Goal: Task Accomplishment & Management: Manage account settings

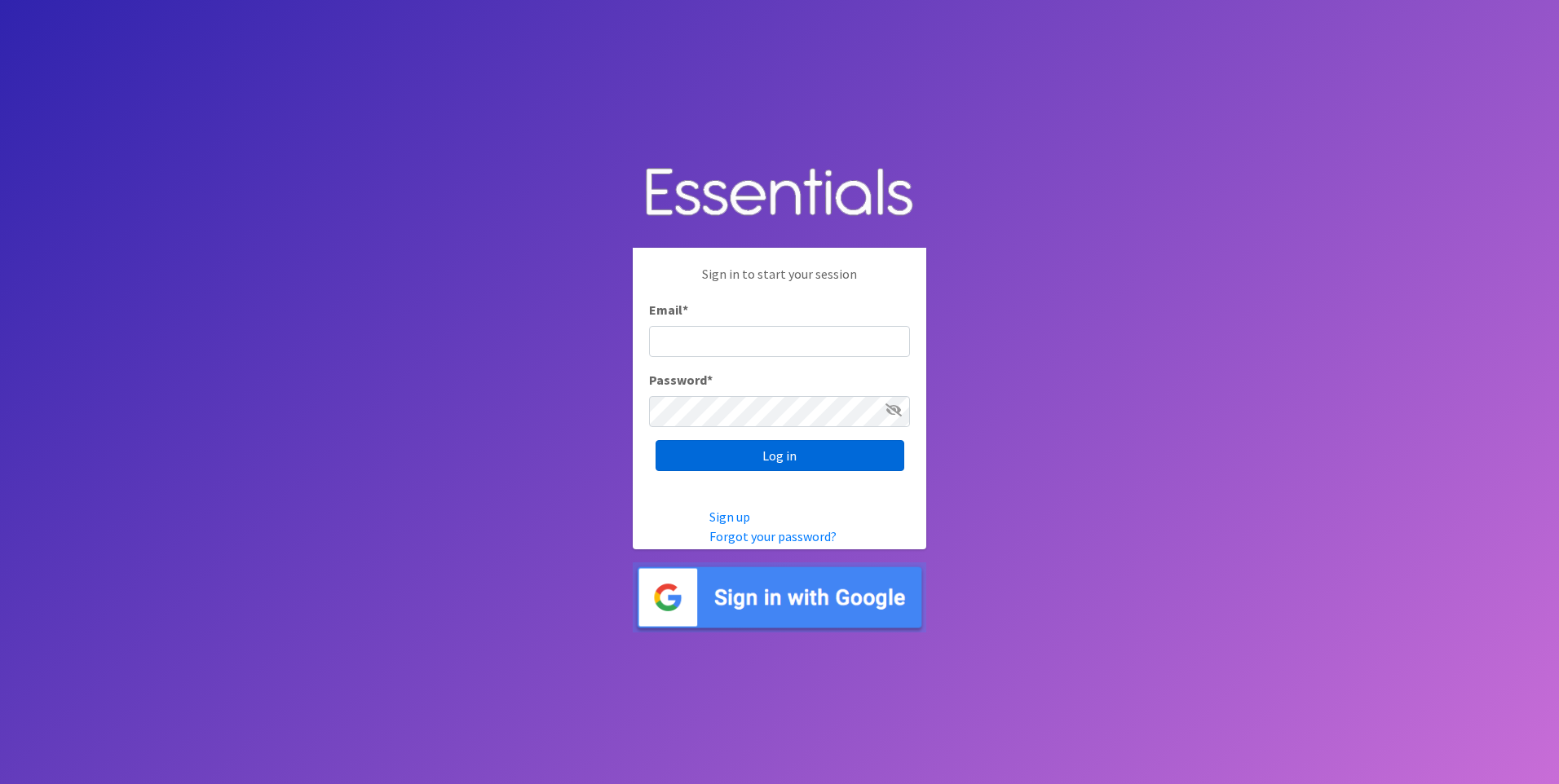
type input "[EMAIL_ADDRESS][DOMAIN_NAME]"
click at [755, 458] on input "Log in" at bounding box center [779, 455] width 248 height 31
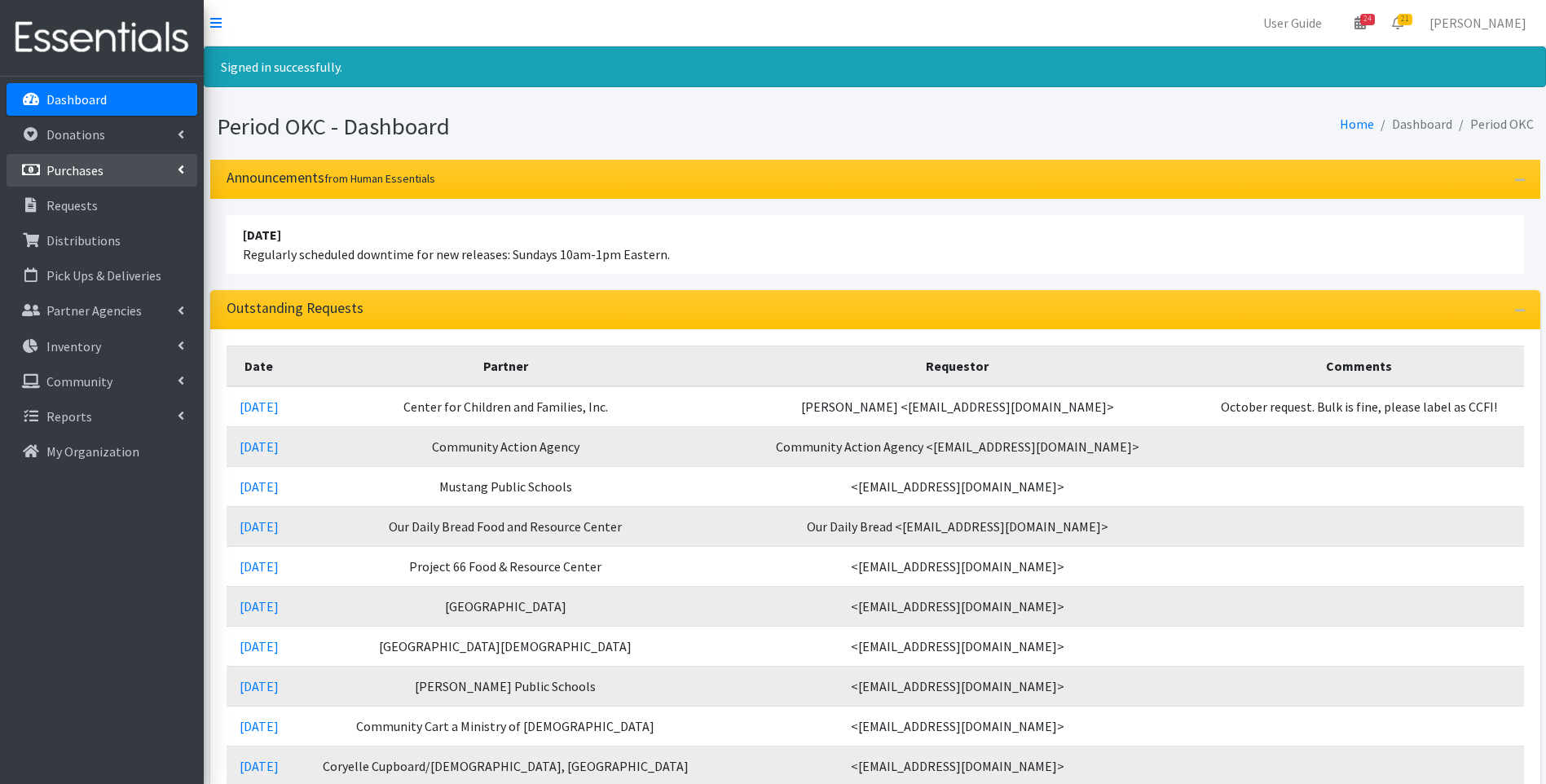
click at [111, 186] on li "Purchases All Purchases New Purchase" at bounding box center [101, 171] width 191 height 35
click at [96, 172] on p "Purchases" at bounding box center [74, 170] width 57 height 16
click at [94, 200] on link "All Purchases" at bounding box center [101, 206] width 191 height 33
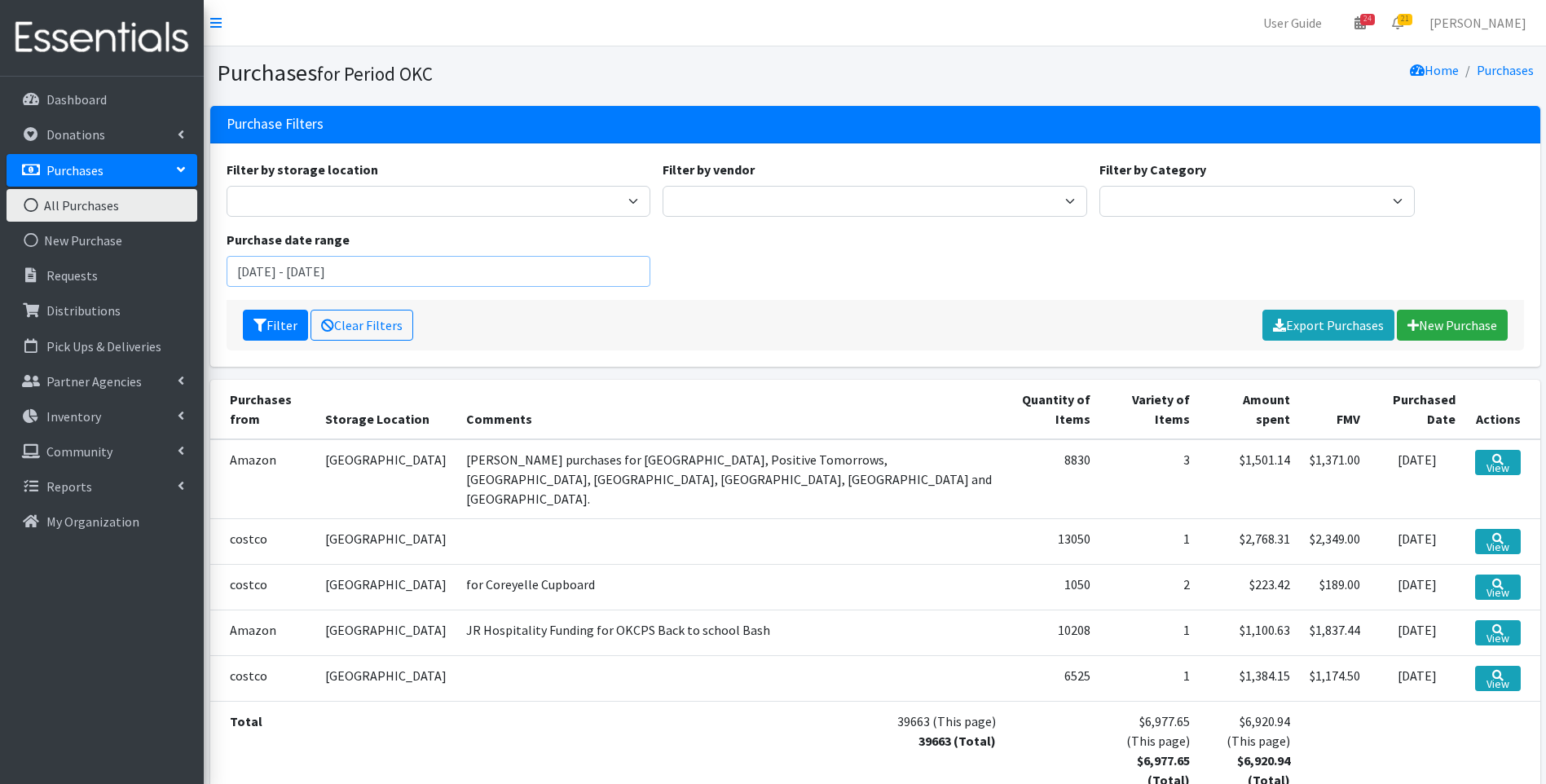
click at [255, 263] on input "July 9, 2025 - October 9, 2025" at bounding box center [438, 272] width 425 height 31
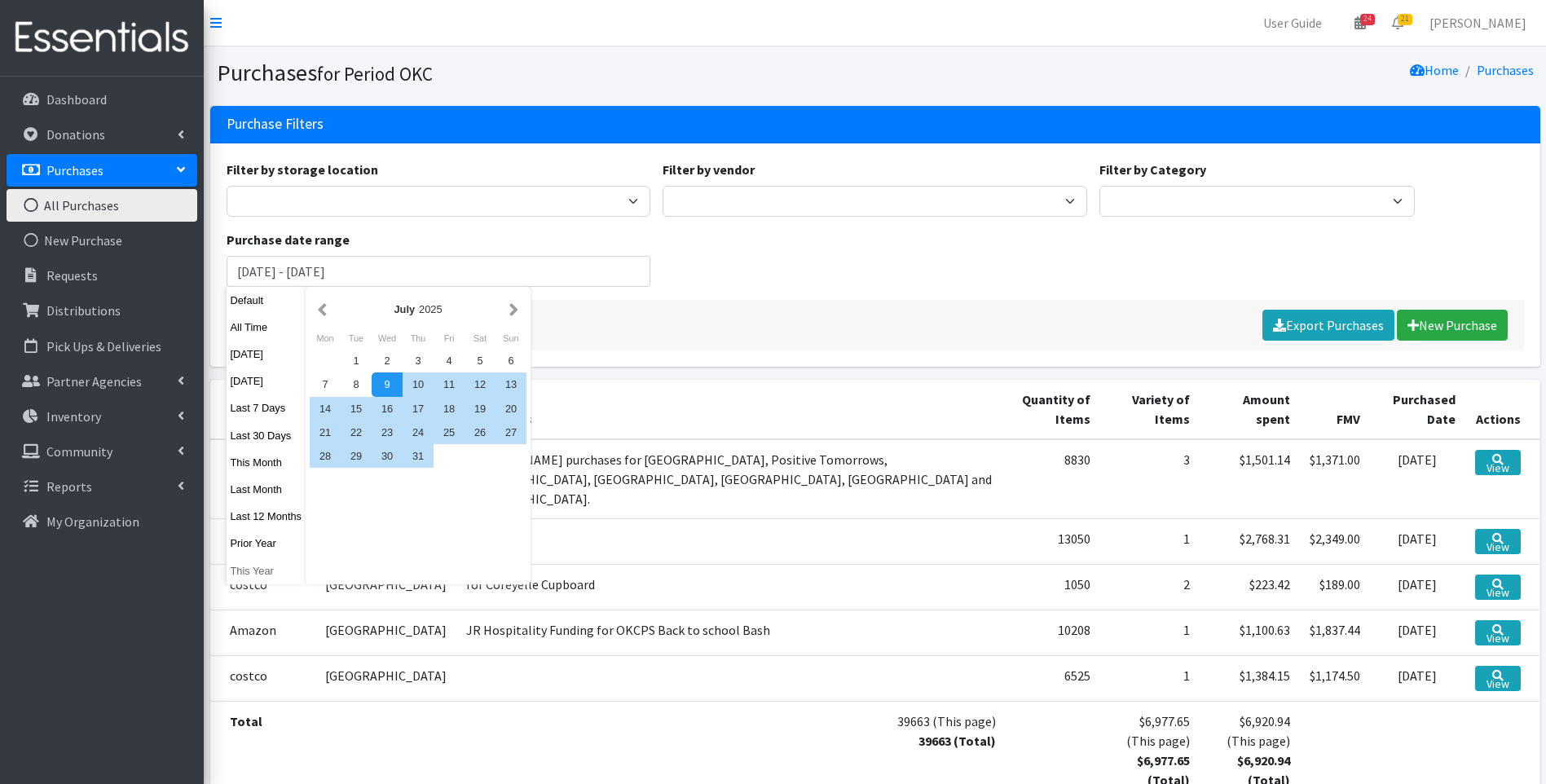
click at [251, 572] on button "This Year" at bounding box center [266, 570] width 80 height 24
type input "January 1, 2025 - December 31, 2025"
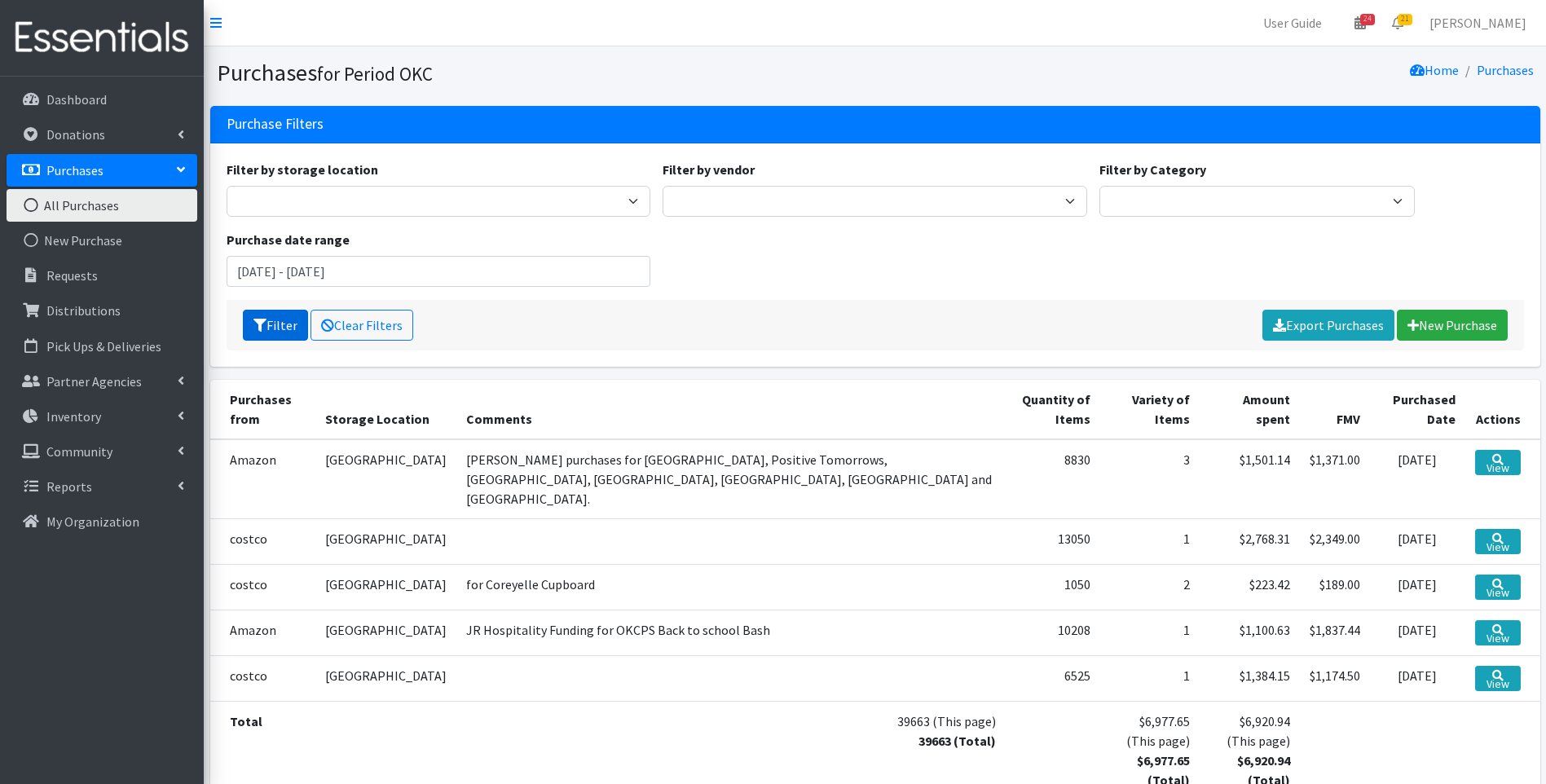
click at [269, 320] on button "Filter" at bounding box center [275, 325] width 65 height 31
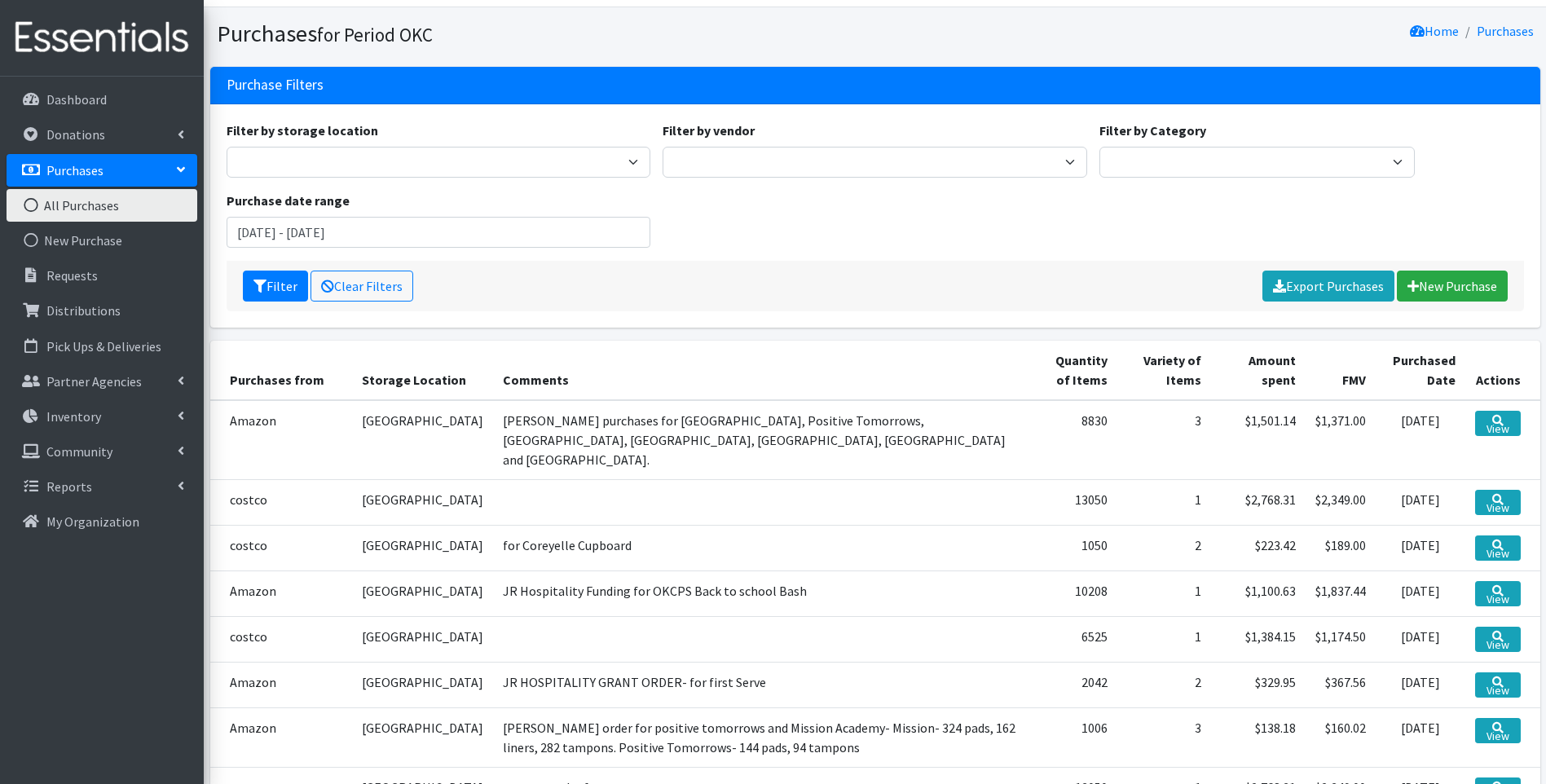
scroll to position [33, 0]
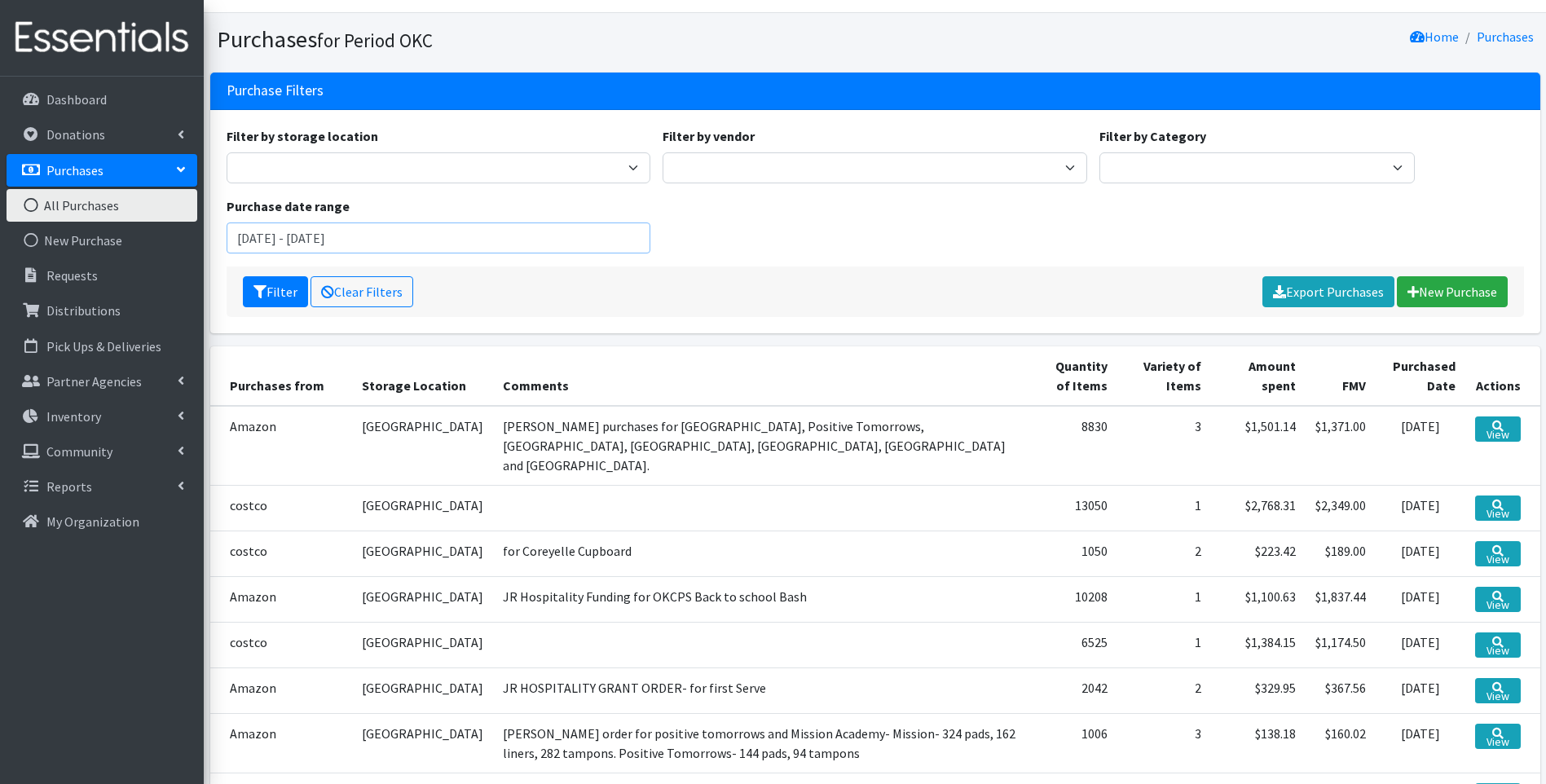
click at [318, 241] on input "January 1, 2025 - December 31, 2025" at bounding box center [438, 238] width 425 height 31
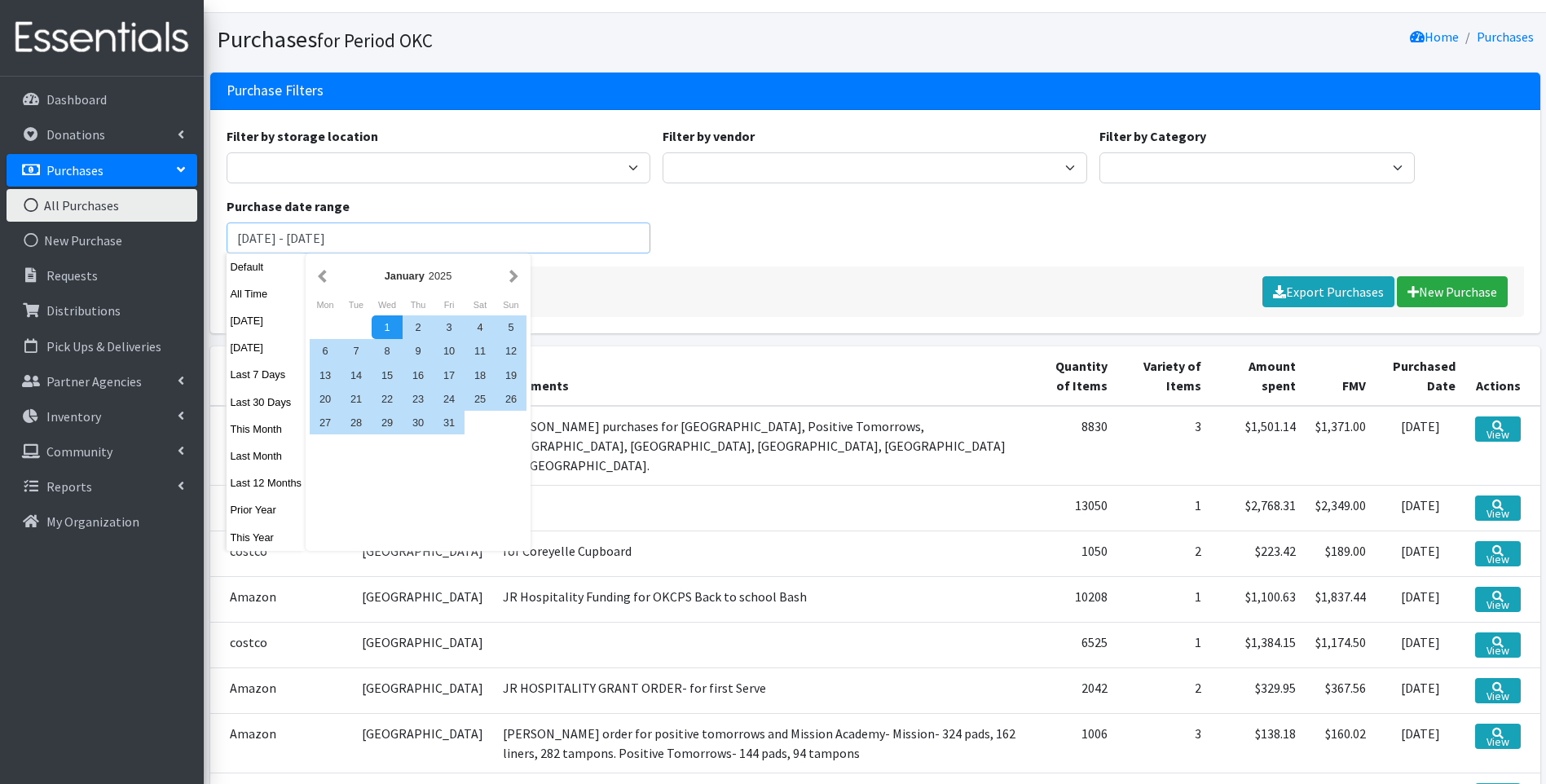
drag, startPoint x: 440, startPoint y: 238, endPoint x: 427, endPoint y: 237, distance: 13.0
click at [427, 237] on input "January 1, 2024 - December 31, 2025" at bounding box center [438, 238] width 425 height 31
type input "January 1, 2024 - December 31, 2024"
click at [707, 257] on div "Filter by storage location 5th Street MorningStar Storage Filter by vendor Amaz…" at bounding box center [875, 196] width 1310 height 140
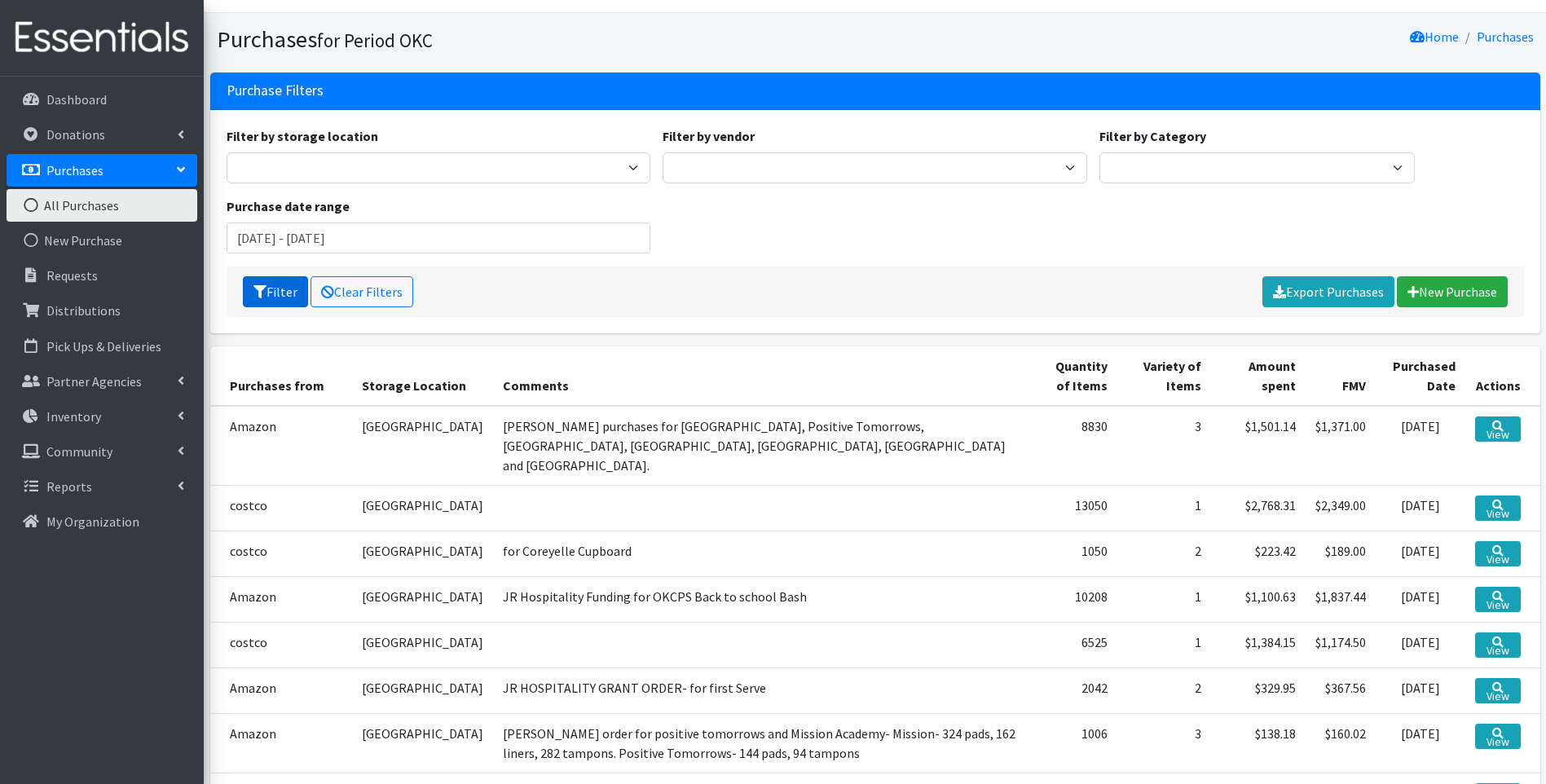
click at [278, 298] on button "Filter" at bounding box center [275, 292] width 65 height 31
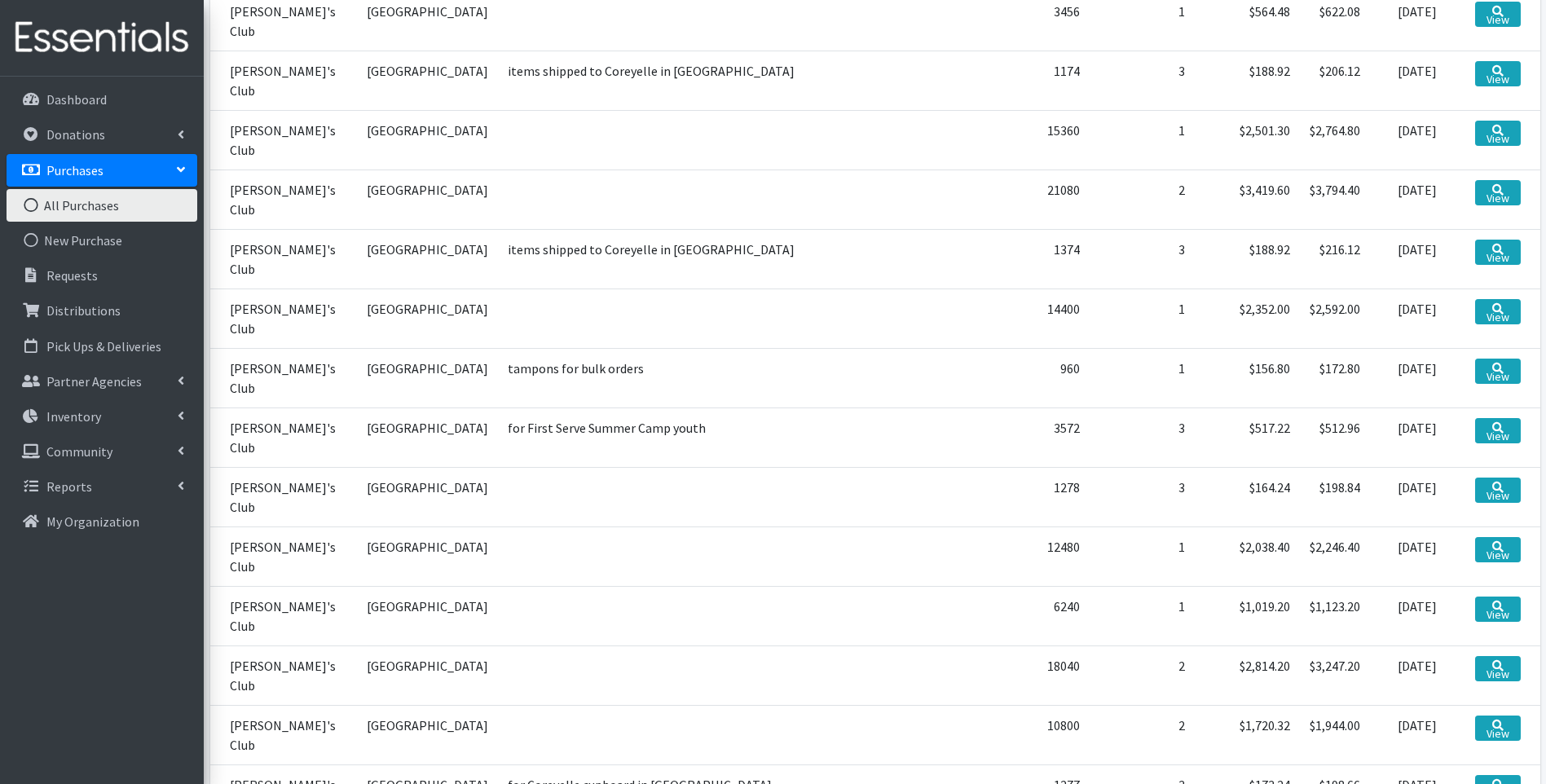
scroll to position [710, 0]
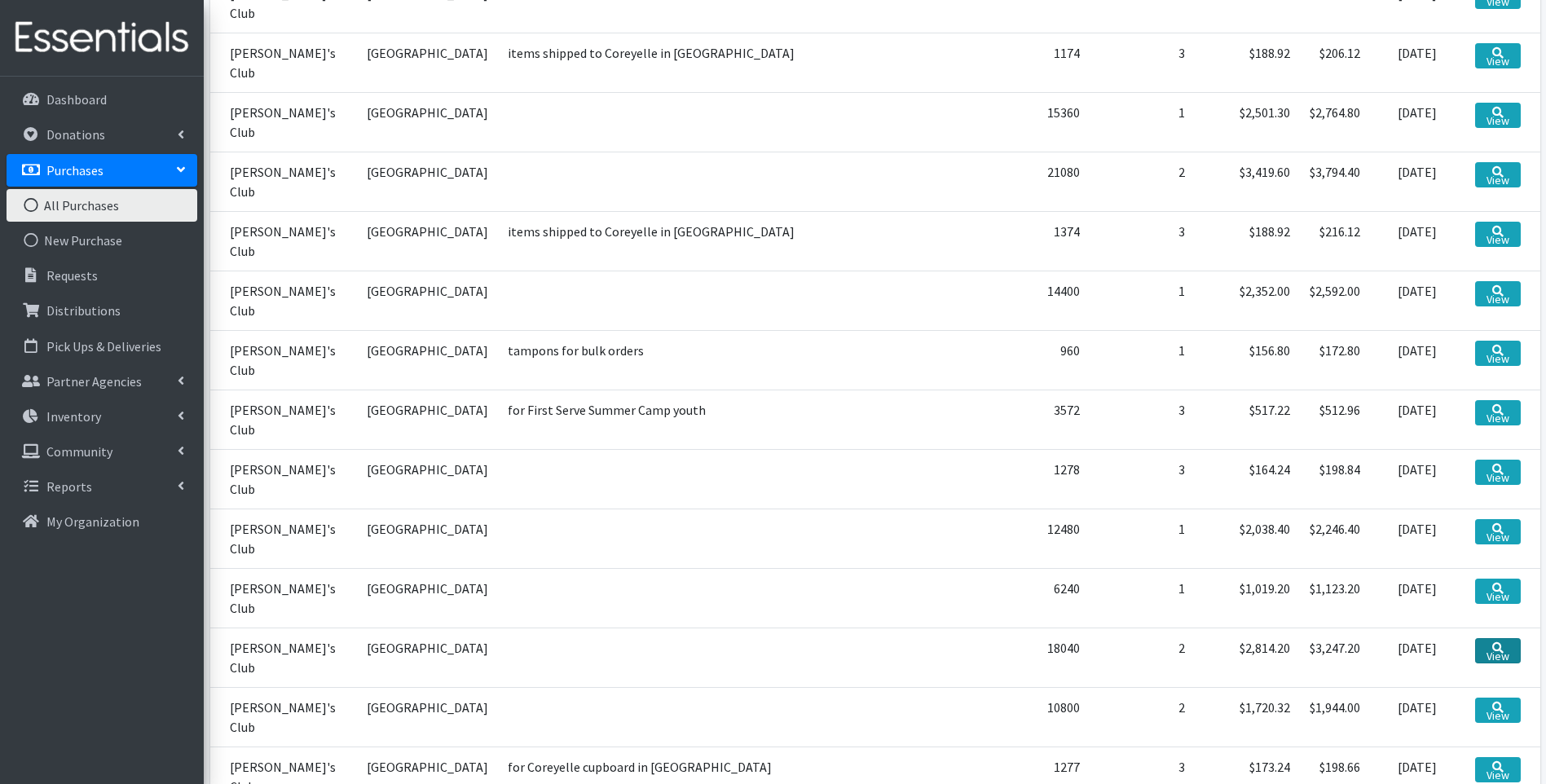
click at [1486, 638] on link "View" at bounding box center [1498, 651] width 45 height 25
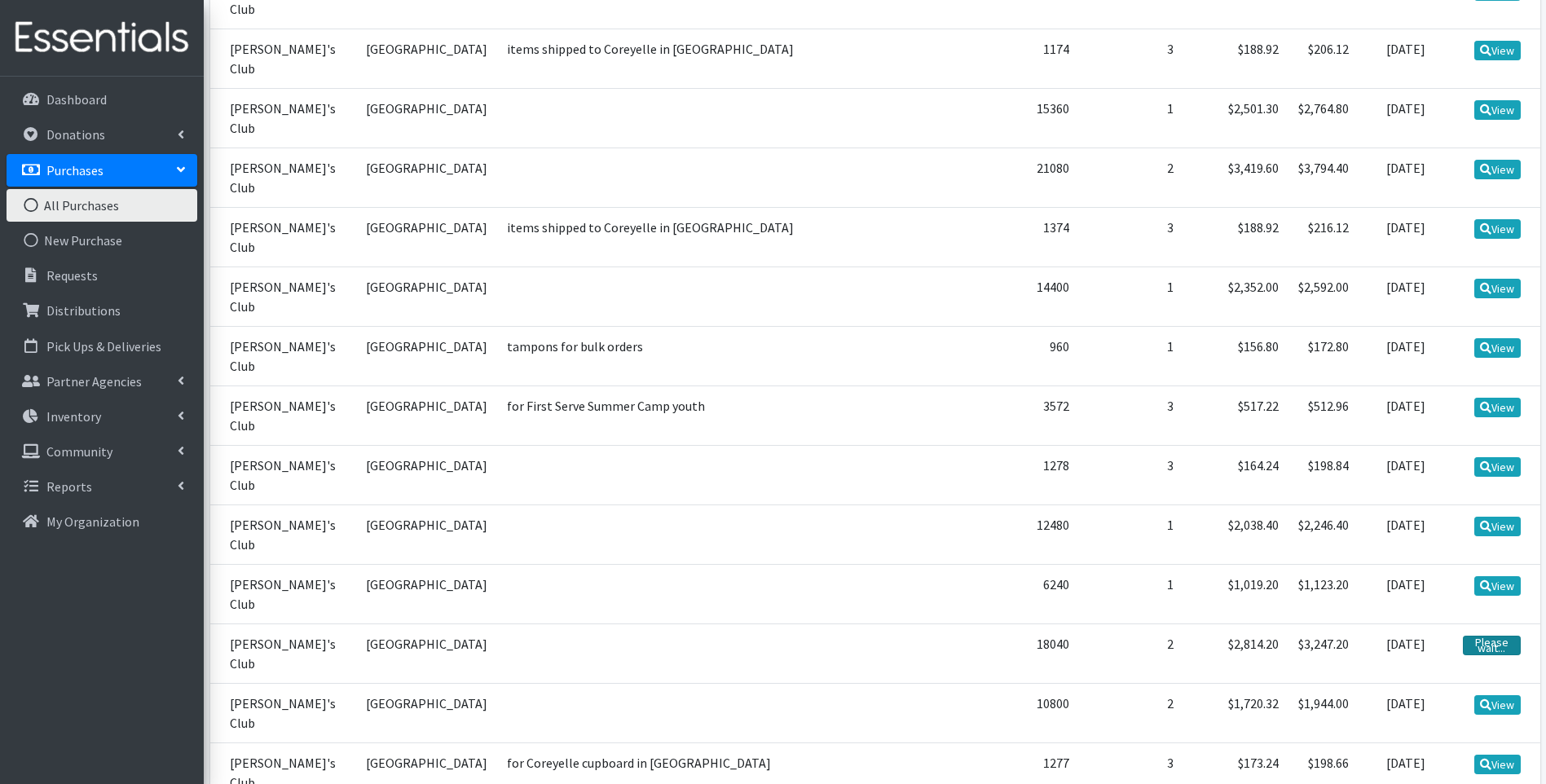
scroll to position [638, 0]
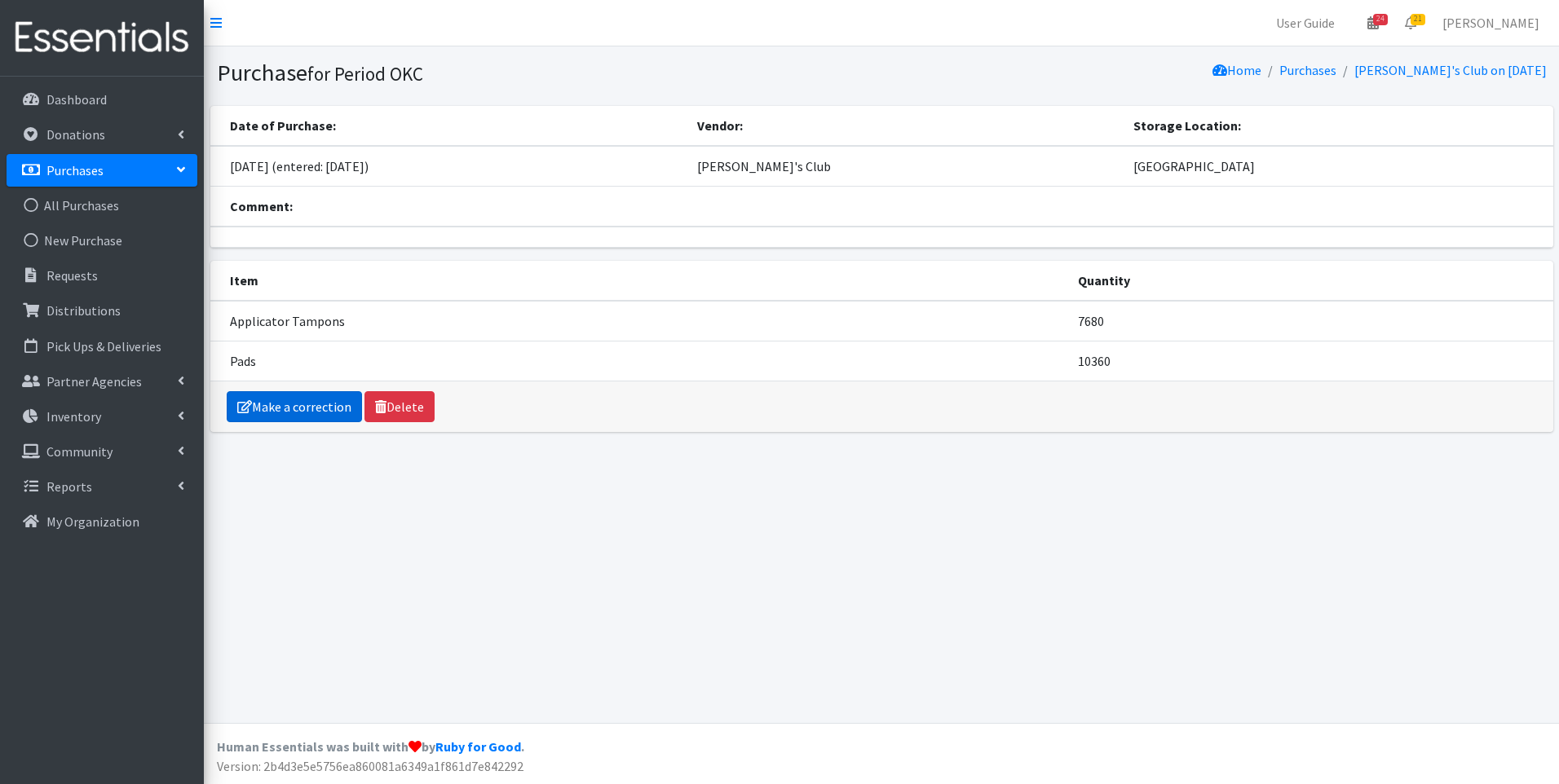
click at [277, 398] on link "Make a correction" at bounding box center [294, 406] width 135 height 31
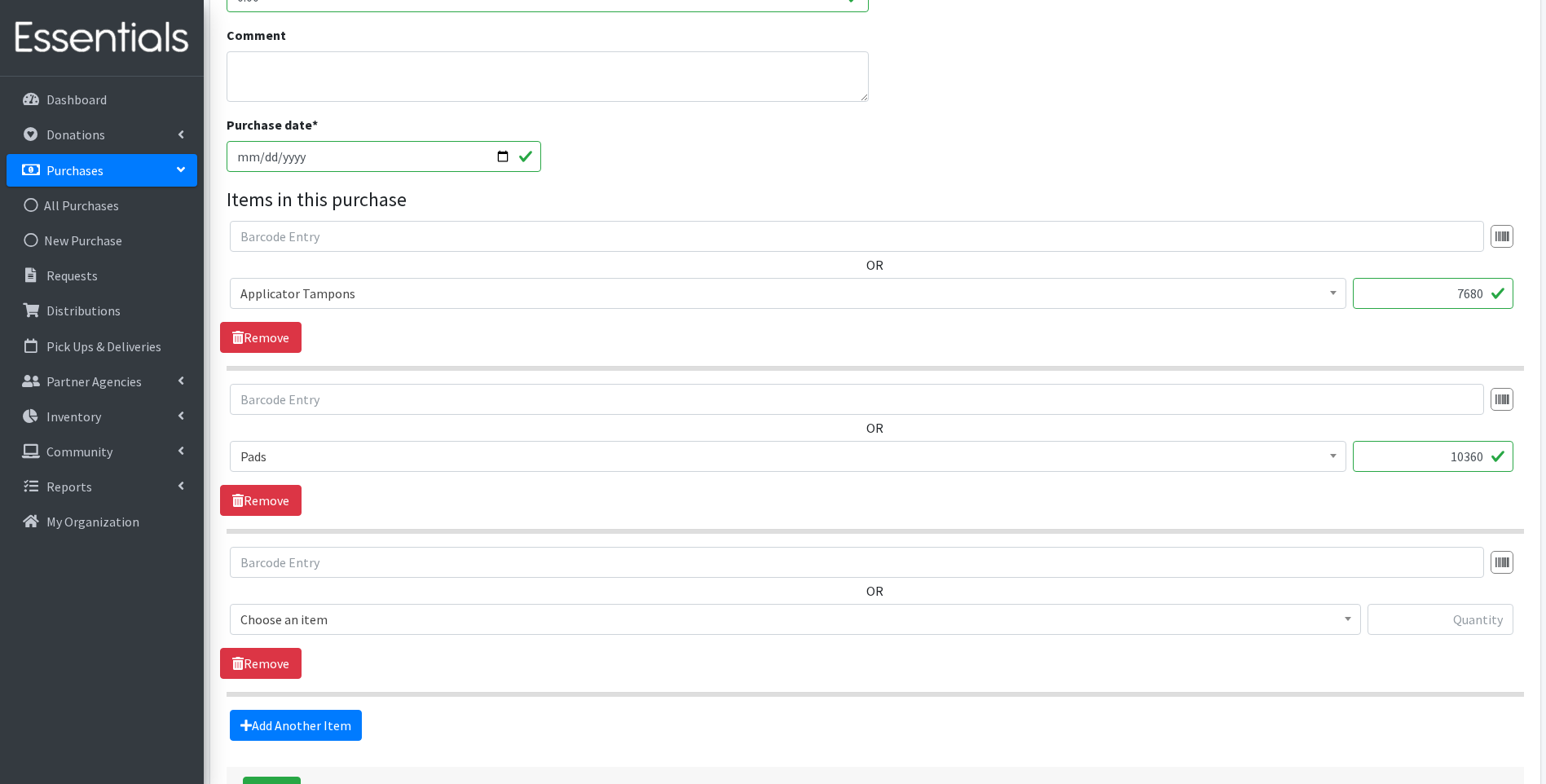
scroll to position [386, 0]
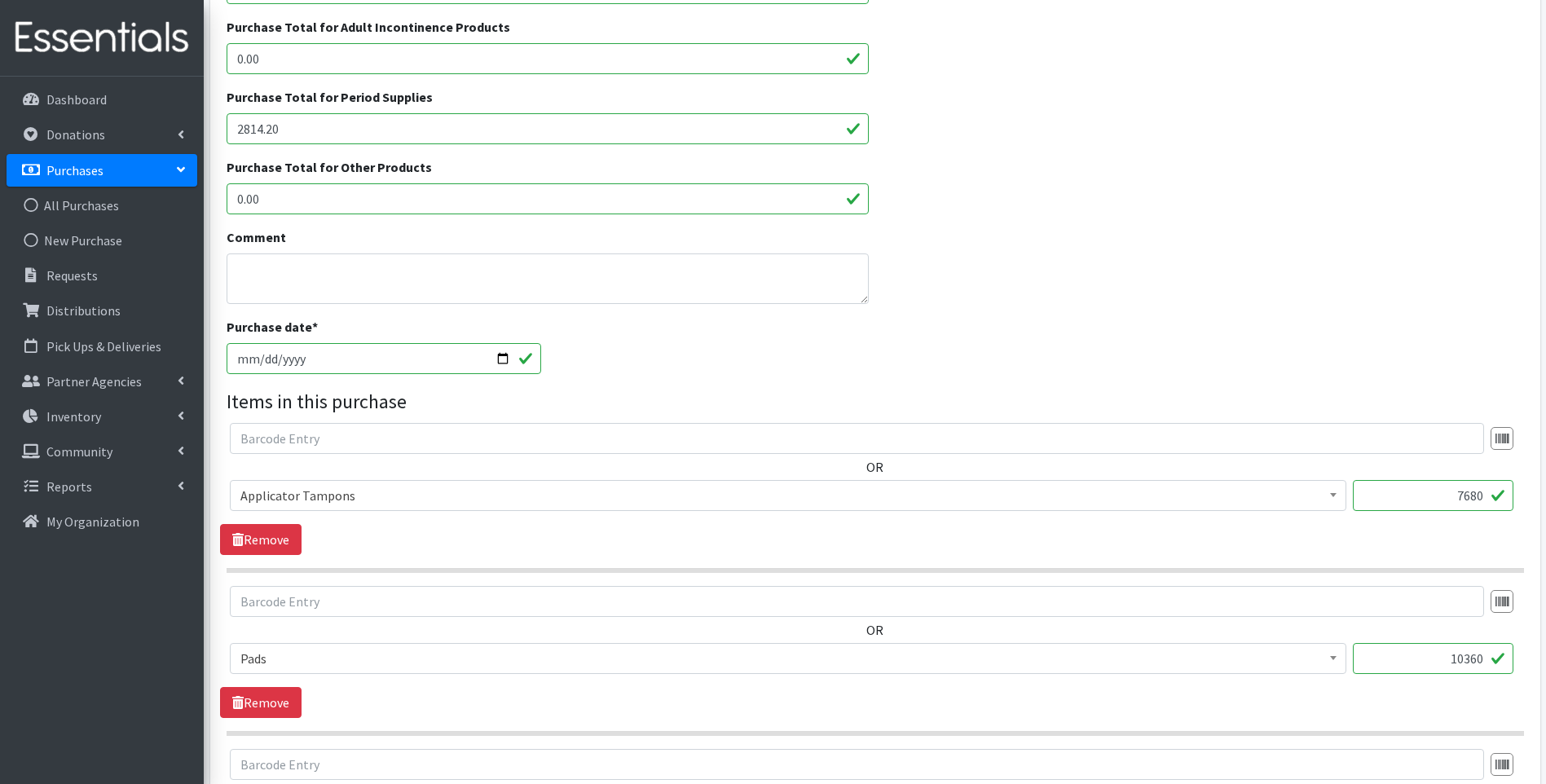
drag, startPoint x: 1450, startPoint y: 485, endPoint x: 1485, endPoint y: 488, distance: 35.1
click at [1485, 488] on input "7680" at bounding box center [1433, 495] width 160 height 31
type input "1"
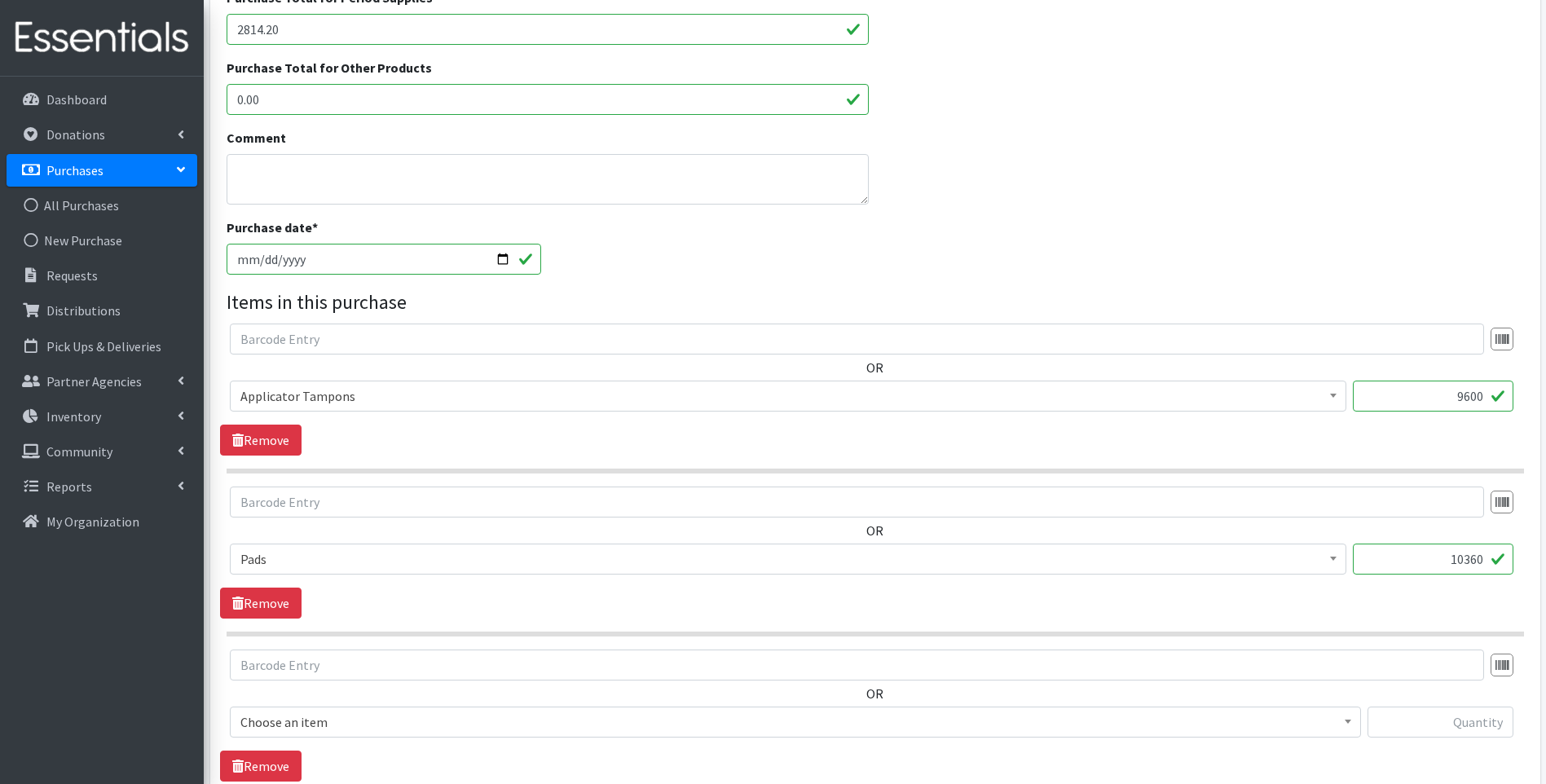
scroll to position [630, 0]
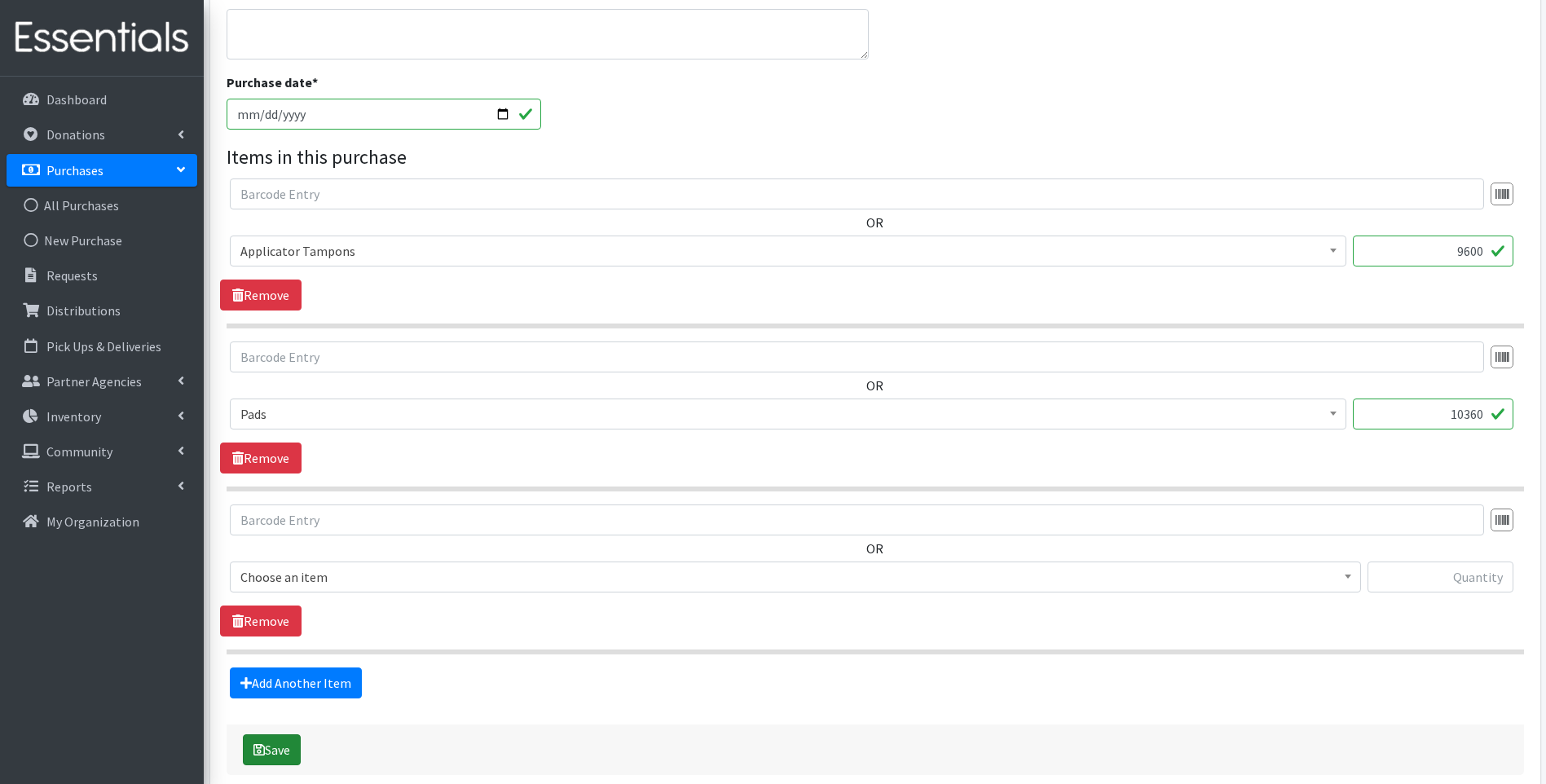
type input "9600"
click at [276, 740] on button "Save" at bounding box center [272, 750] width 58 height 31
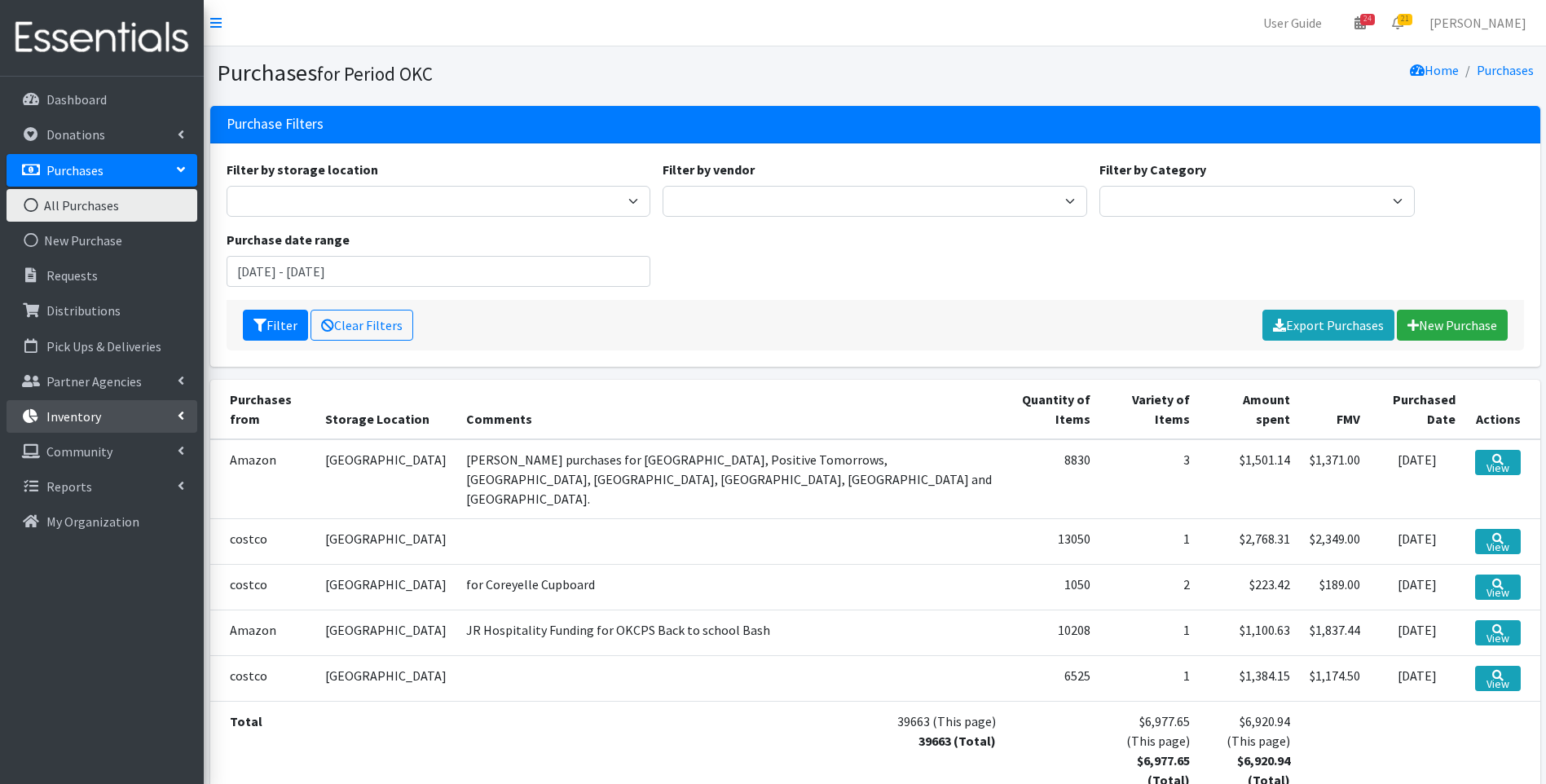
click at [99, 419] on p "Inventory" at bounding box center [73, 416] width 54 height 16
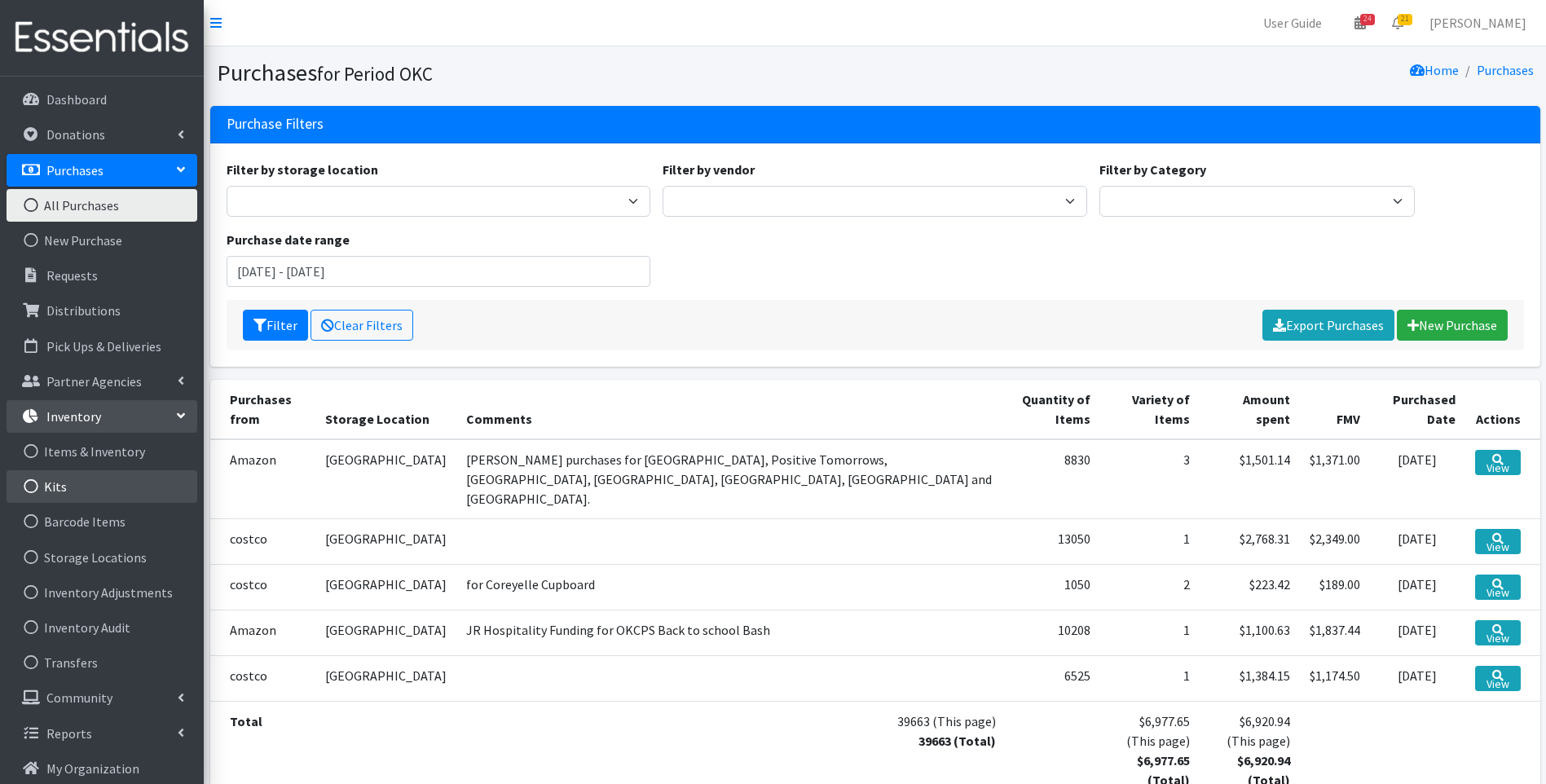
click at [94, 481] on link "Kits" at bounding box center [101, 486] width 191 height 33
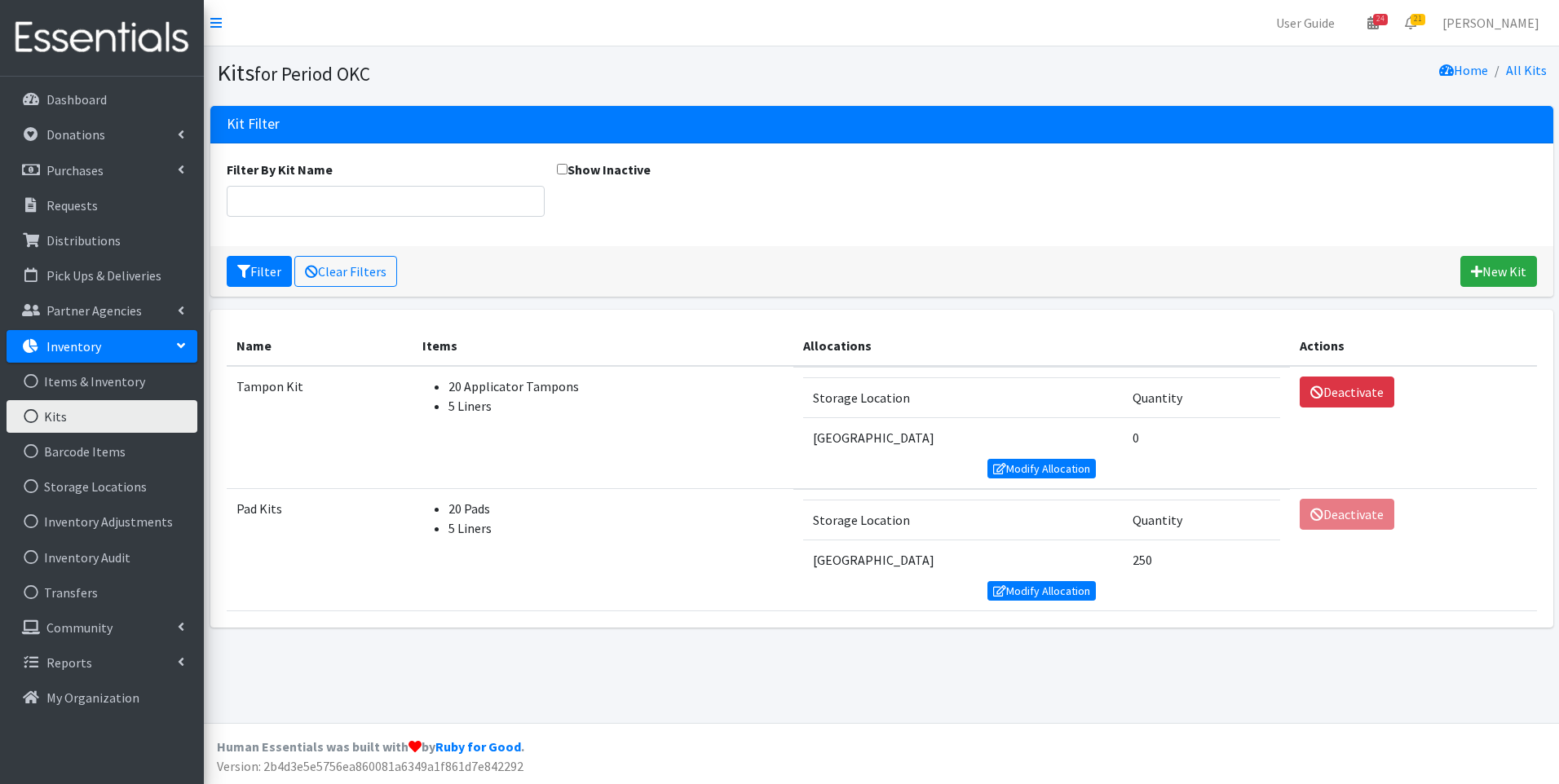
click at [1027, 481] on td "Storage Location Quantity 5th Street 0 Modify Allocation" at bounding box center [1042, 427] width 496 height 122
click at [1022, 465] on link "Modify Allocation" at bounding box center [1042, 469] width 110 height 20
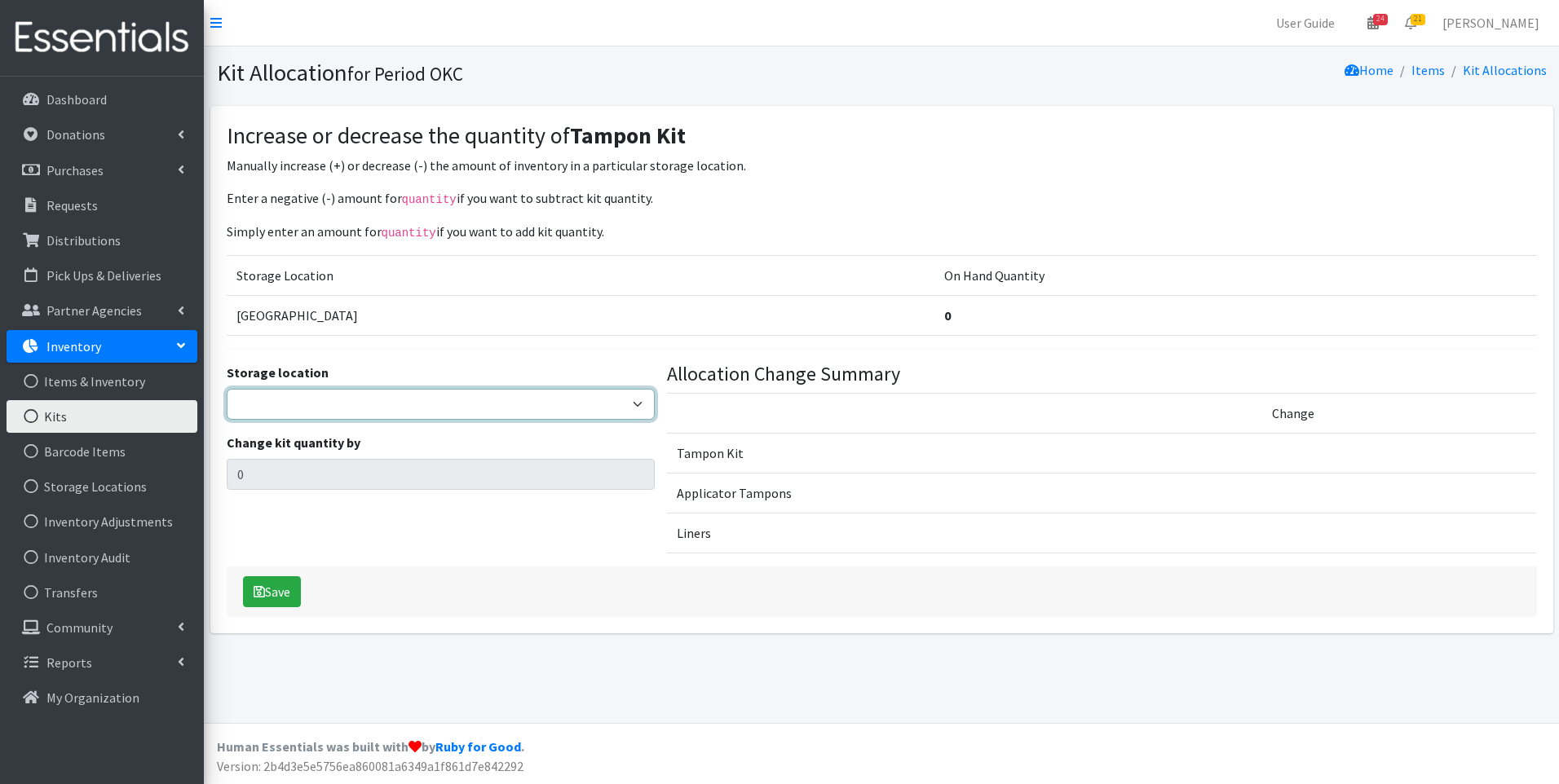
click at [444, 392] on select "5th Street MorningStar Storage" at bounding box center [440, 404] width 428 height 31
select select "345"
click at [226, 388] on select "5th Street MorningStar Storage" at bounding box center [440, 404] width 428 height 31
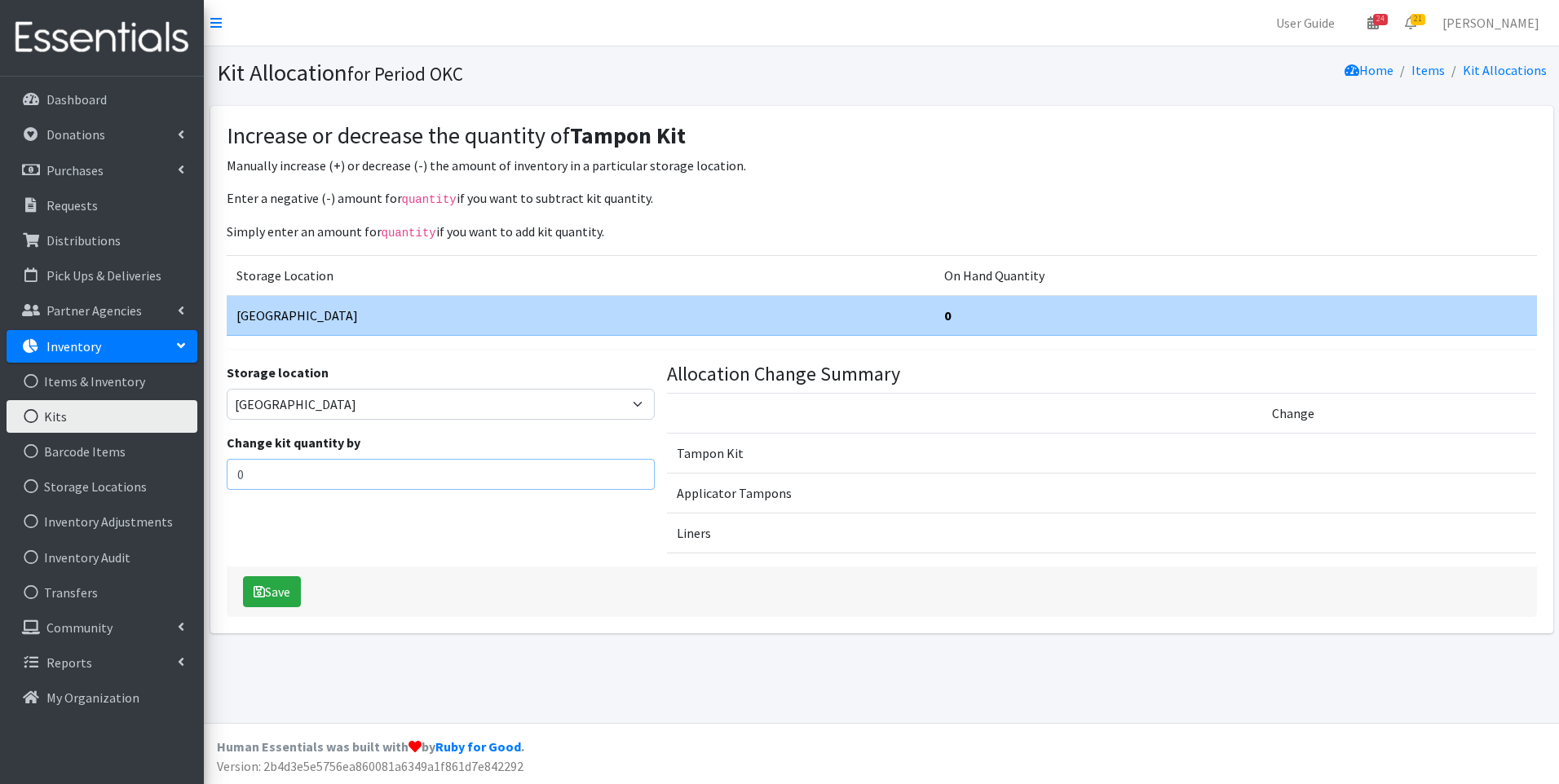
drag, startPoint x: 438, startPoint y: 463, endPoint x: 207, endPoint y: 473, distance: 231.2
click at [207, 473] on div "Increase or decrease the quantity of Tampon Kit Manually increase (+) or decrea…" at bounding box center [881, 376] width 1355 height 540
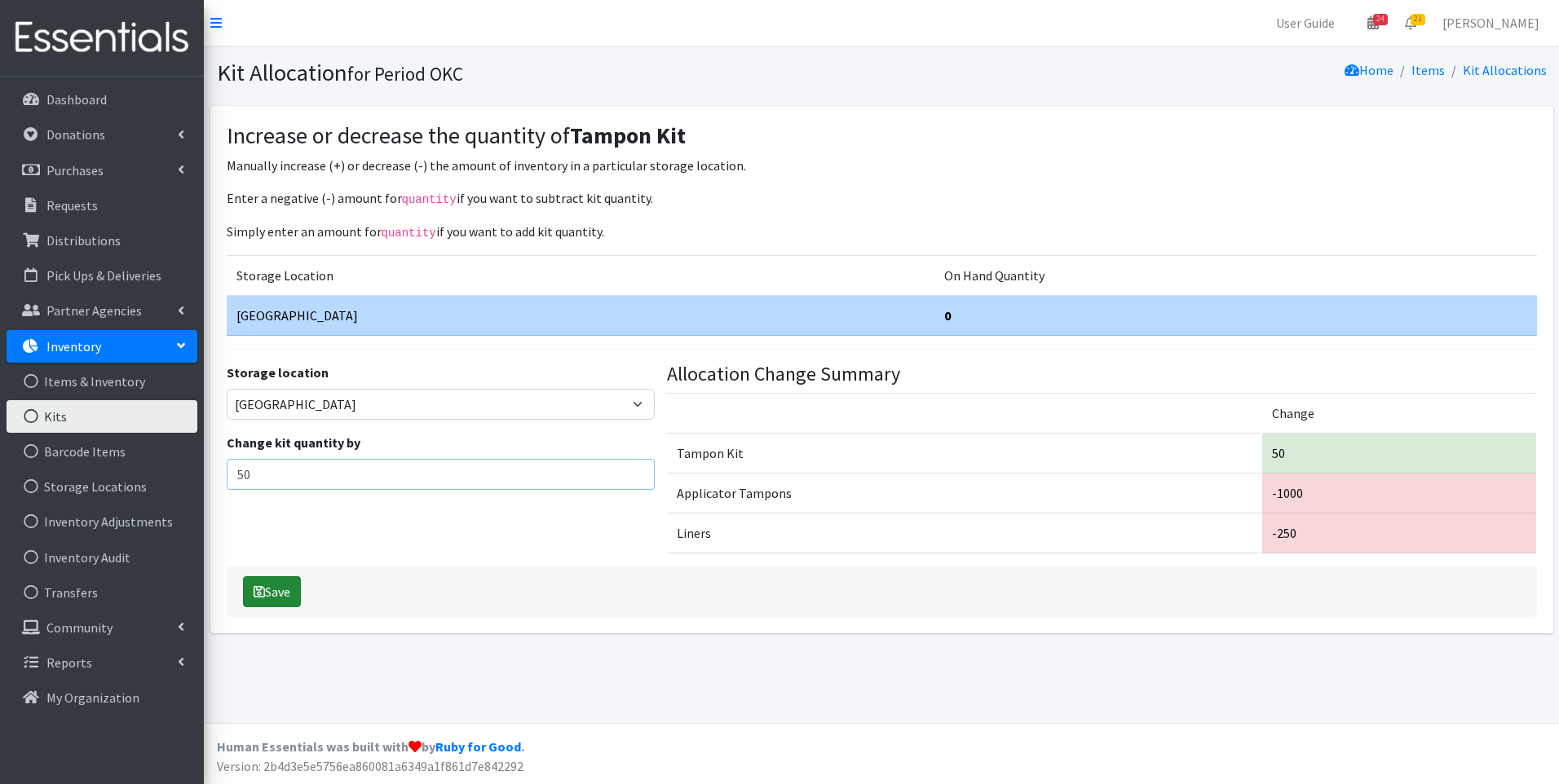
type input "50"
click at [260, 589] on icon "submit" at bounding box center [259, 591] width 12 height 13
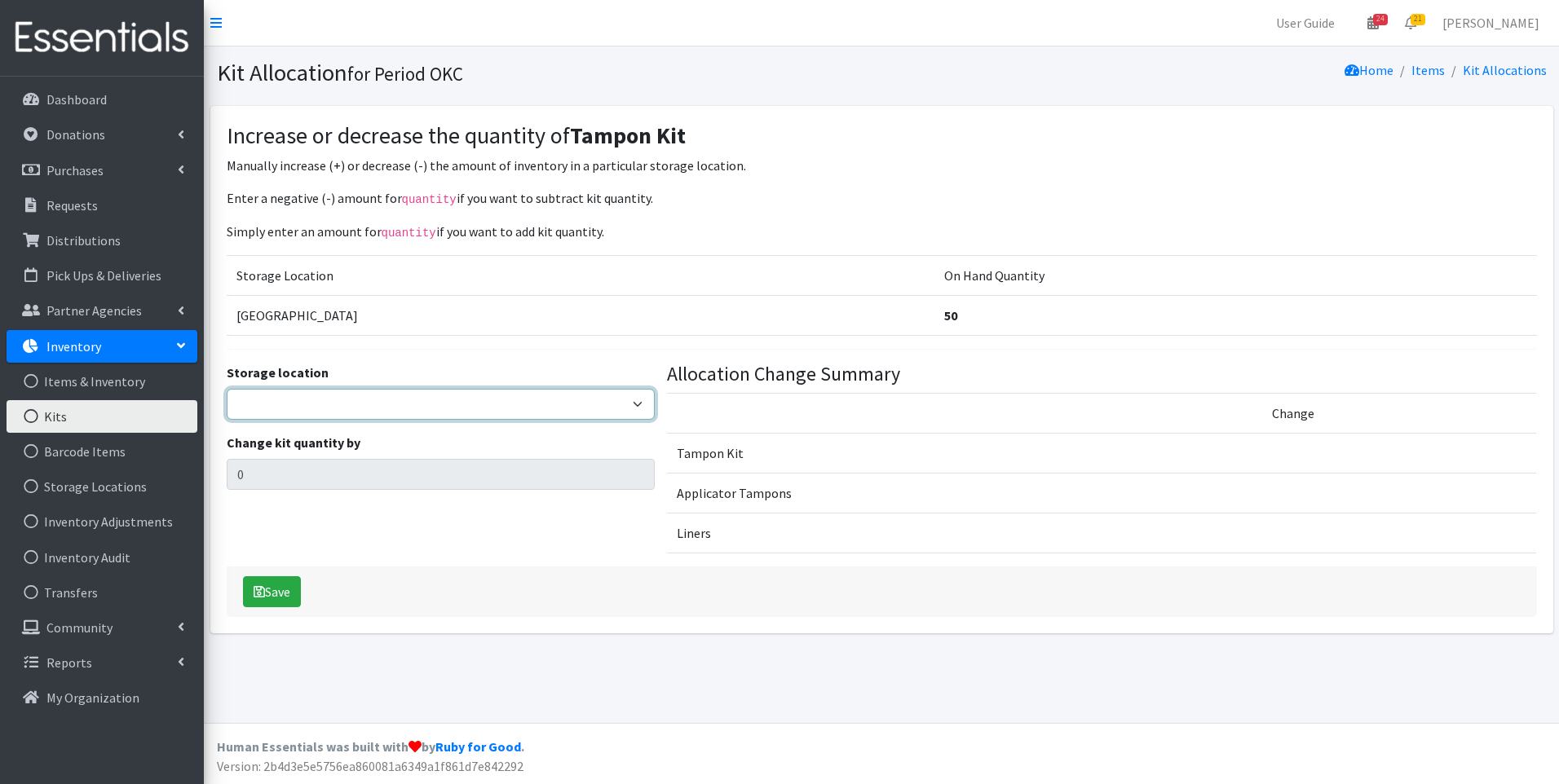
click at [294, 394] on select "5th Street MorningStar Storage" at bounding box center [440, 404] width 428 height 31
select select "345"
click at [226, 388] on select "5th Street MorningStar Storage" at bounding box center [440, 404] width 428 height 31
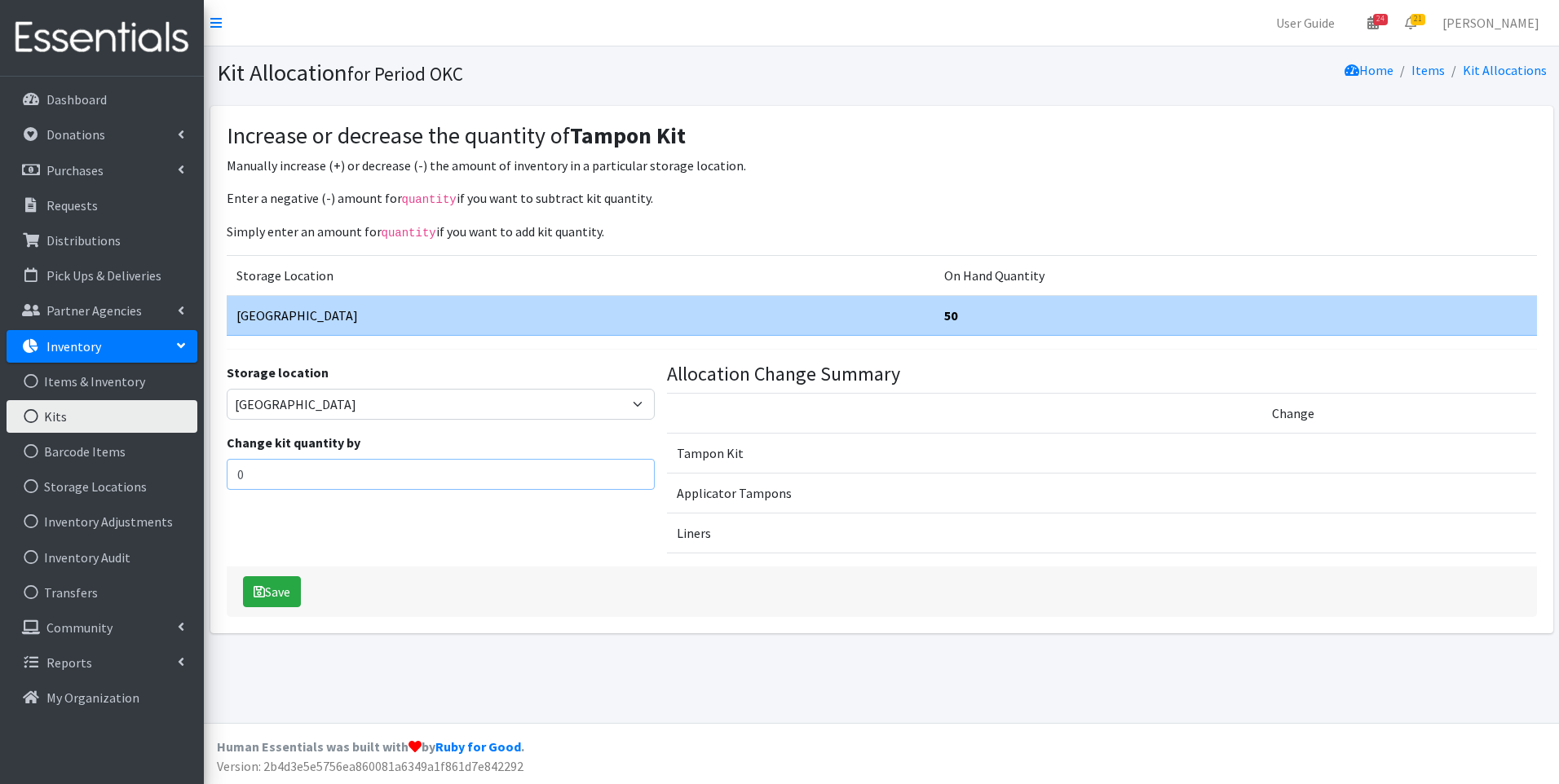
drag, startPoint x: 309, startPoint y: 473, endPoint x: 215, endPoint y: 484, distance: 94.6
click at [215, 484] on div "Increase or decrease the quantity of Tampon Kit Manually increase (+) or decrea…" at bounding box center [881, 369] width 1342 height 527
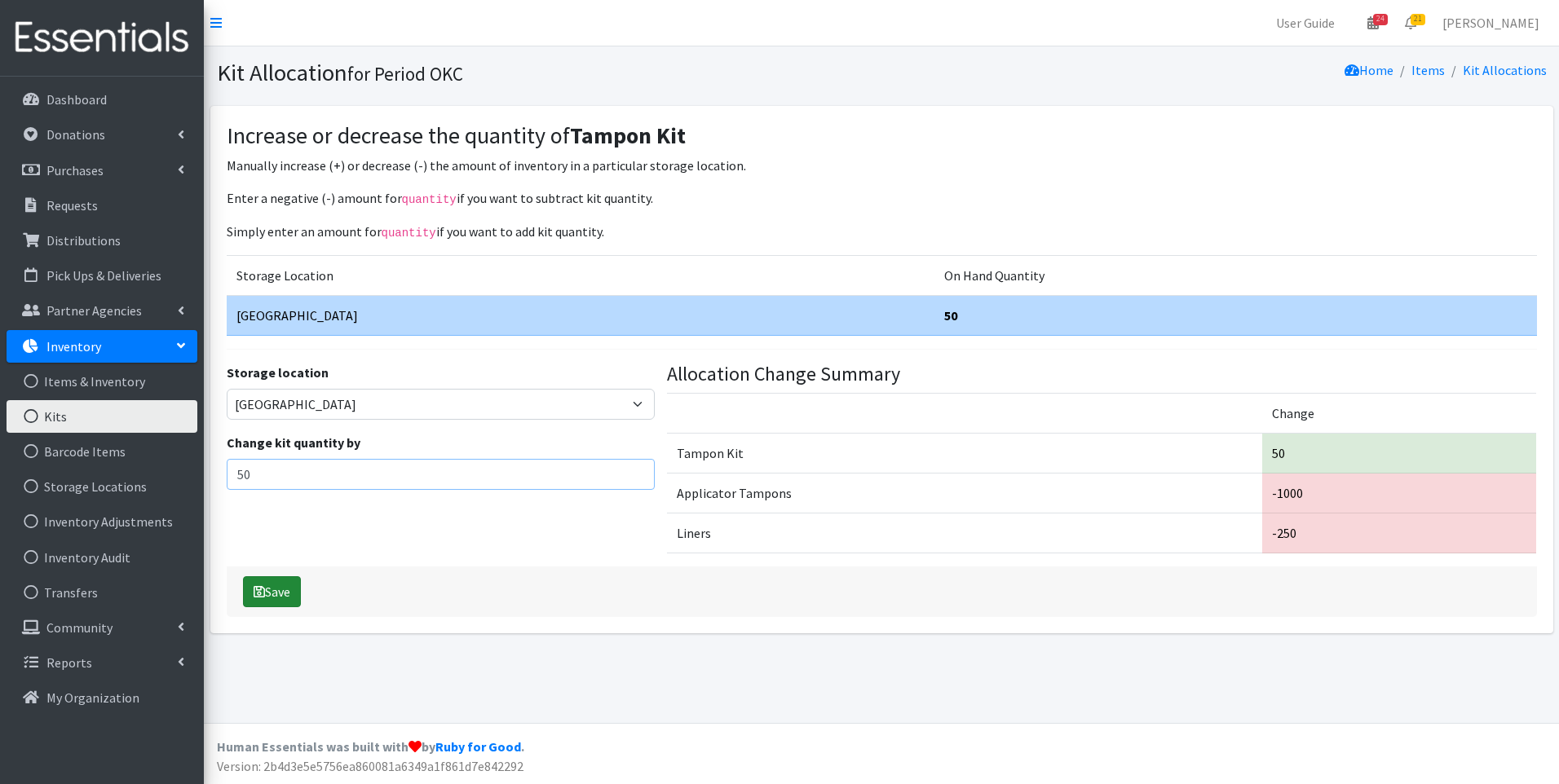
type input "50"
click at [286, 586] on button "Save" at bounding box center [272, 591] width 58 height 31
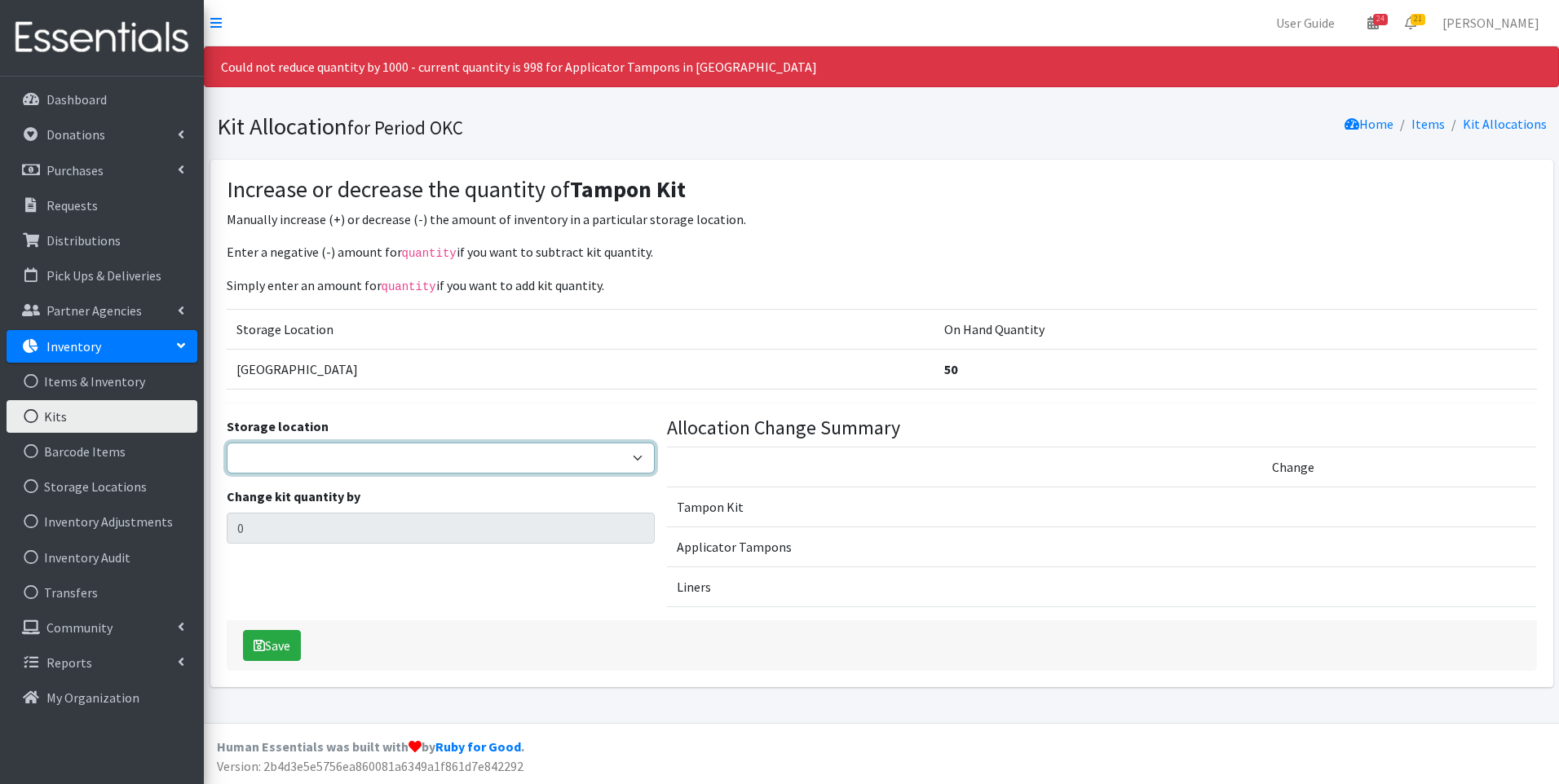
click at [276, 459] on select "5th Street MorningStar Storage" at bounding box center [440, 458] width 428 height 31
select select "345"
click at [226, 443] on select "5th Street MorningStar Storage" at bounding box center [440, 458] width 428 height 31
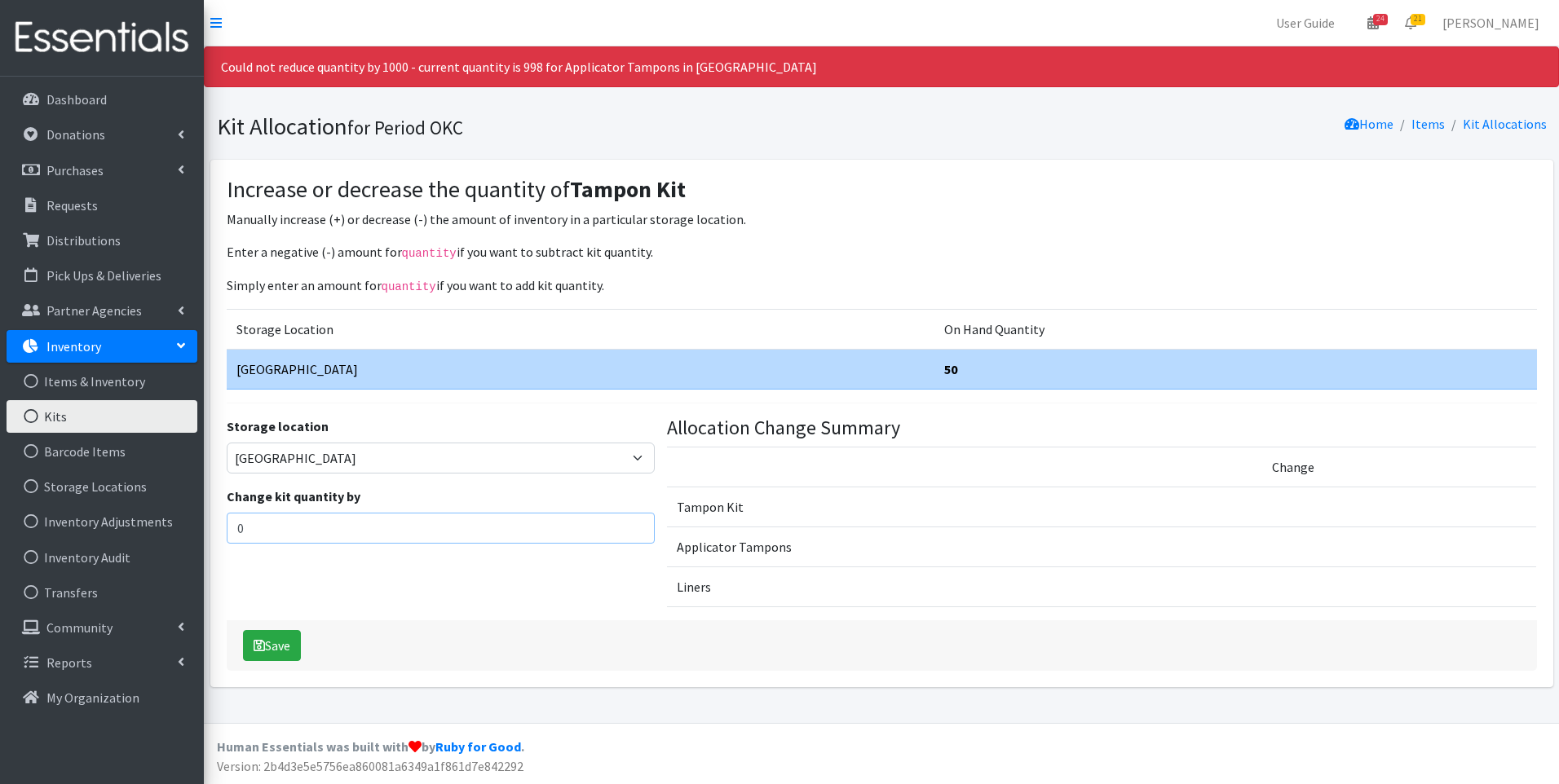
drag, startPoint x: 277, startPoint y: 520, endPoint x: 238, endPoint y: 536, distance: 42.2
click at [238, 536] on input "0" at bounding box center [440, 528] width 428 height 31
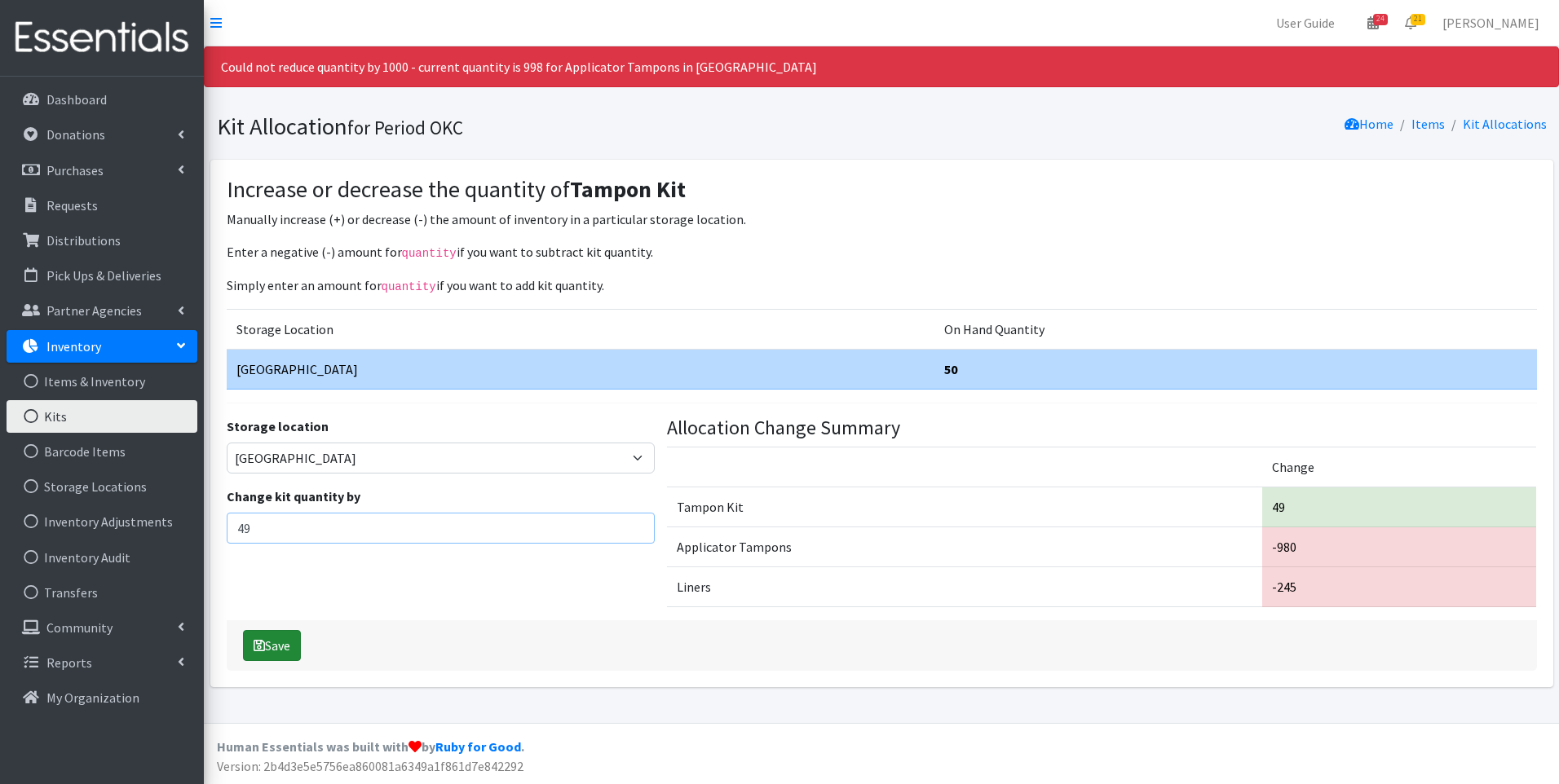
type input "49"
click at [277, 644] on button "Save" at bounding box center [272, 645] width 58 height 31
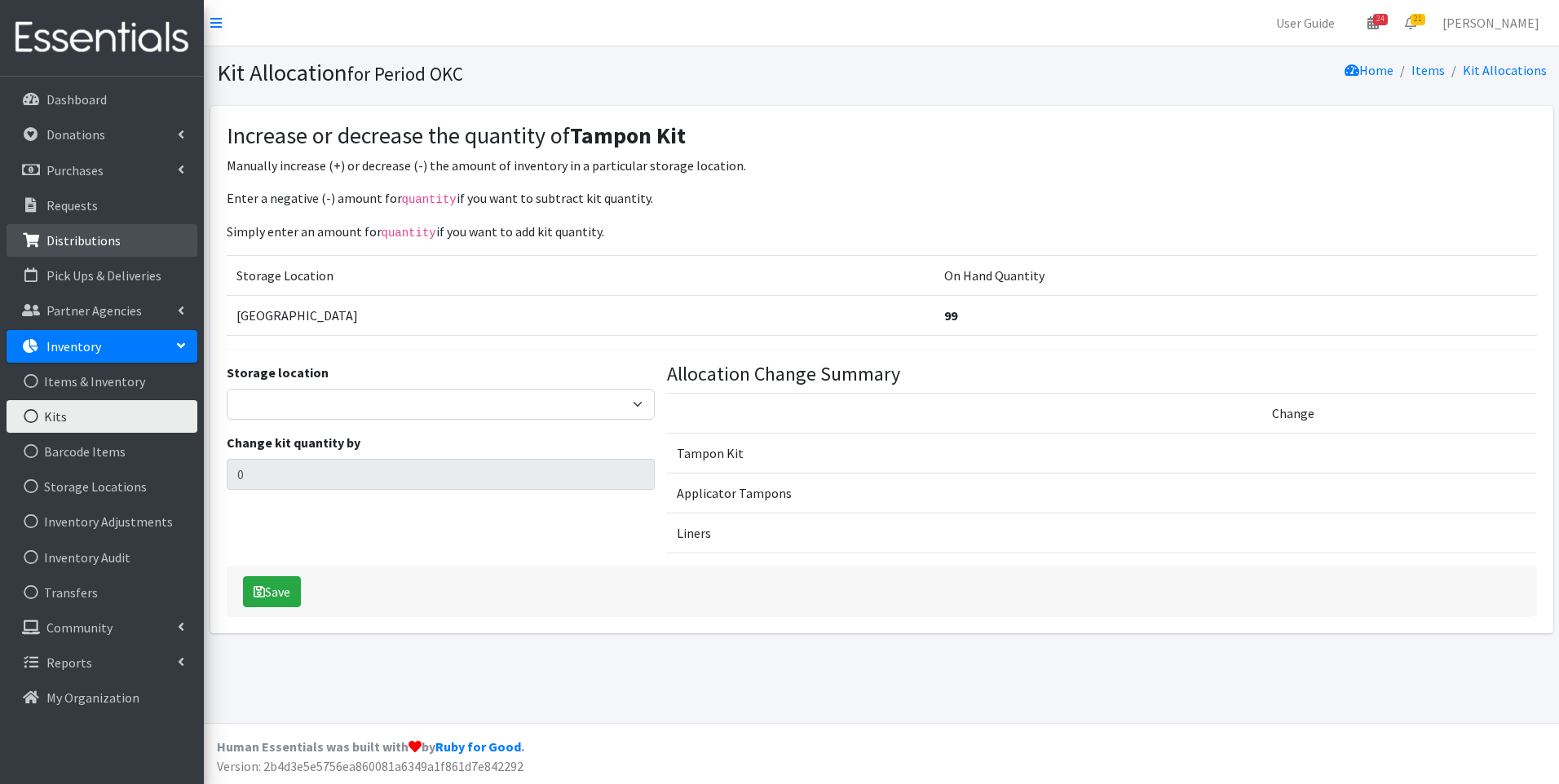
click at [127, 230] on link "Distributions" at bounding box center [101, 240] width 191 height 33
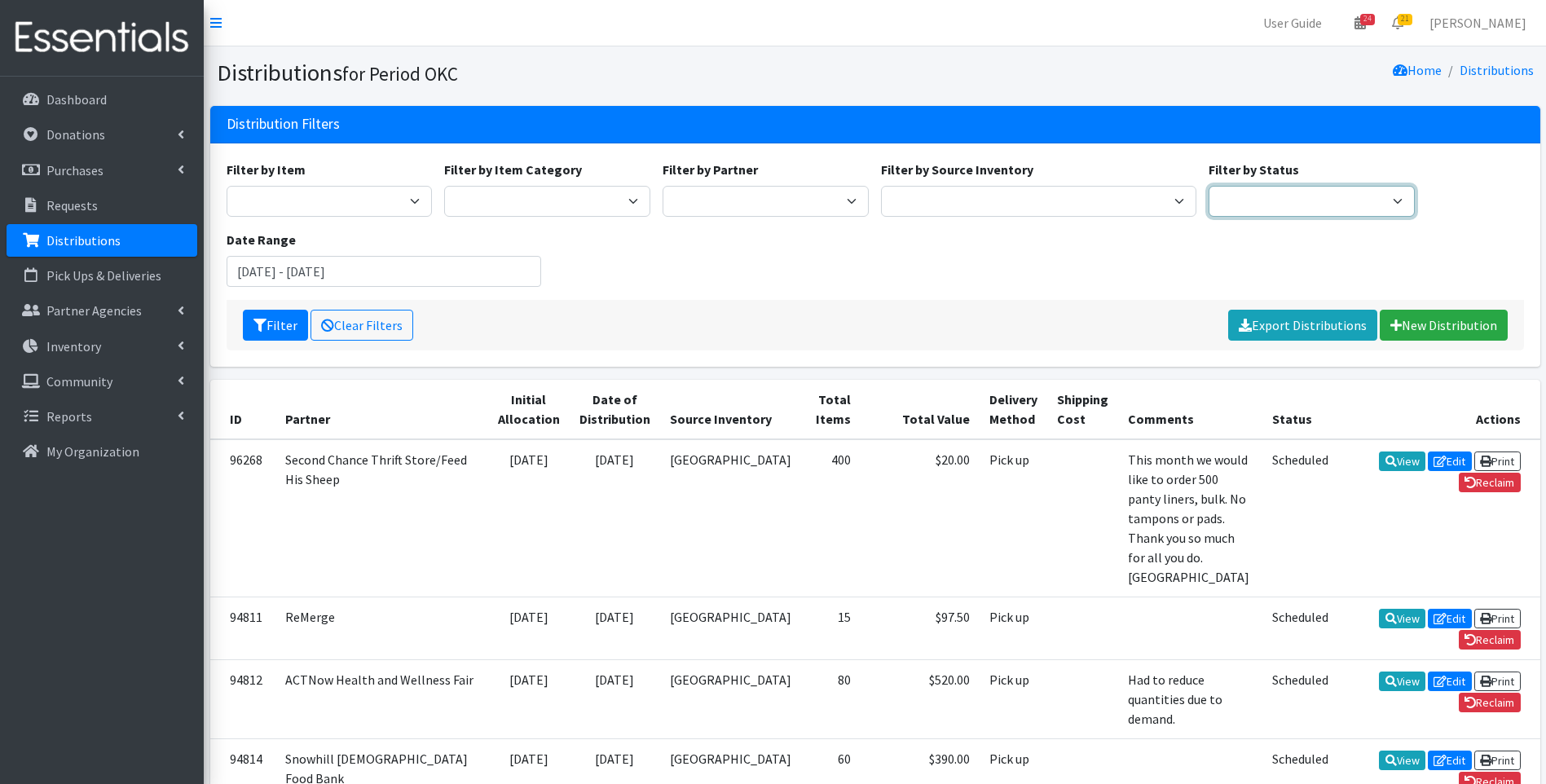
click at [1252, 192] on select "Scheduled Complete" at bounding box center [1311, 201] width 206 height 31
click at [1254, 211] on select "Scheduled Complete" at bounding box center [1311, 201] width 206 height 31
click at [64, 198] on p "Requests" at bounding box center [72, 206] width 52 height 16
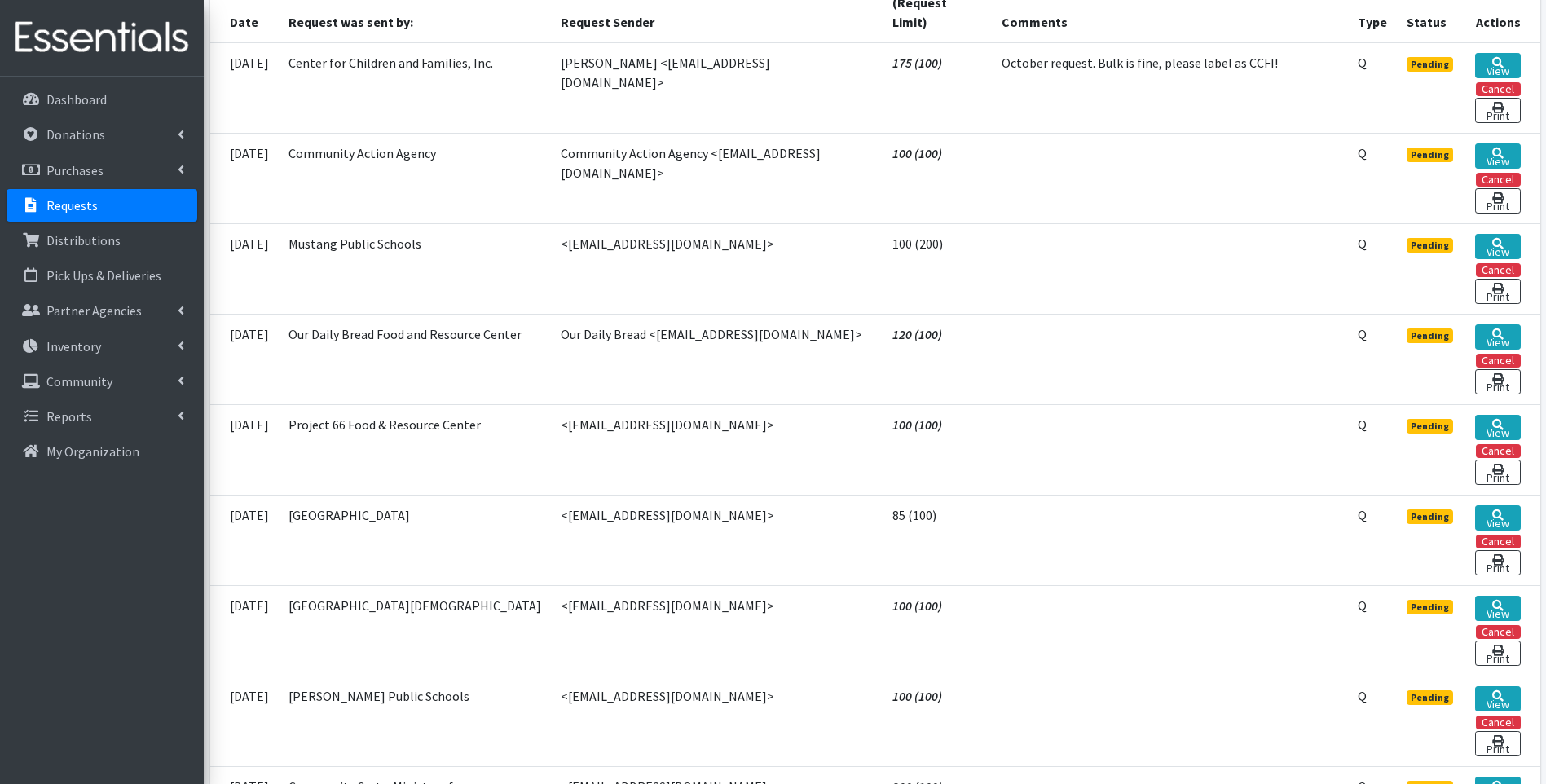
scroll to position [244, 0]
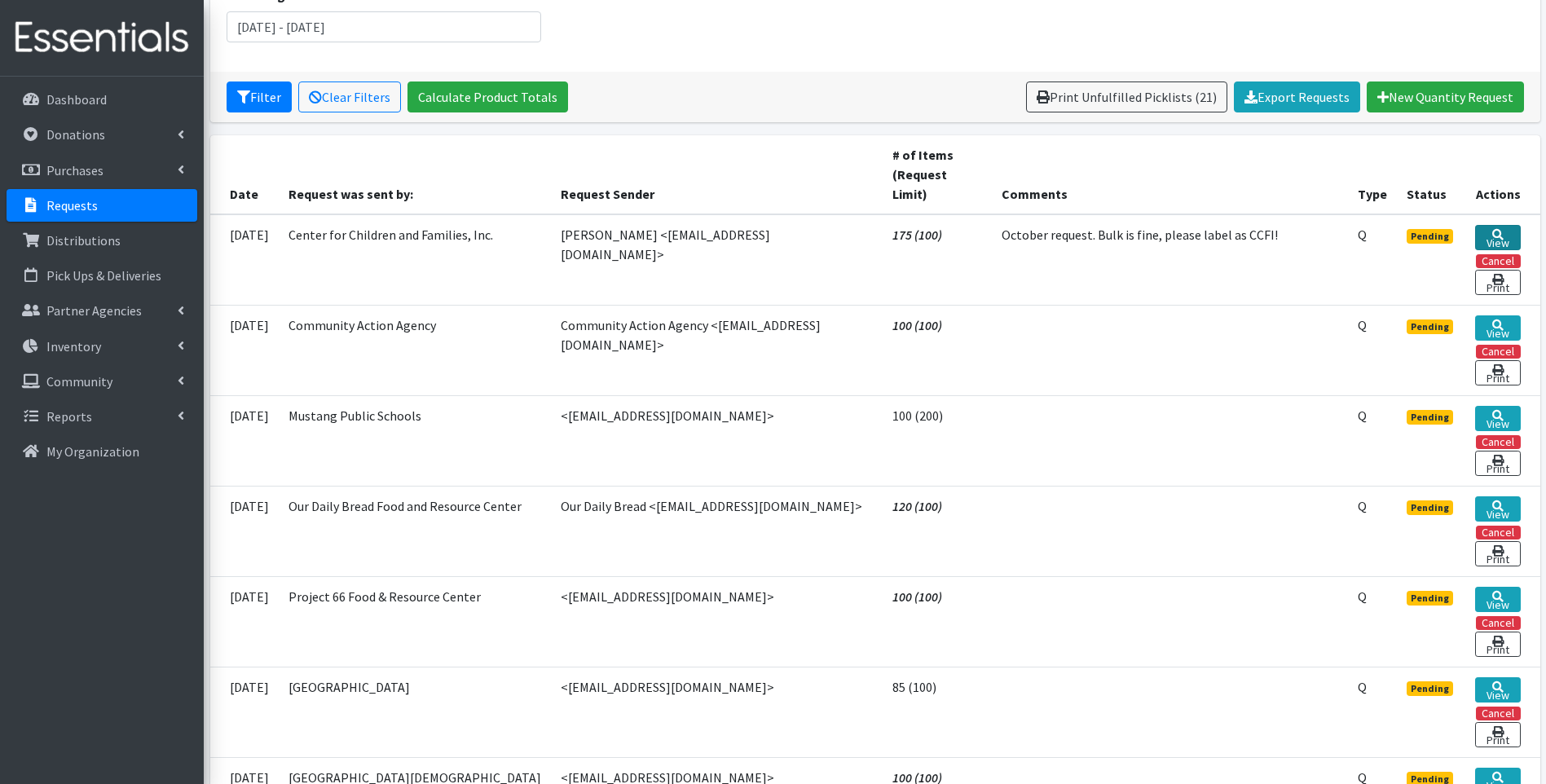
click at [1490, 225] on link "View" at bounding box center [1498, 237] width 45 height 25
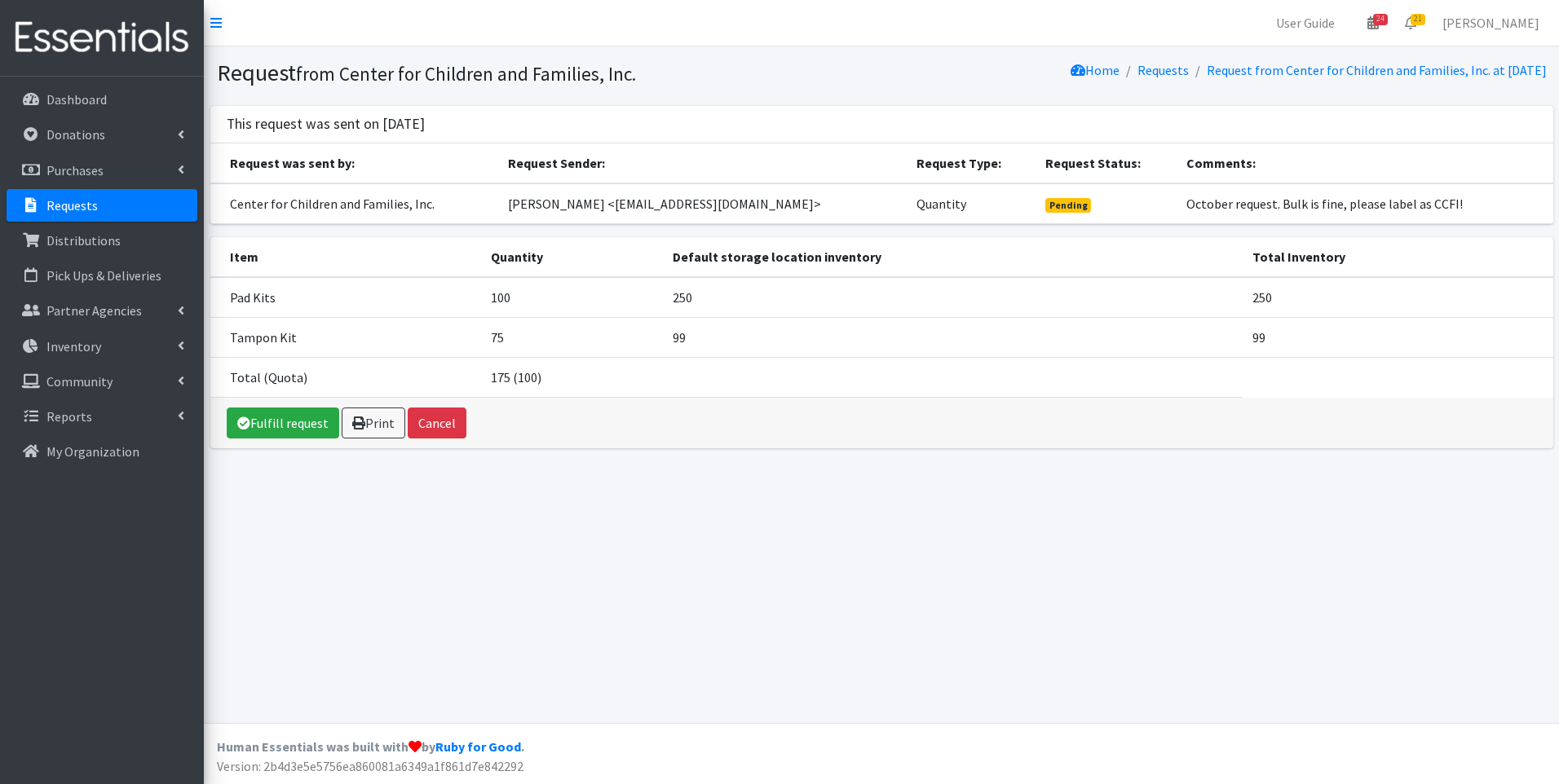
click at [61, 209] on p "Requests" at bounding box center [72, 206] width 52 height 16
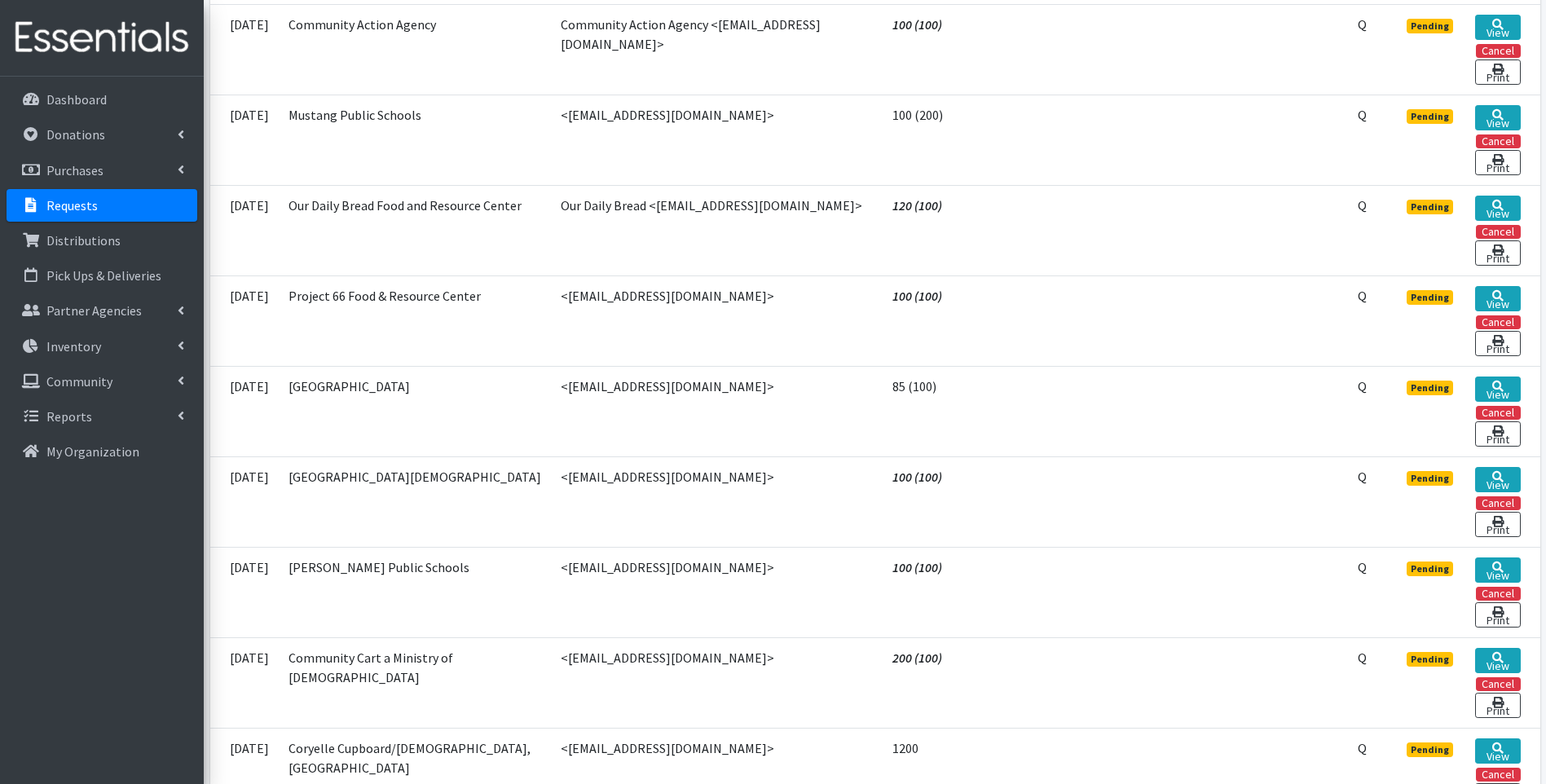
scroll to position [570, 0]
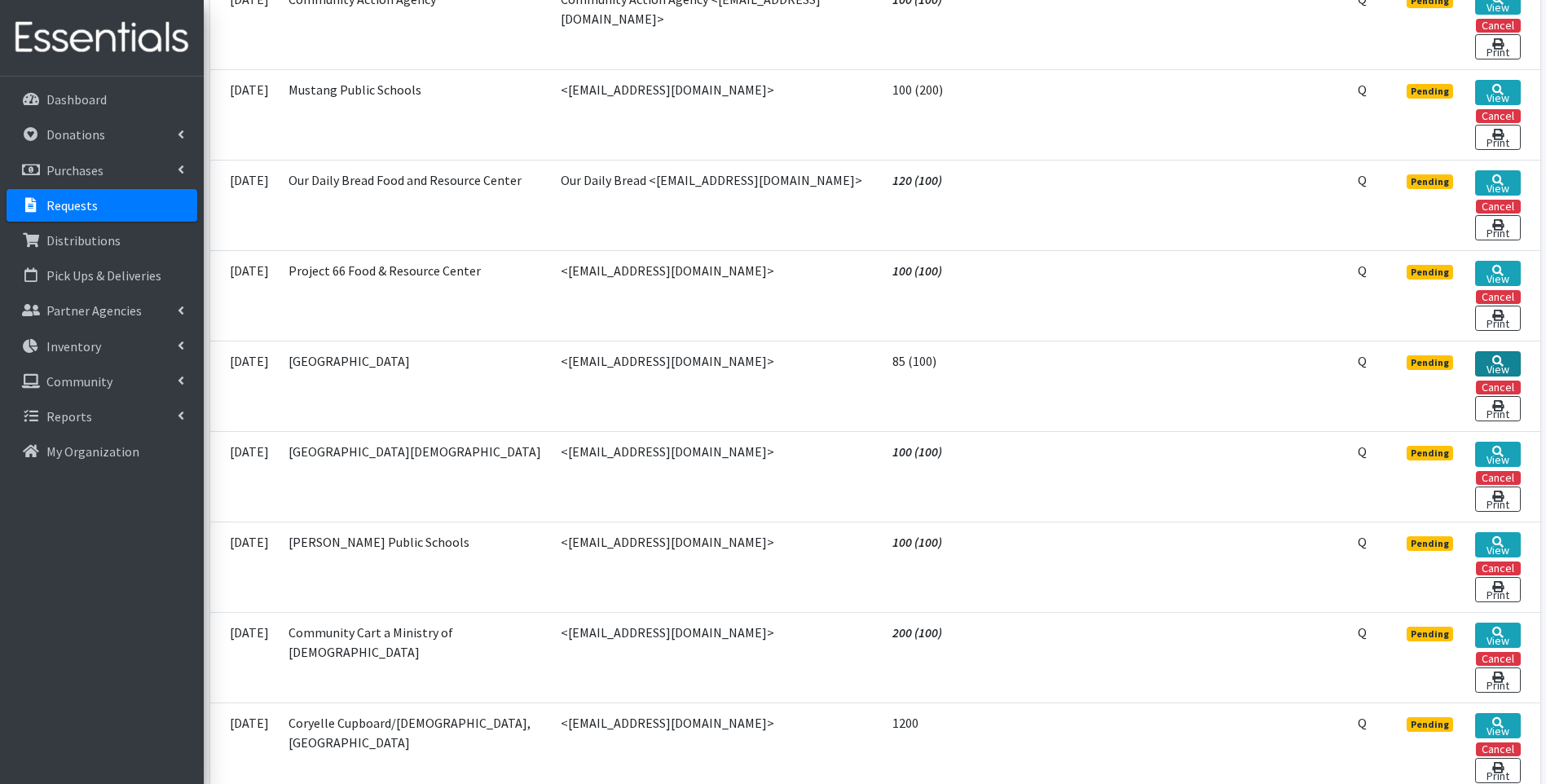
click at [1503, 351] on link "View" at bounding box center [1498, 364] width 45 height 25
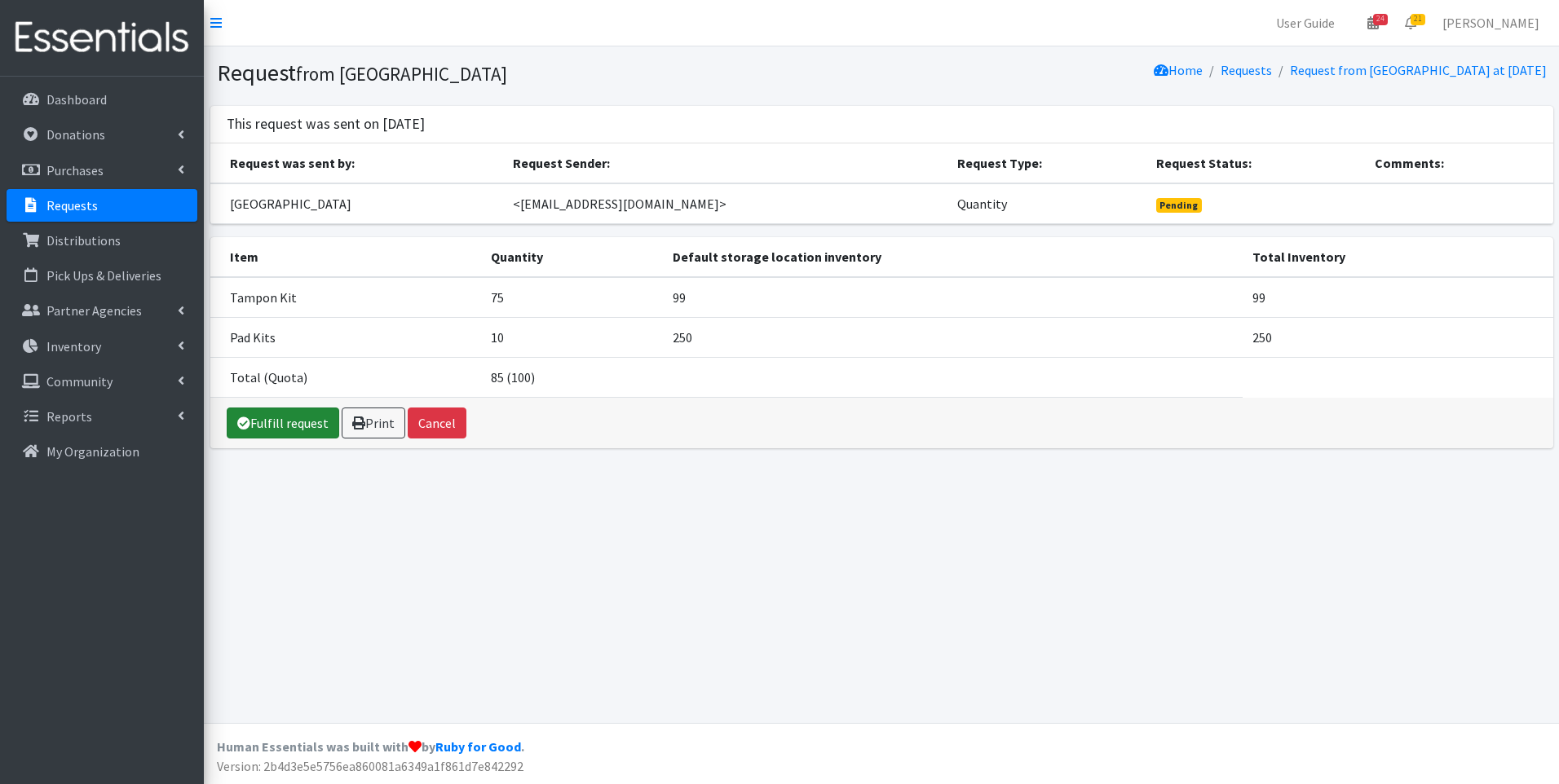
click at [289, 419] on link "Fulfill request" at bounding box center [283, 423] width 112 height 31
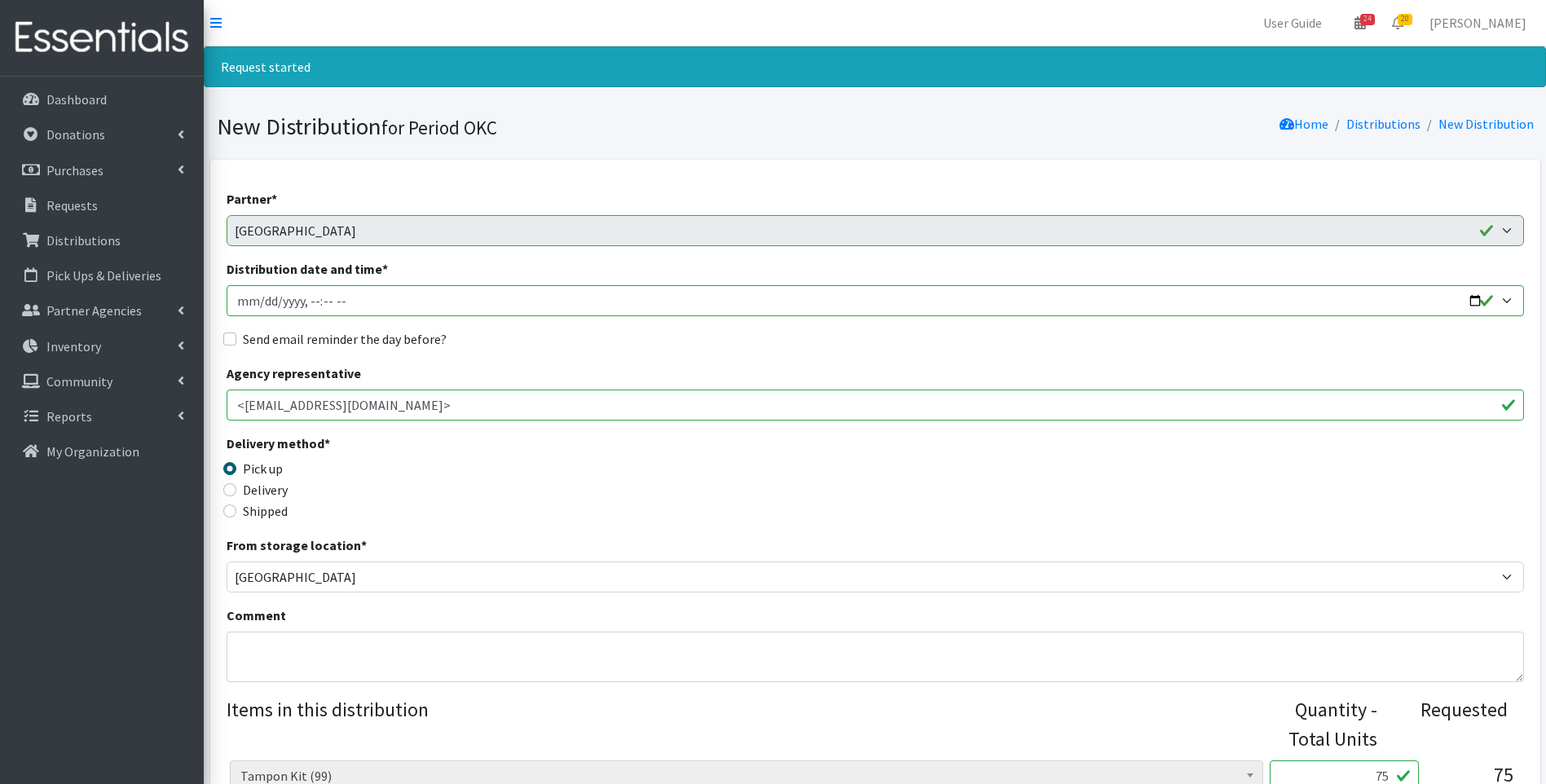
click at [240, 302] on input "Distribution date and time *" at bounding box center [875, 301] width 1298 height 31
type input "[DATE]T23:59"
click at [1475, 299] on input "Distribution date and time *" at bounding box center [875, 301] width 1298 height 31
click at [311, 301] on input "Distribution date and time *" at bounding box center [875, 301] width 1298 height 31
type input "2025-10-09T15:30"
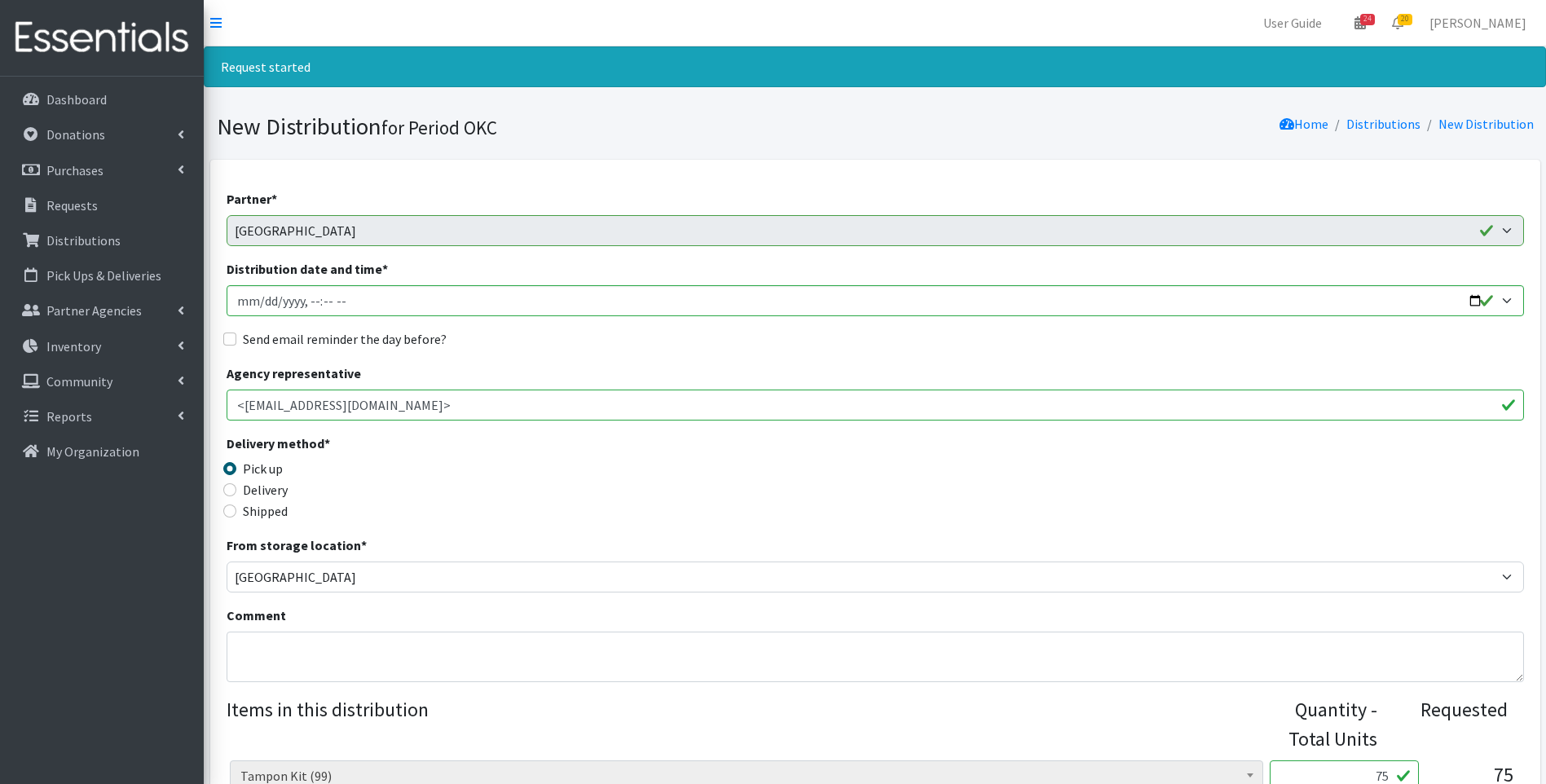
click at [281, 336] on label "Send email reminder the day before?" at bounding box center [344, 339] width 204 height 20
click at [236, 336] on input "Send email reminder the day before?" at bounding box center [230, 339] width 13 height 13
checkbox input "true"
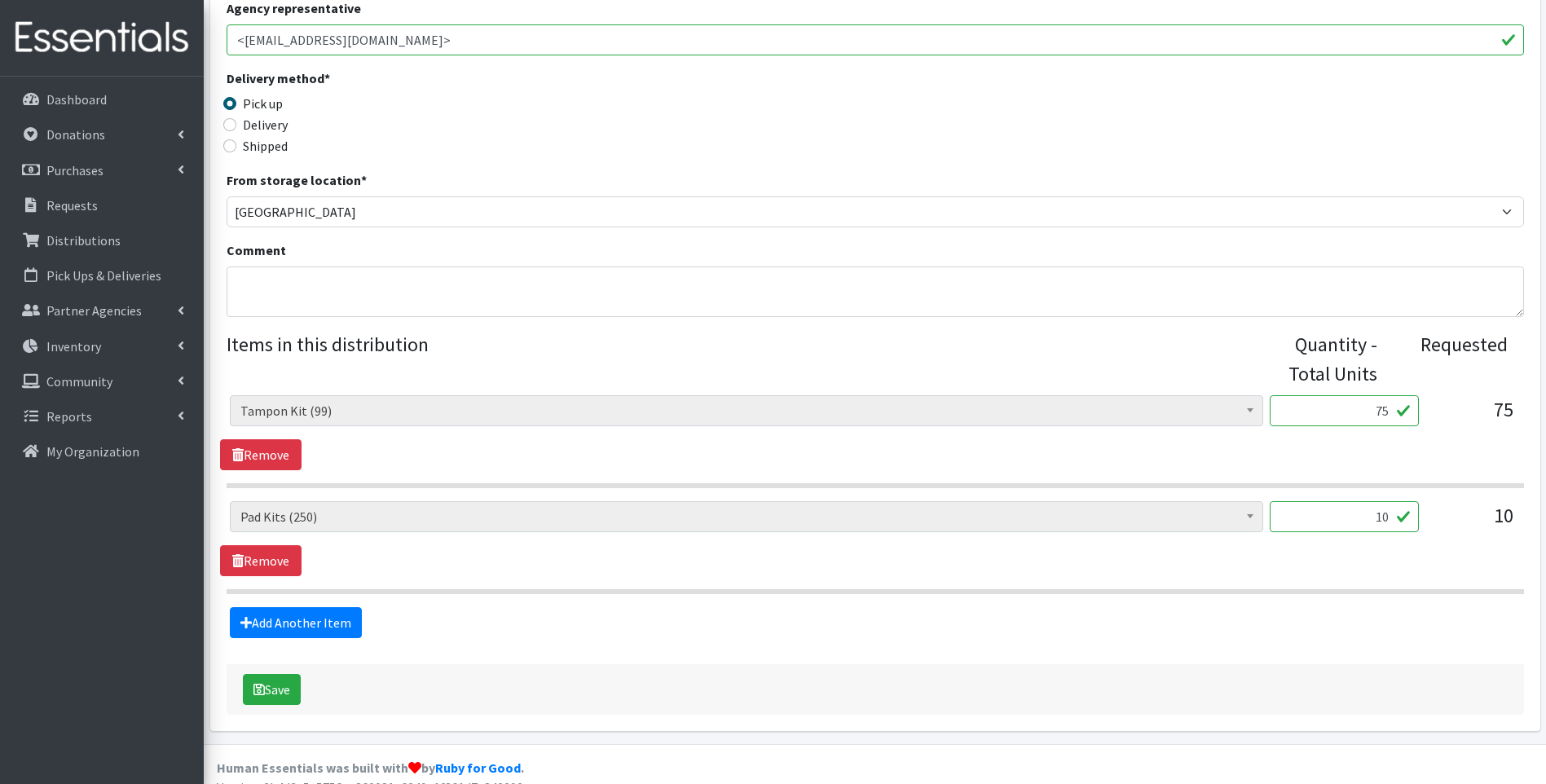
scroll to position [387, 0]
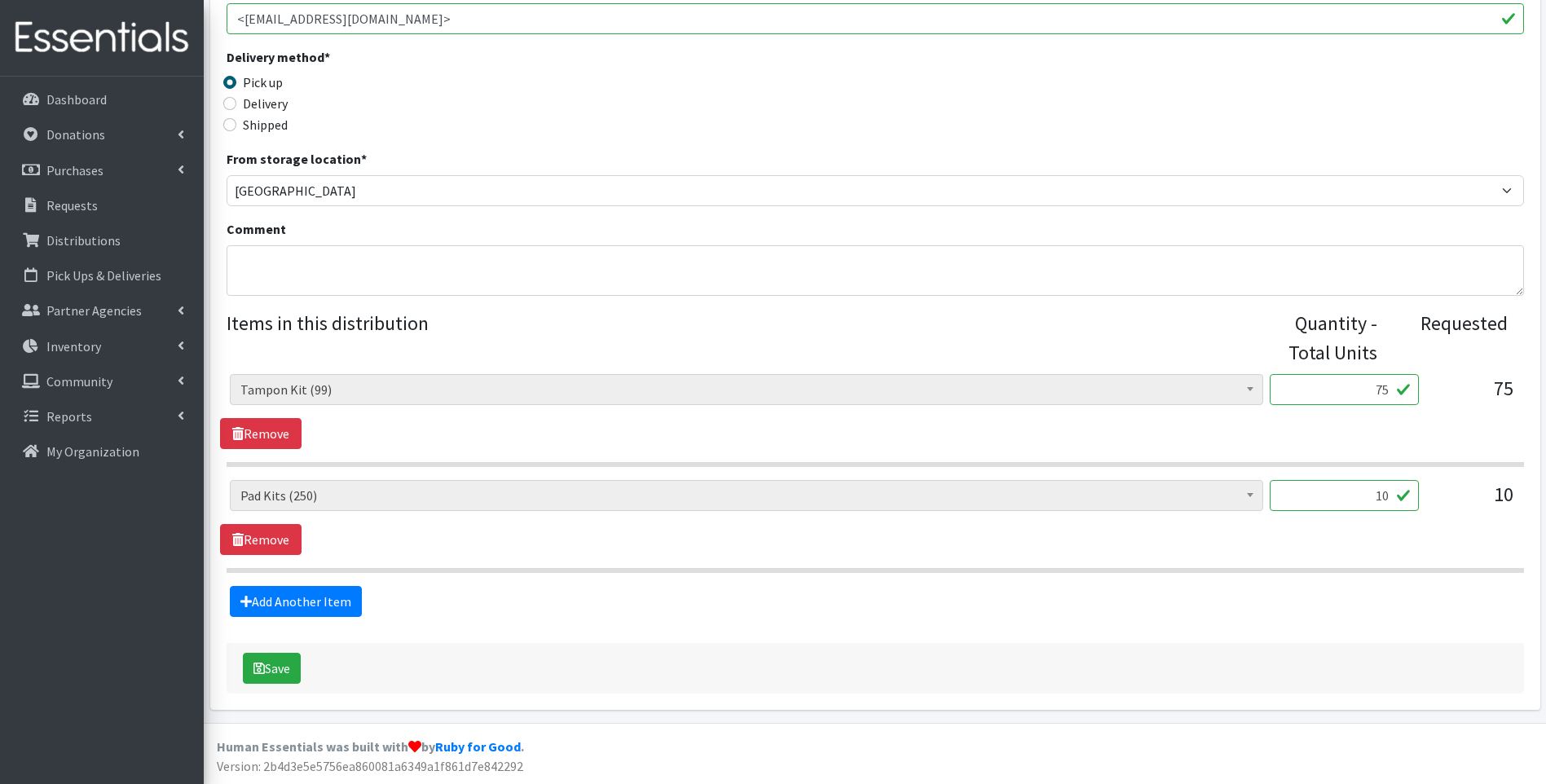
drag, startPoint x: 1370, startPoint y: 390, endPoint x: 1388, endPoint y: 390, distance: 18.0
click at [1388, 390] on input "75" at bounding box center [1344, 389] width 149 height 31
type input "50"
drag, startPoint x: 1438, startPoint y: 438, endPoint x: 1423, endPoint y: 453, distance: 21.2
click at [1438, 438] on div "Adult Incontinence Pads (20) Applicator Tampons (18) Bag Stickers (0) Cloth Pad…" at bounding box center [875, 411] width 1310 height 75
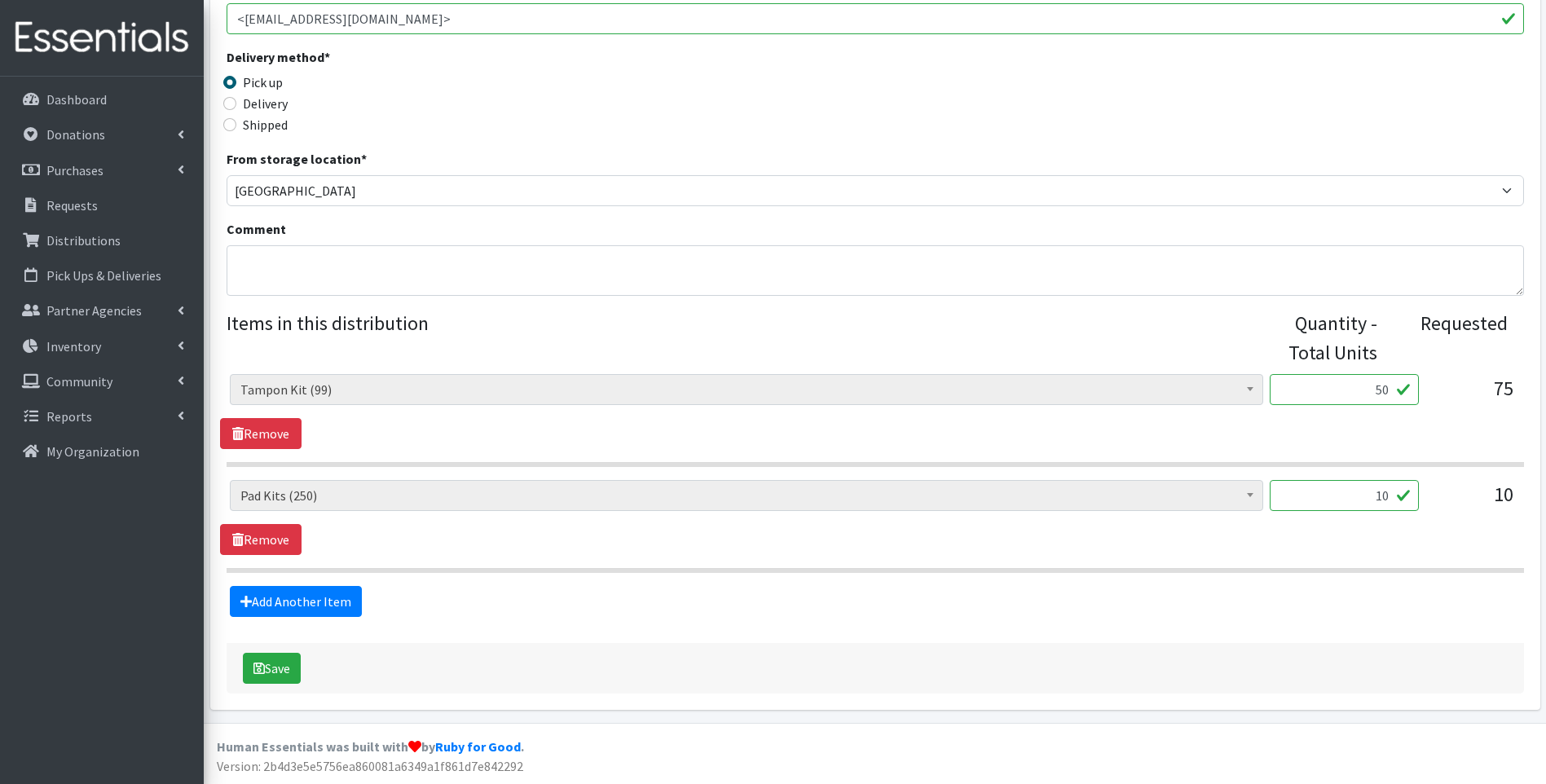
drag, startPoint x: 1388, startPoint y: 498, endPoint x: 1375, endPoint y: 500, distance: 13.2
click at [1375, 500] on input "10" at bounding box center [1344, 495] width 149 height 31
type input "20"
click at [1384, 425] on div "Adult Incontinence Pads (20) Applicator Tampons (18) Bag Stickers (0) Cloth Pad…" at bounding box center [875, 411] width 1310 height 75
click at [285, 671] on button "Save" at bounding box center [272, 668] width 58 height 31
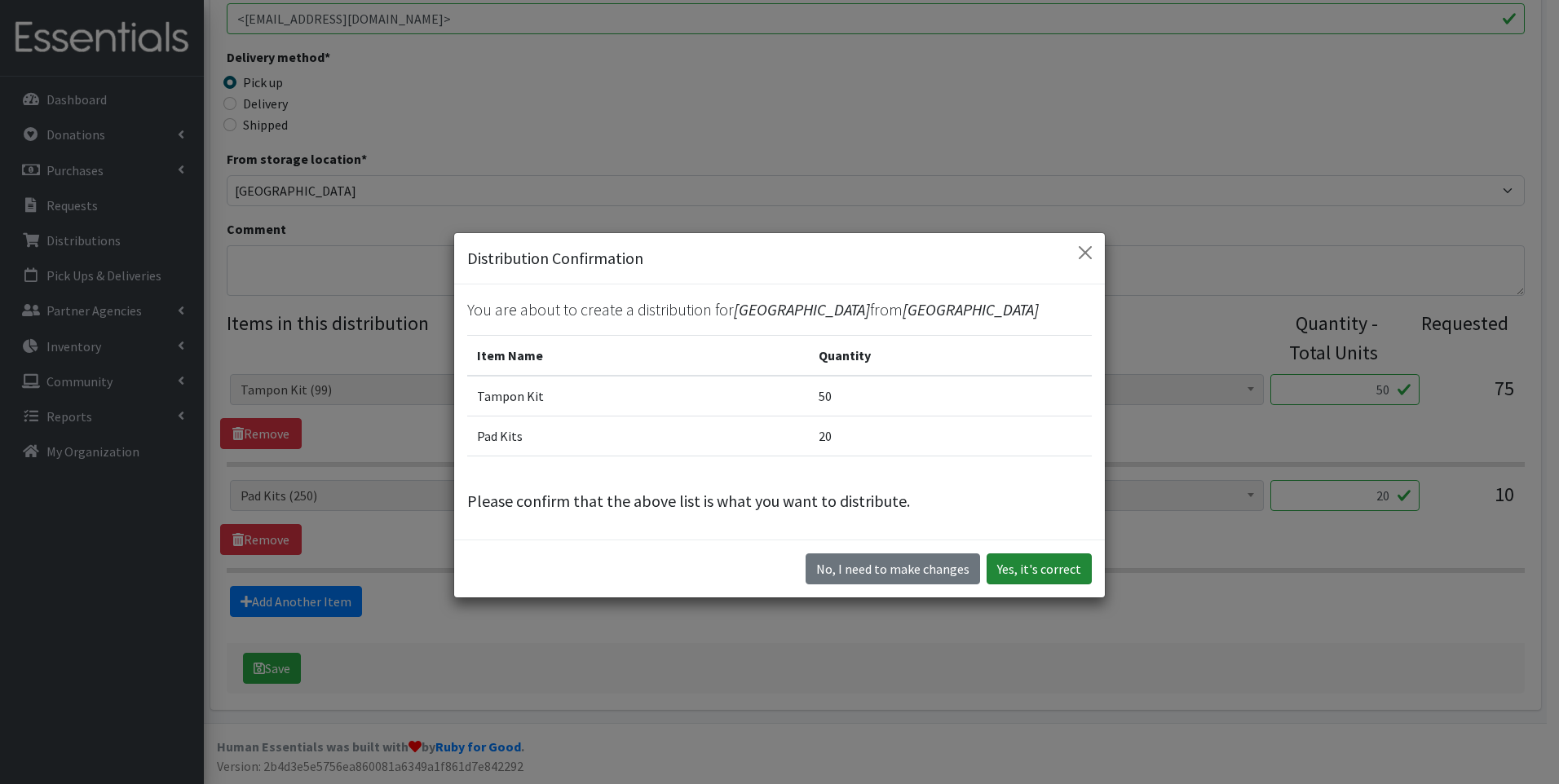
click at [1051, 577] on button "Yes, it's correct" at bounding box center [1039, 569] width 105 height 31
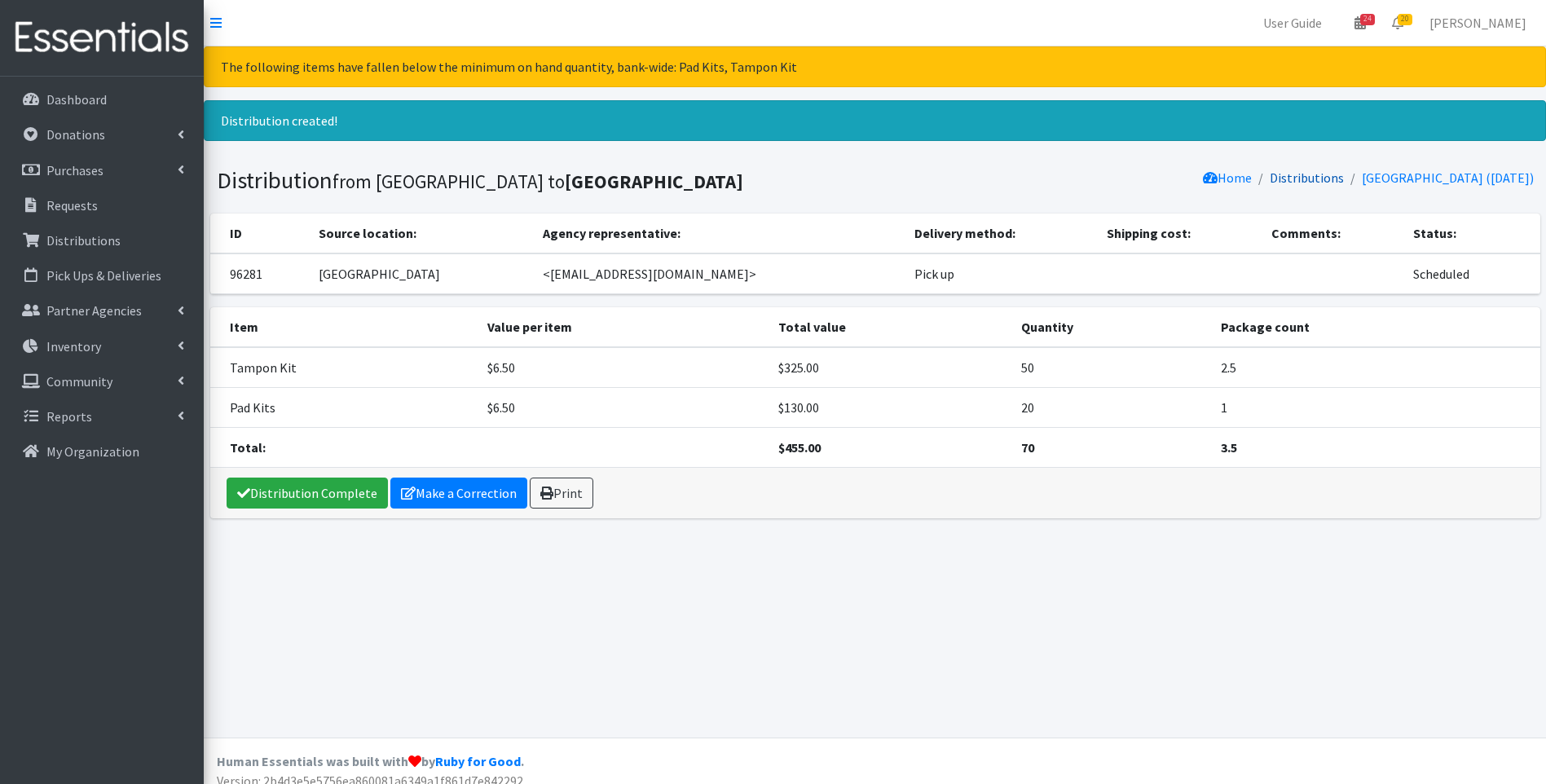
click at [1308, 177] on link "Distributions" at bounding box center [1307, 177] width 74 height 16
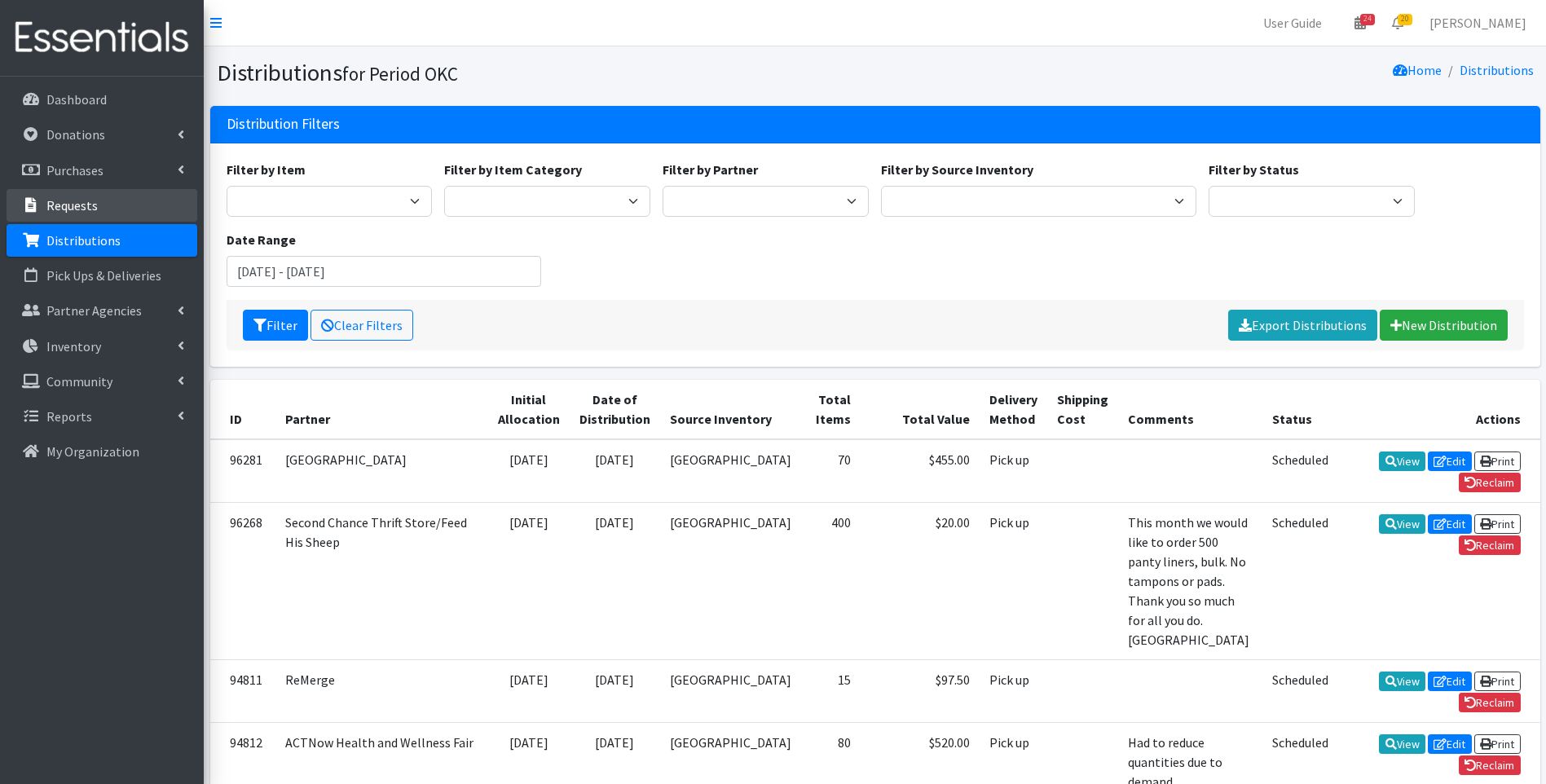
click at [64, 194] on link "Requests" at bounding box center [101, 206] width 191 height 33
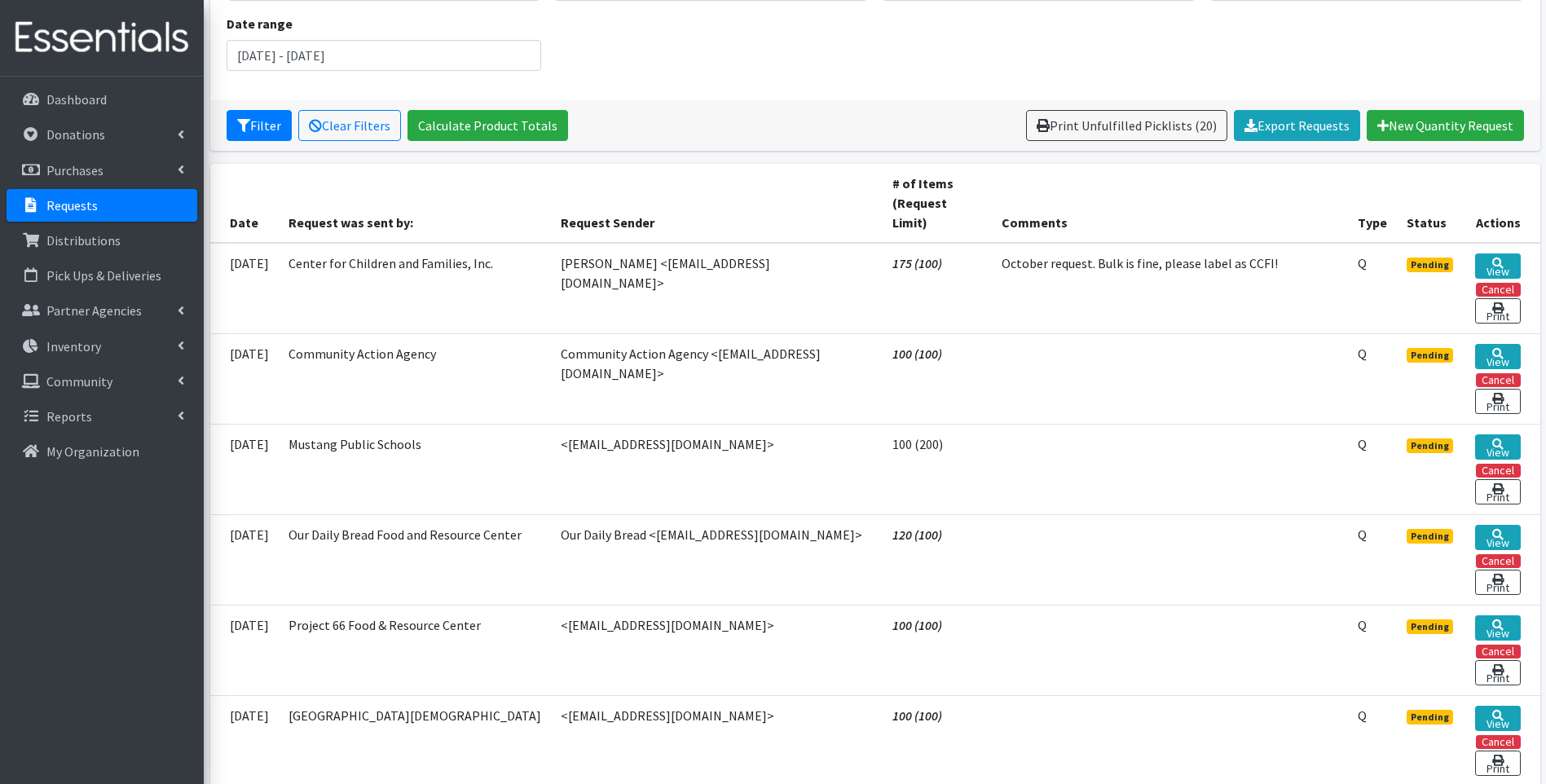
scroll to position [326, 0]
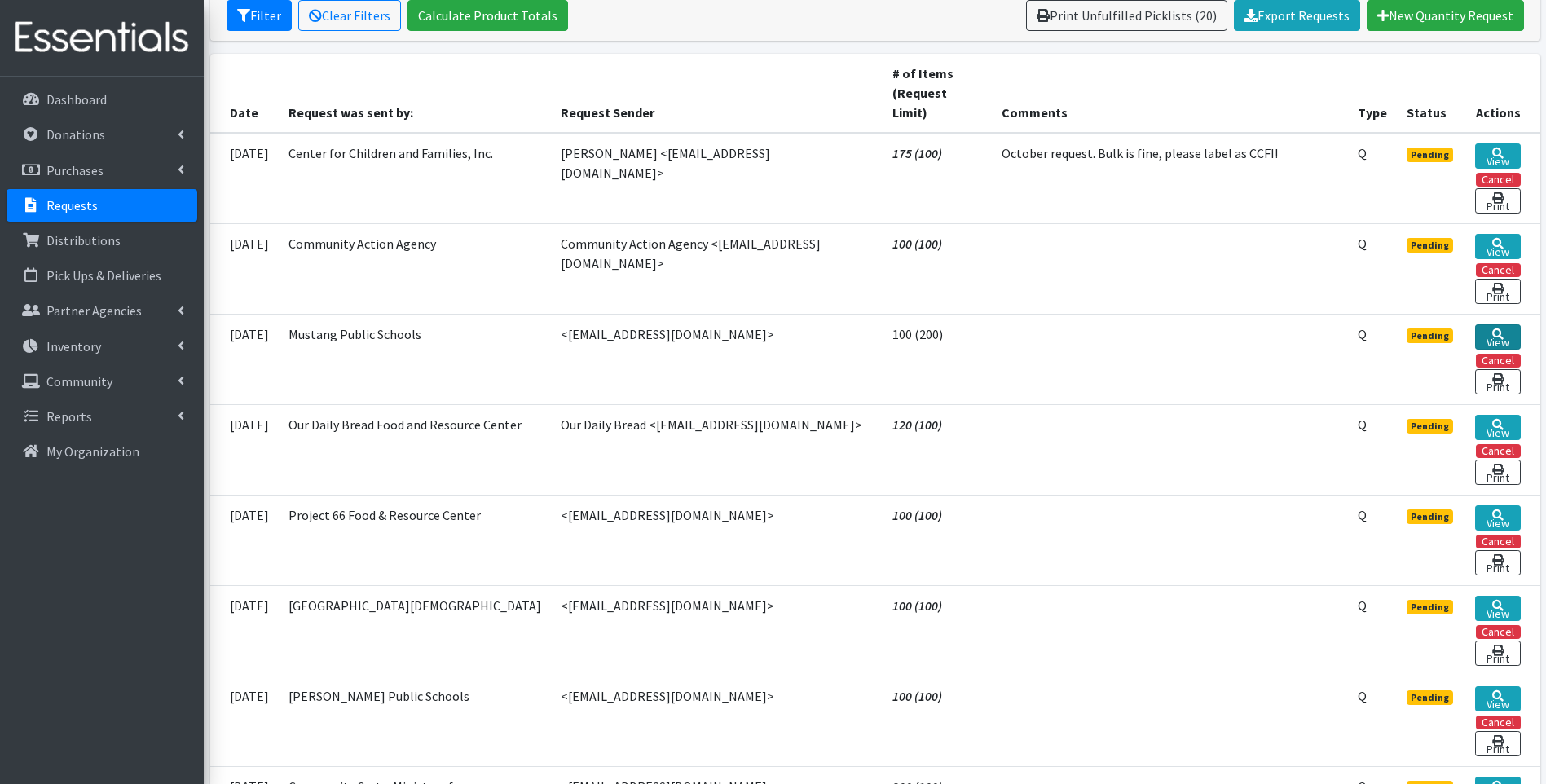
click at [1510, 324] on link "View" at bounding box center [1498, 337] width 45 height 25
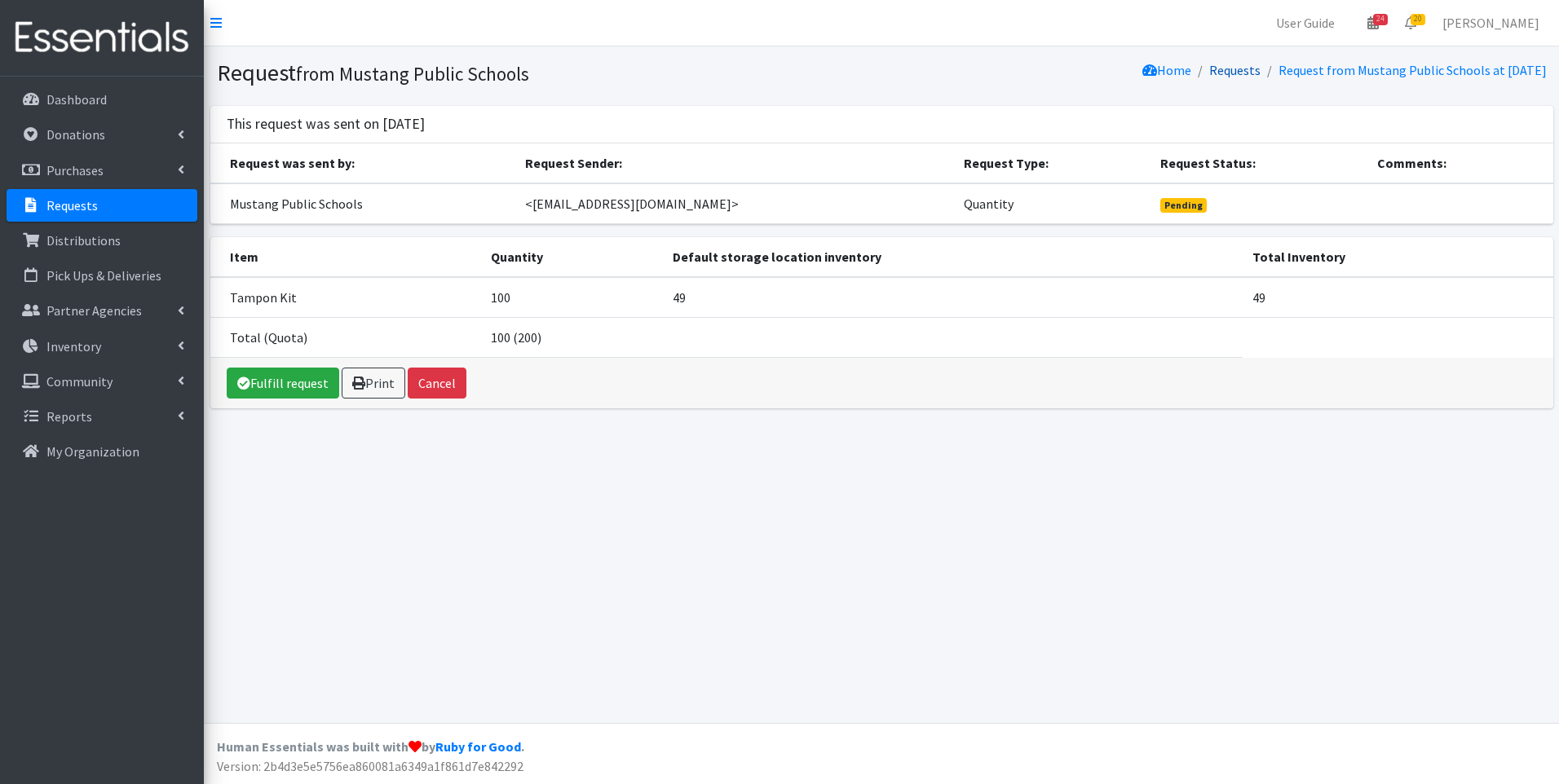
click at [1208, 77] on link "Requests" at bounding box center [1234, 70] width 52 height 16
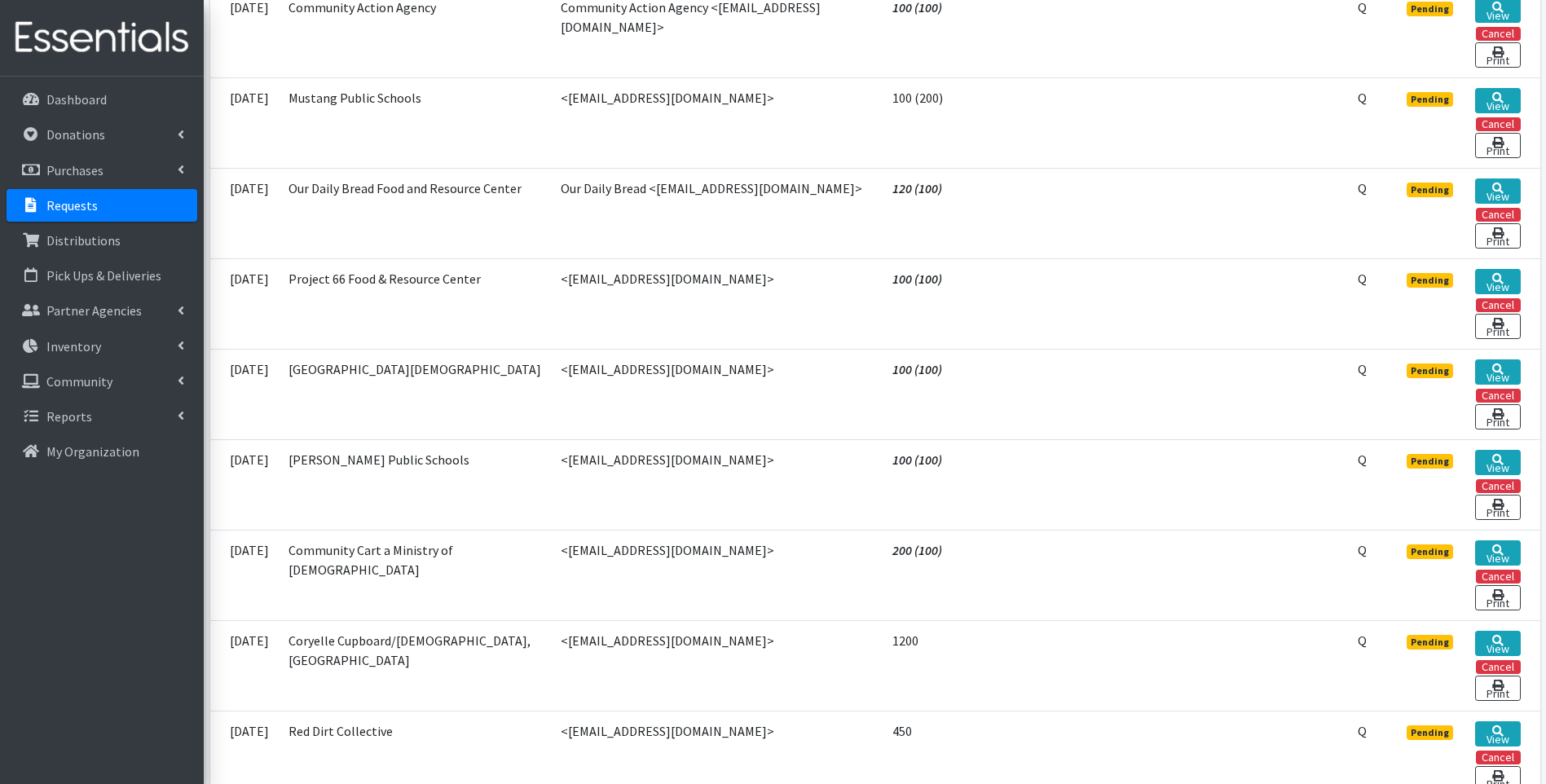
scroll to position [570, 0]
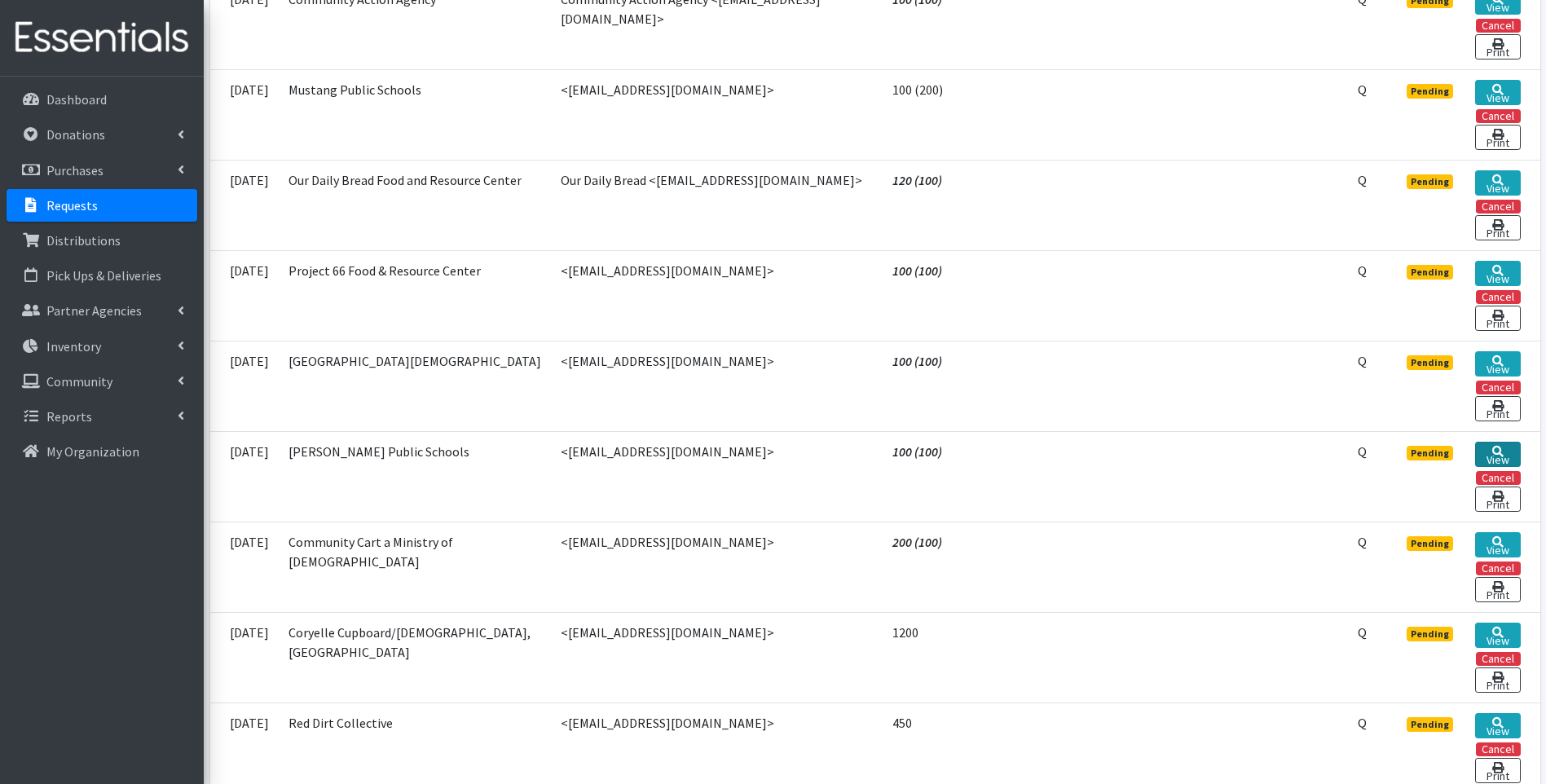
click at [1503, 442] on link "View" at bounding box center [1498, 454] width 45 height 25
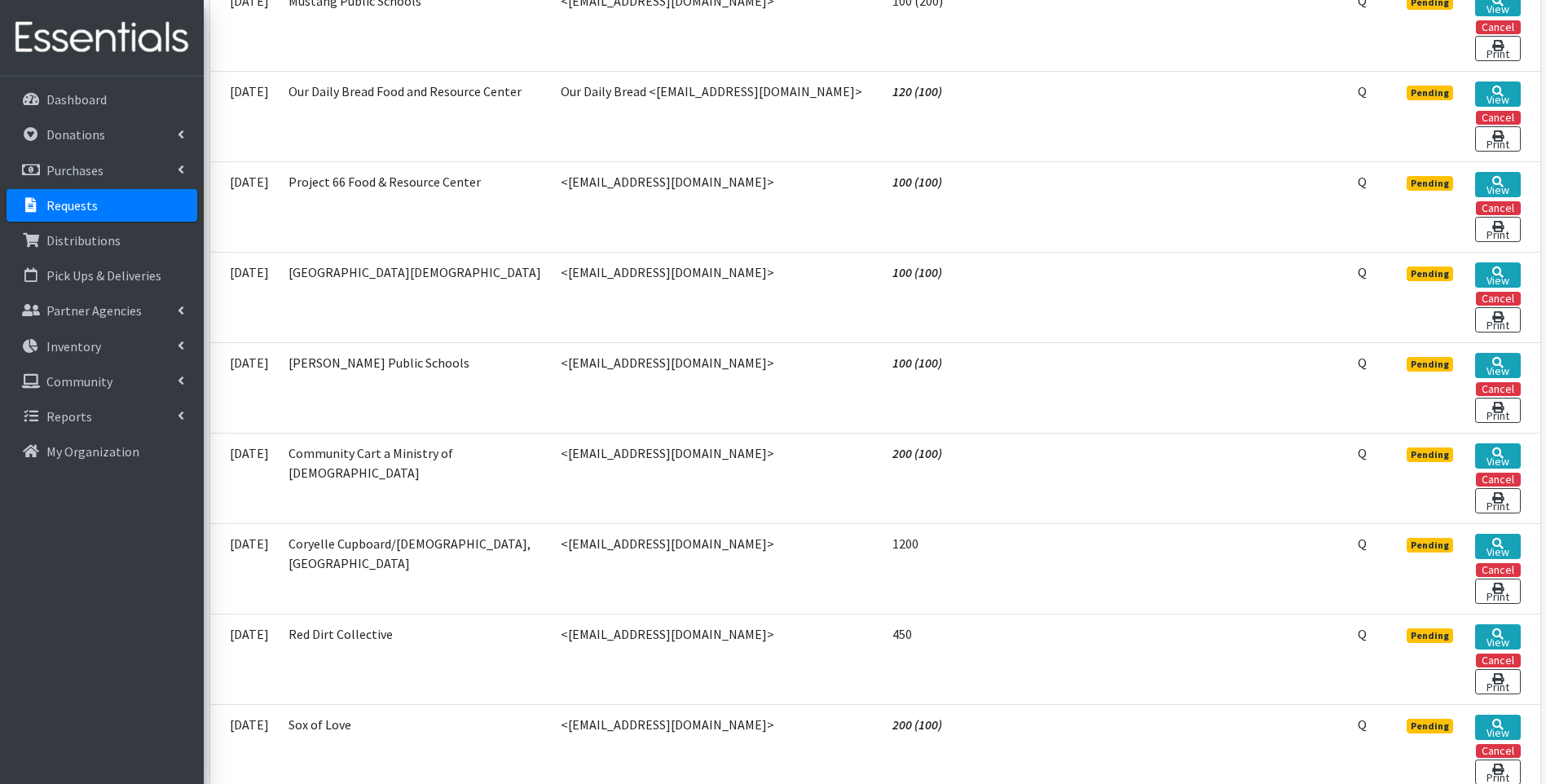
scroll to position [815, 0]
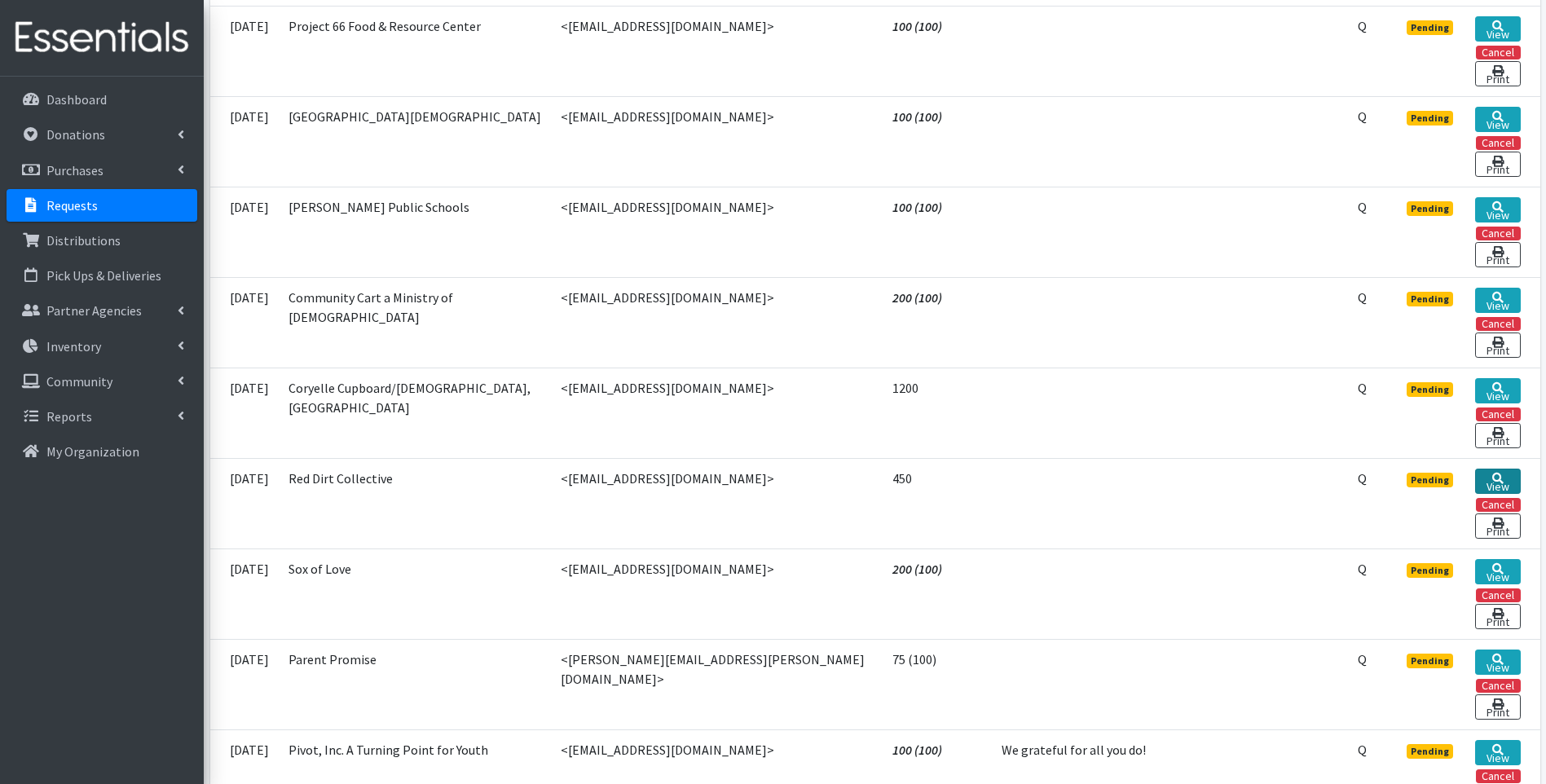
click at [1499, 473] on icon at bounding box center [1498, 478] width 12 height 12
click at [92, 346] on p "Inventory" at bounding box center [73, 346] width 54 height 16
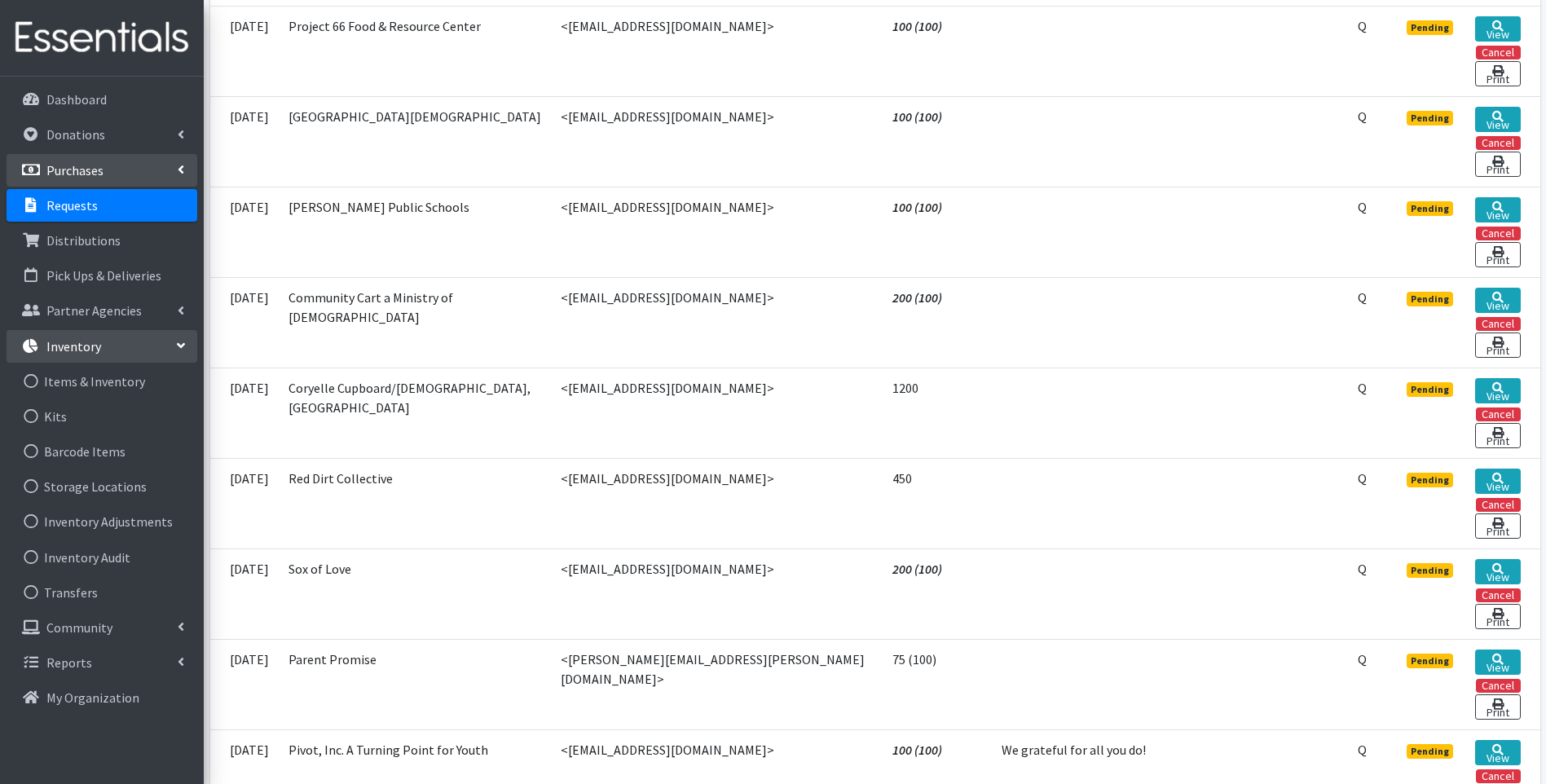
click at [76, 164] on p "Purchases" at bounding box center [74, 170] width 57 height 16
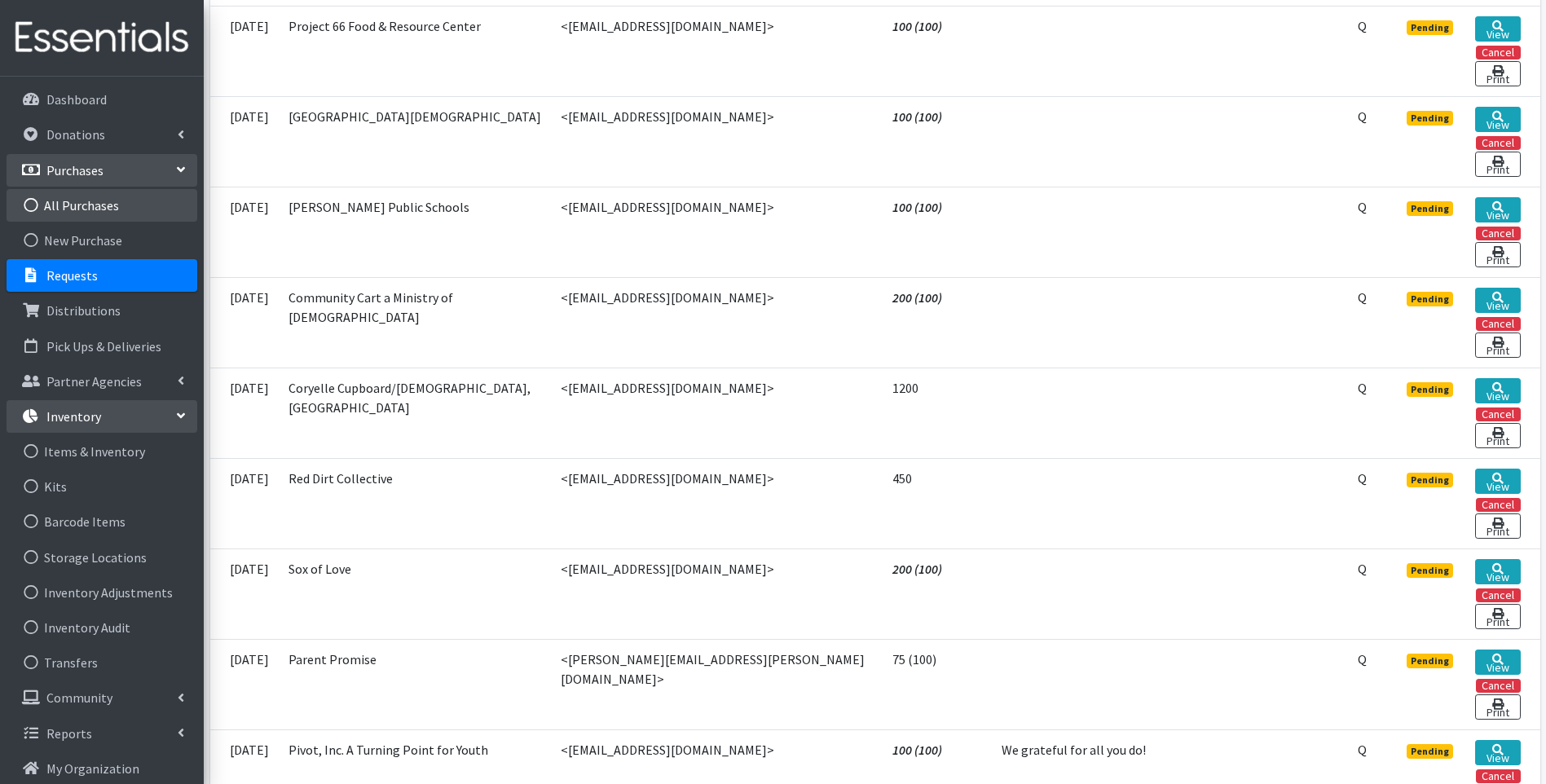
click at [84, 206] on link "All Purchases" at bounding box center [101, 206] width 191 height 33
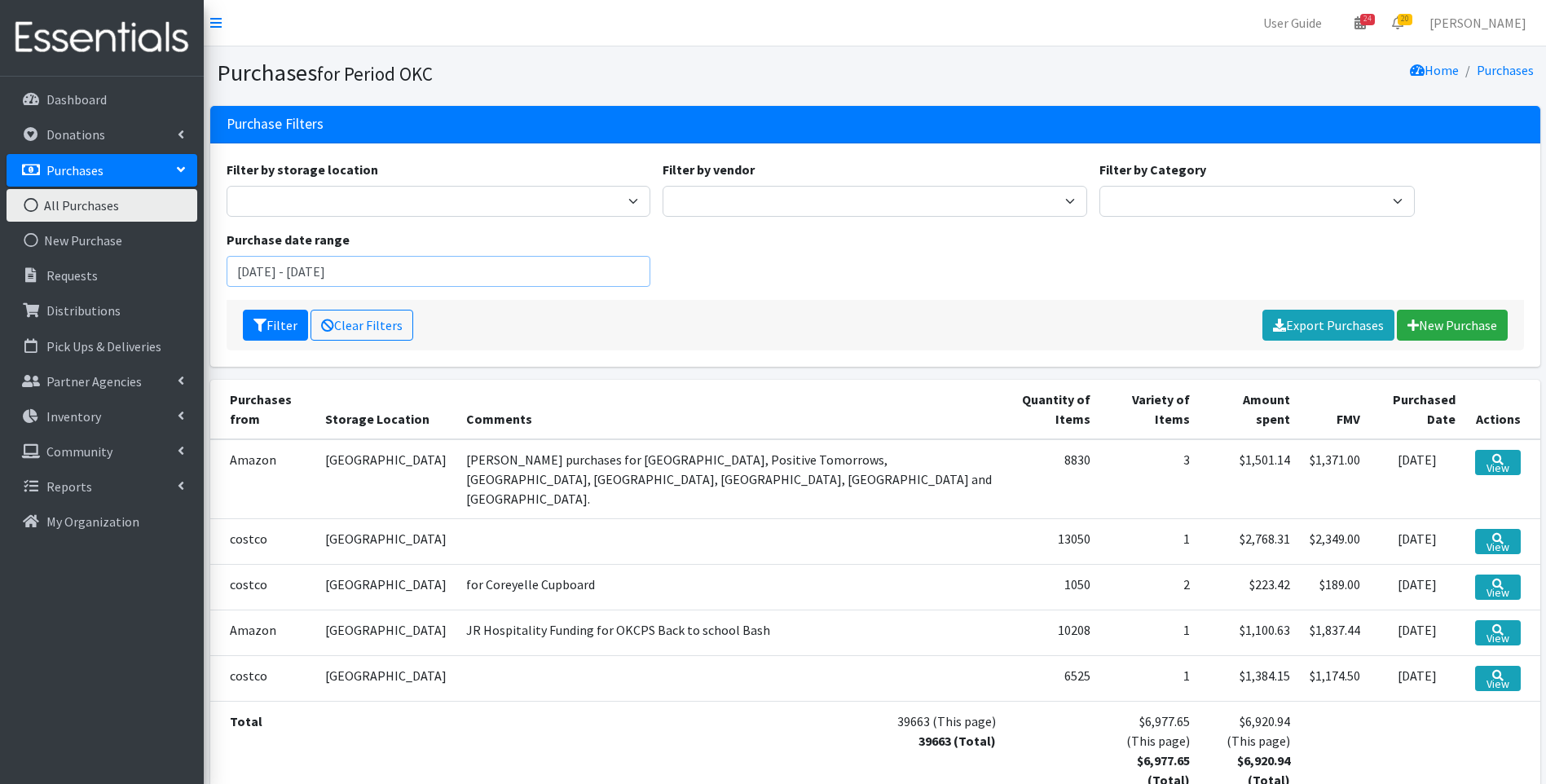
drag, startPoint x: 411, startPoint y: 282, endPoint x: 211, endPoint y: 259, distance: 201.3
click at [211, 259] on div "Filter by storage location 5th Street MorningStar Storage Filter by vendor Amaz…" at bounding box center [875, 254] width 1330 height 224
click at [306, 267] on input "[DATE] - [DATE]" at bounding box center [438, 272] width 425 height 31
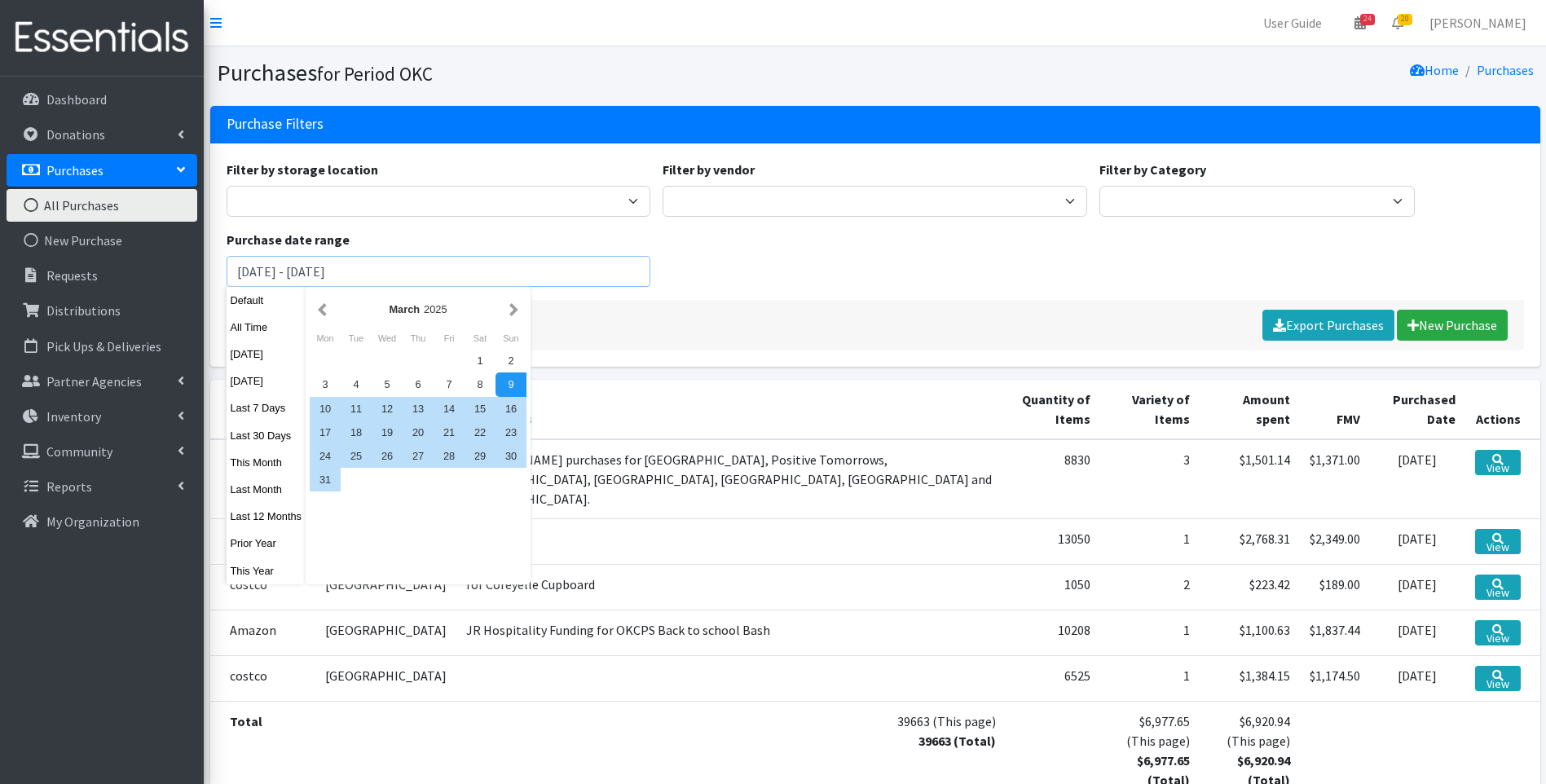
drag, startPoint x: 395, startPoint y: 280, endPoint x: 379, endPoint y: 272, distance: 17.9
click at [379, 272] on input "[DATE] - [DATE]" at bounding box center [438, 272] width 425 height 31
type input "[DATE] - [DATE]"
click at [815, 303] on div "Filter Clear Filters Export Purchases [GEOGRAPHIC_DATA]" at bounding box center [875, 325] width 1298 height 51
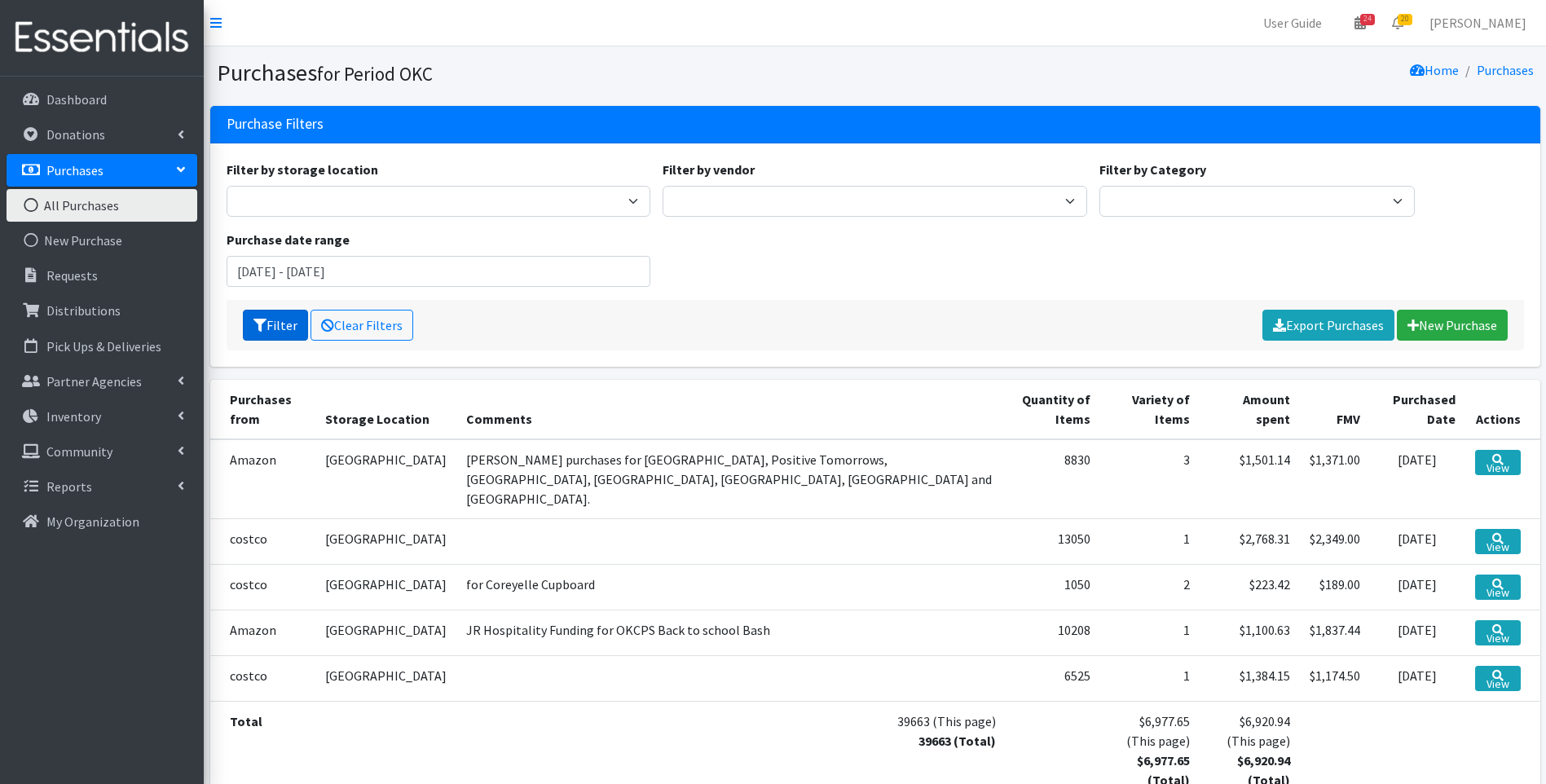
click at [283, 329] on button "Filter" at bounding box center [275, 325] width 65 height 31
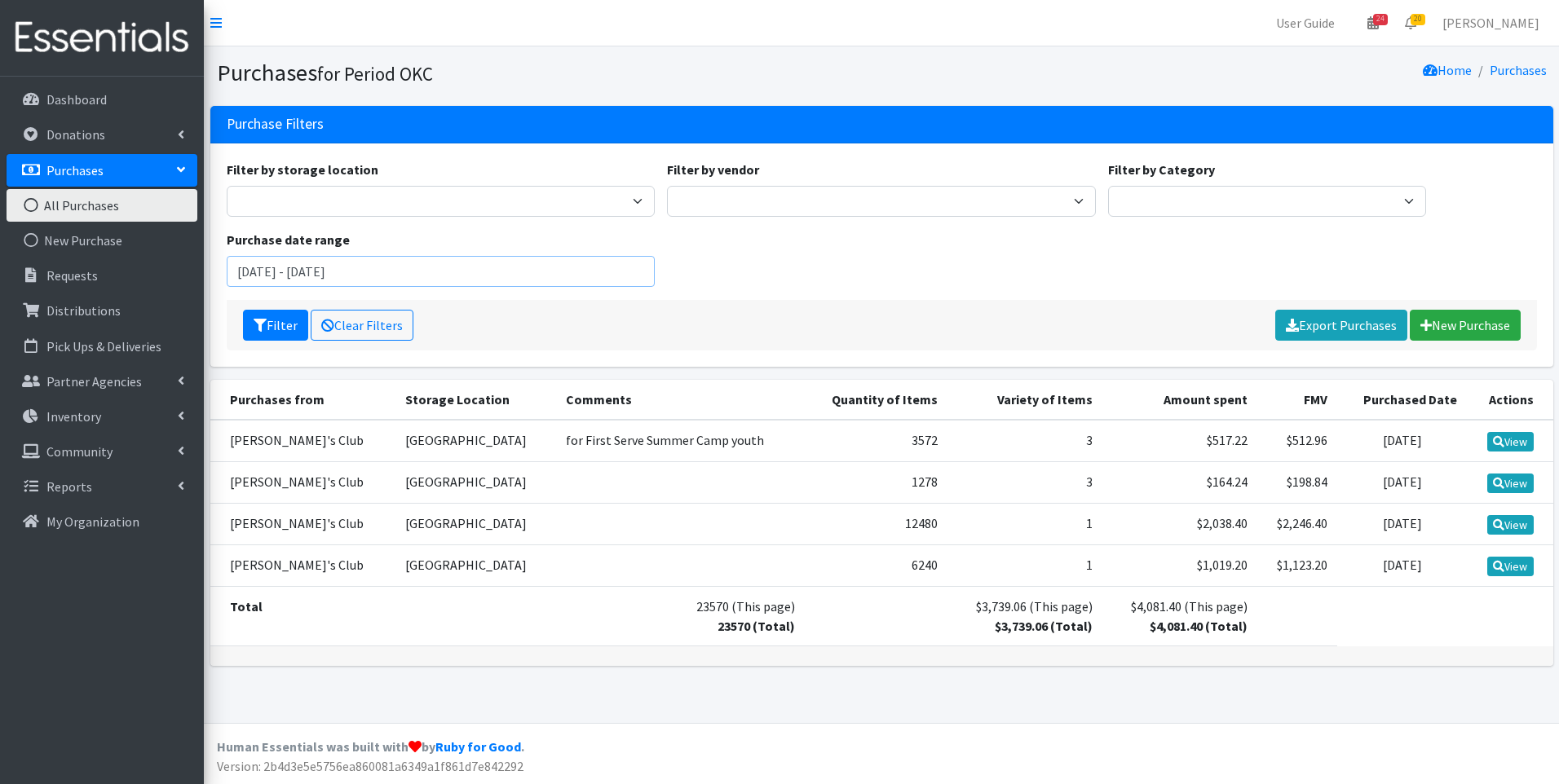
click at [353, 271] on input "[DATE] - [DATE]" at bounding box center [440, 272] width 428 height 31
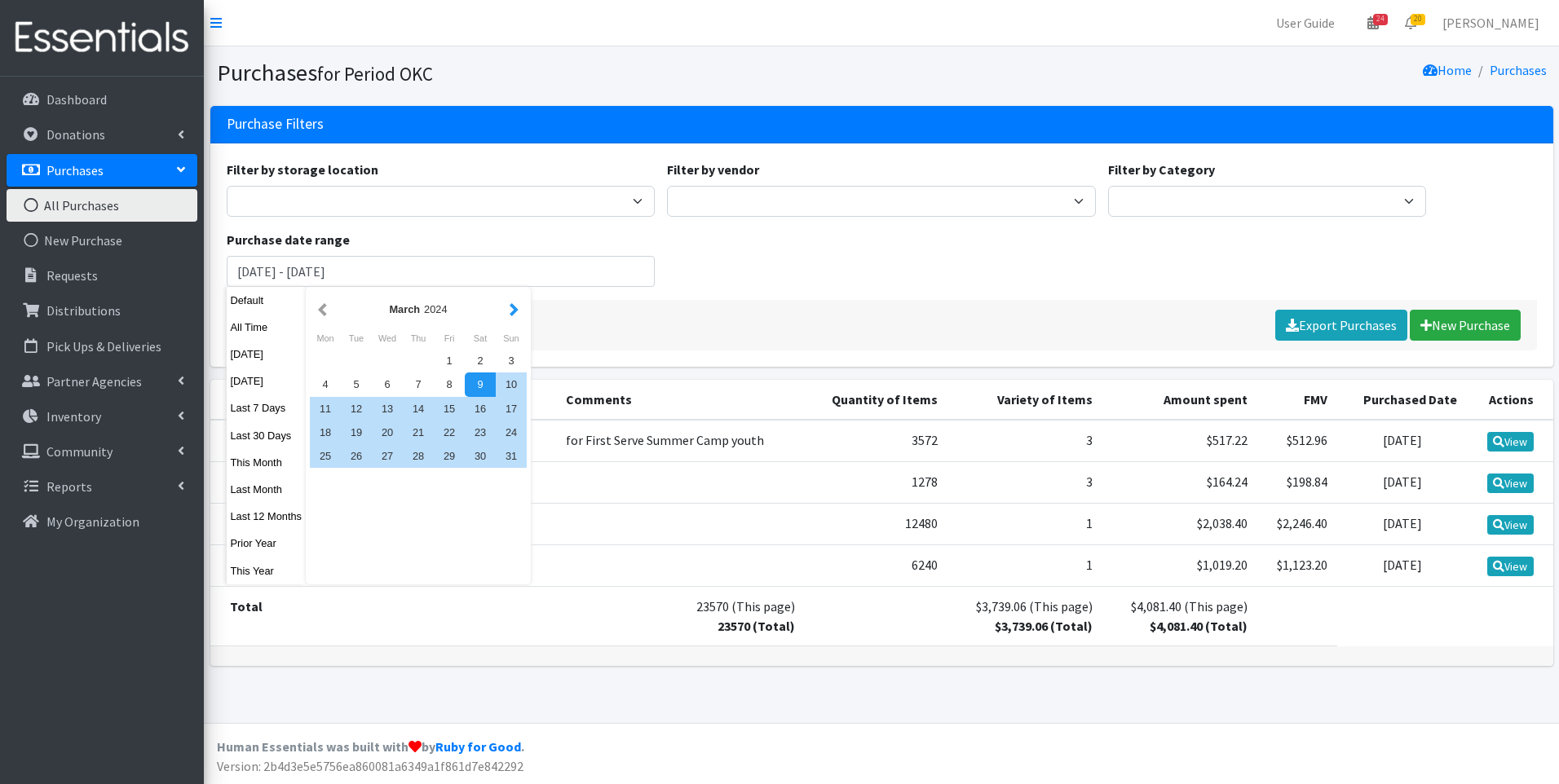
click at [512, 314] on button "button" at bounding box center [514, 309] width 17 height 20
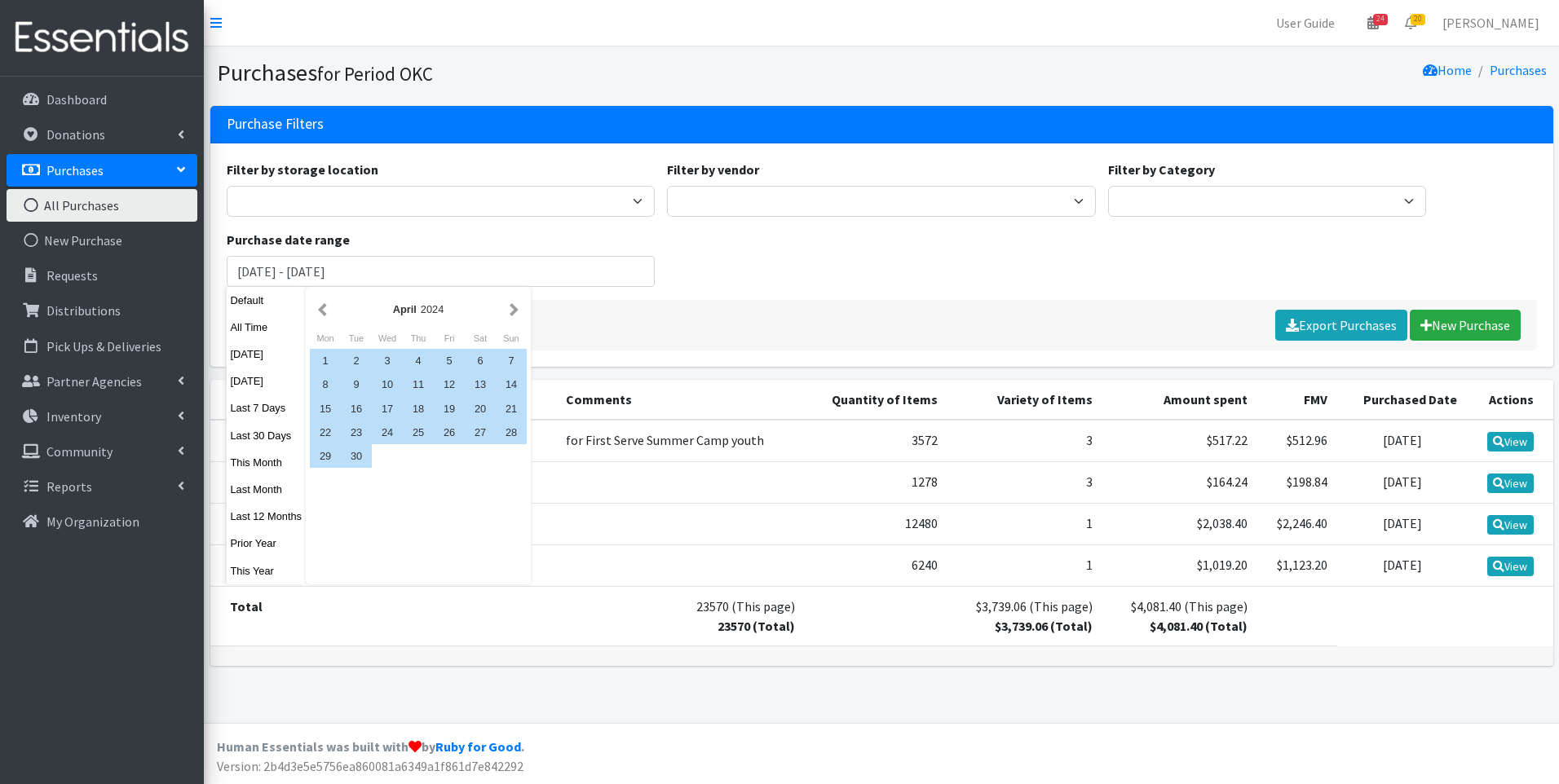
click at [512, 314] on button "button" at bounding box center [514, 309] width 17 height 20
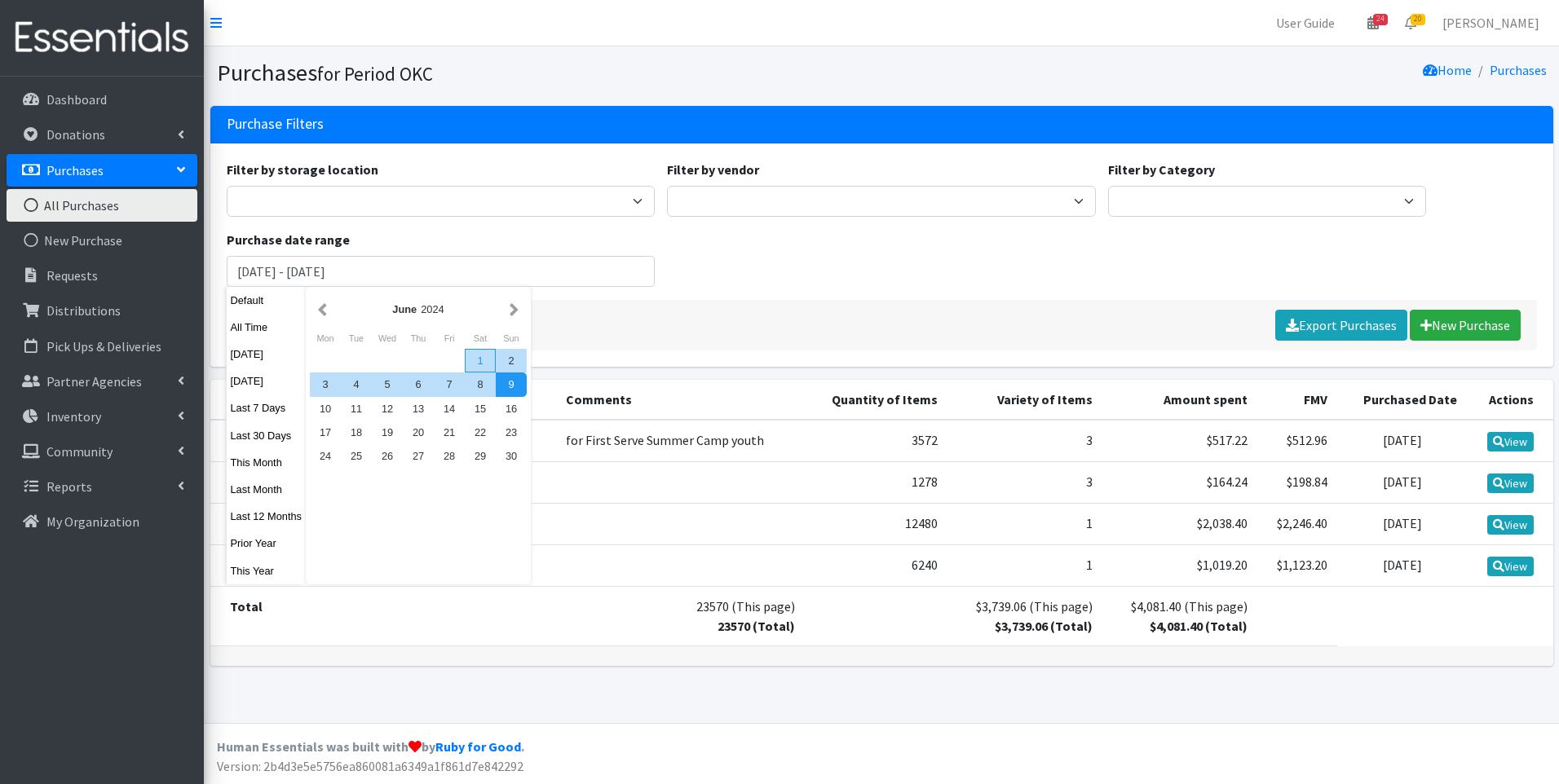
click at [476, 361] on div "1" at bounding box center [480, 360] width 31 height 24
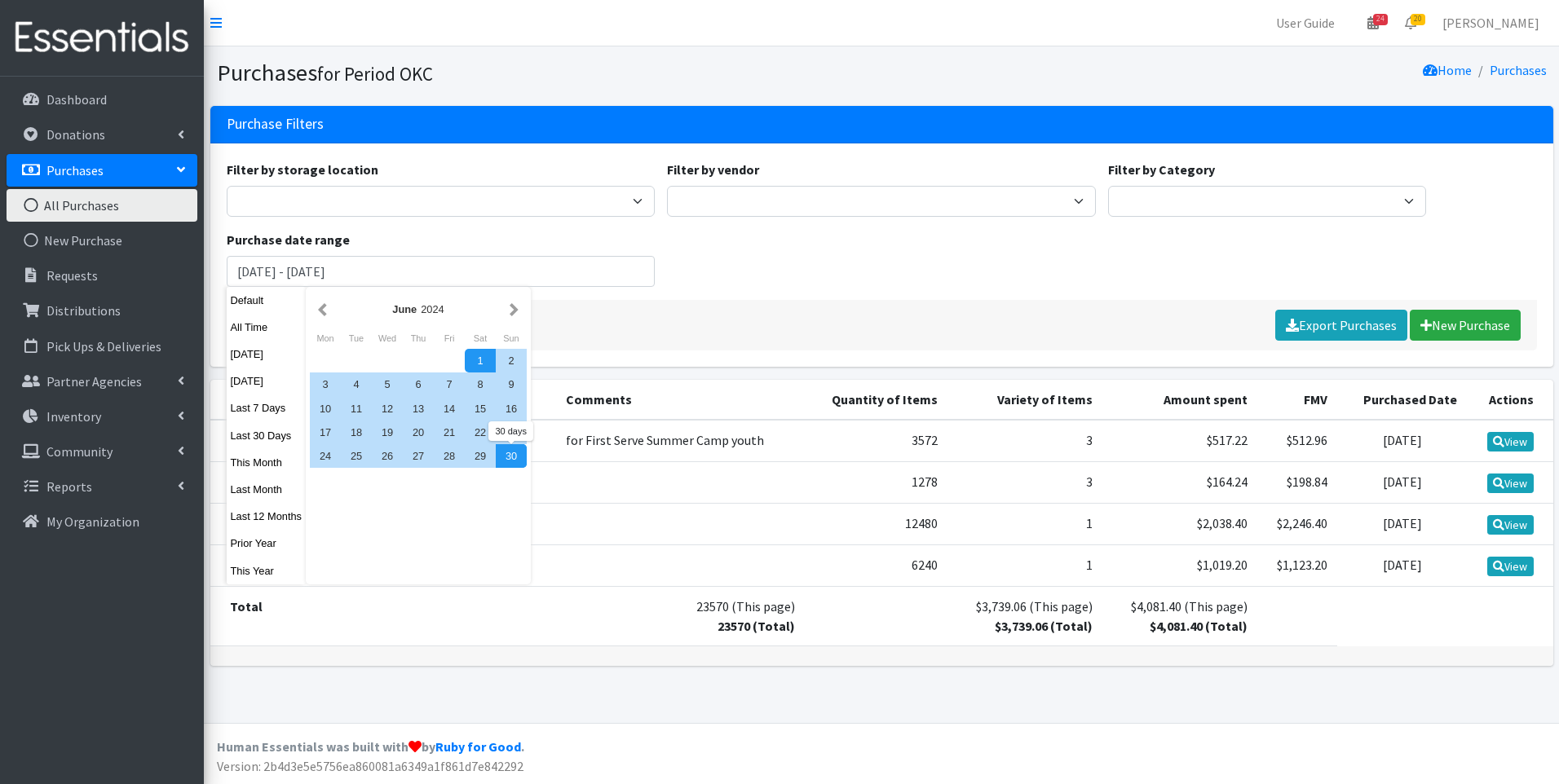
click at [505, 447] on div "30" at bounding box center [511, 455] width 31 height 24
type input "[DATE] - [DATE]"
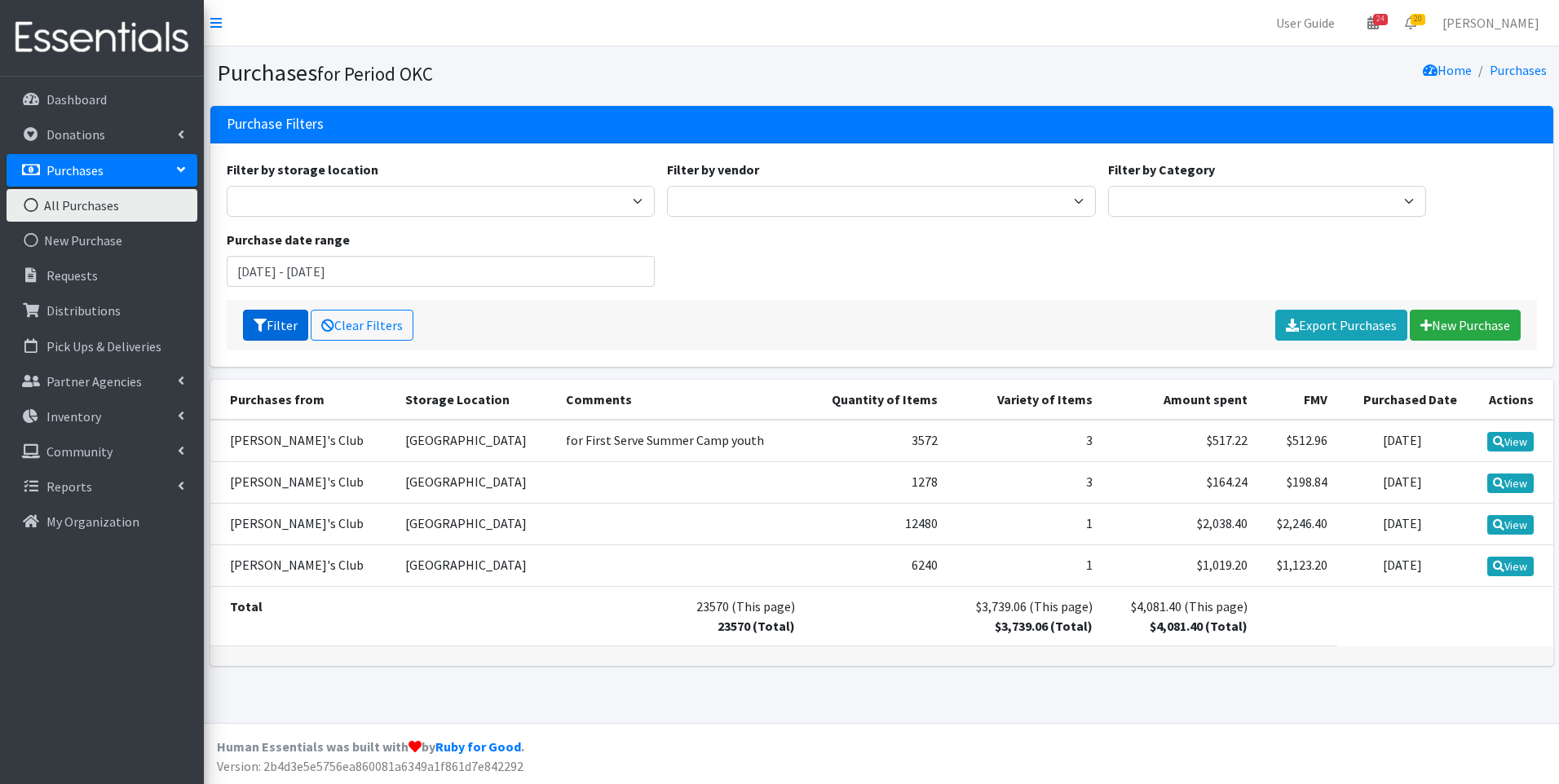
click at [281, 325] on button "Filter" at bounding box center [275, 325] width 65 height 31
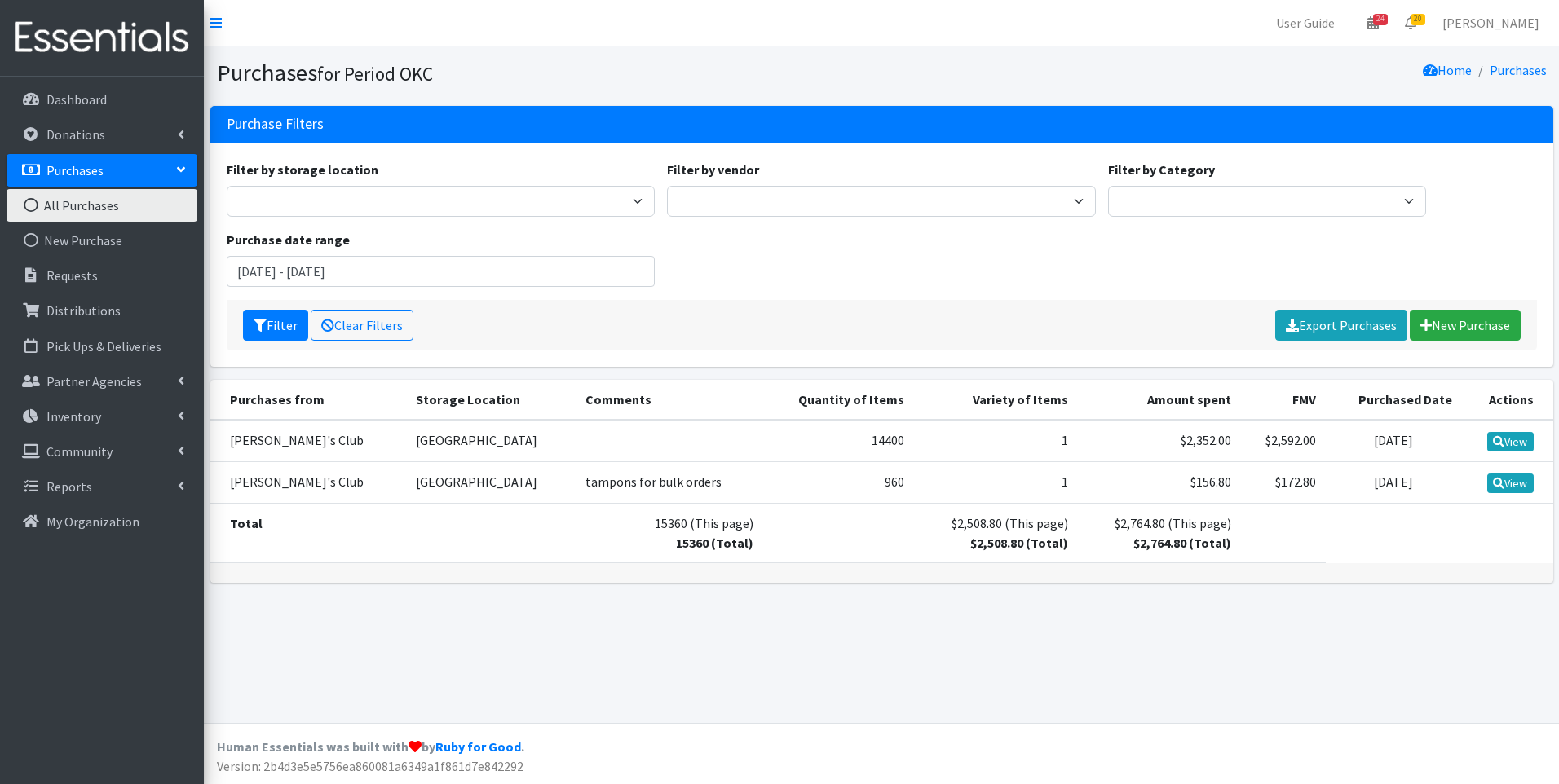
click at [78, 179] on link "Purchases" at bounding box center [101, 170] width 191 height 33
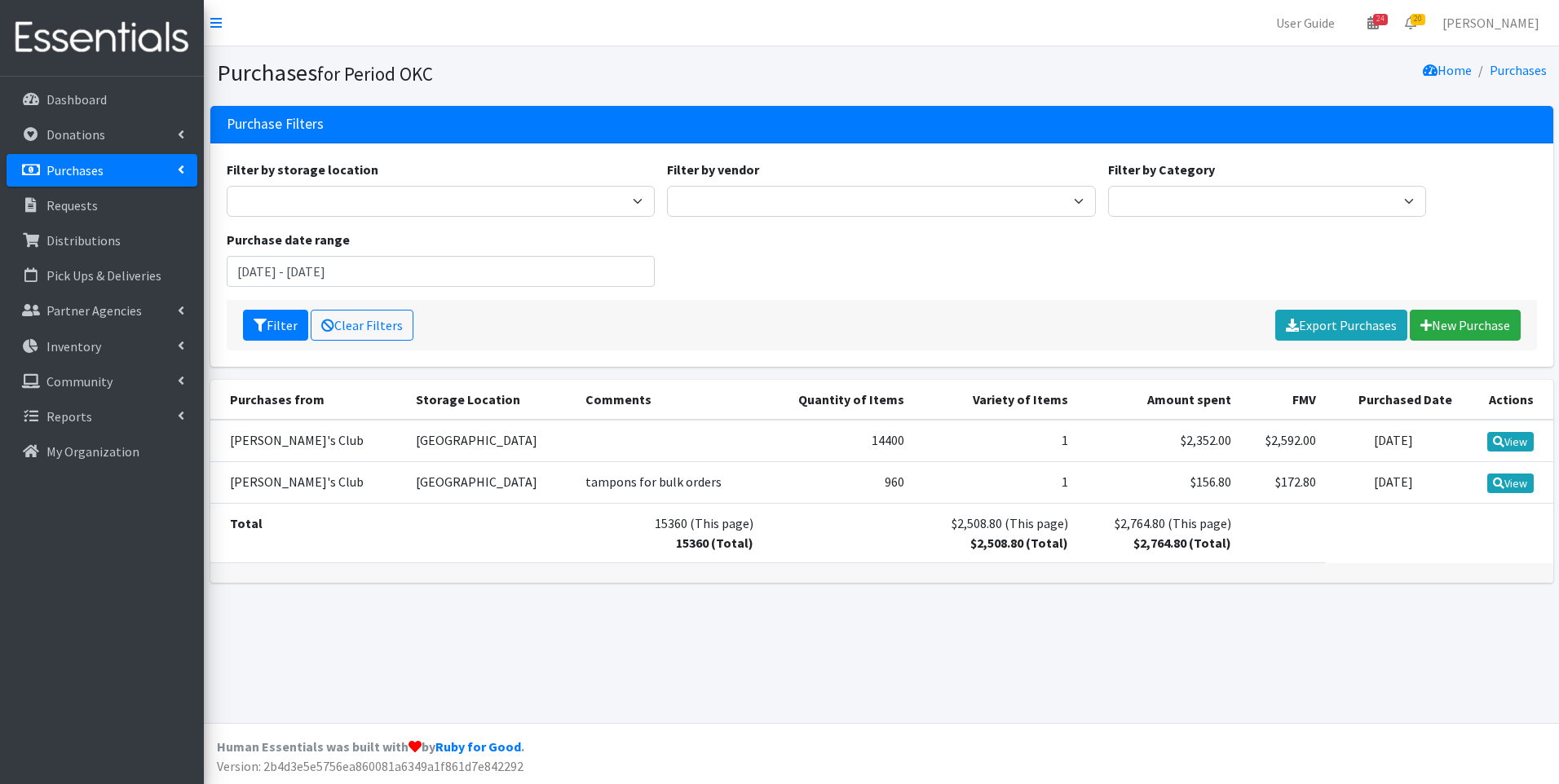
click at [78, 179] on link "Purchases" at bounding box center [101, 170] width 191 height 33
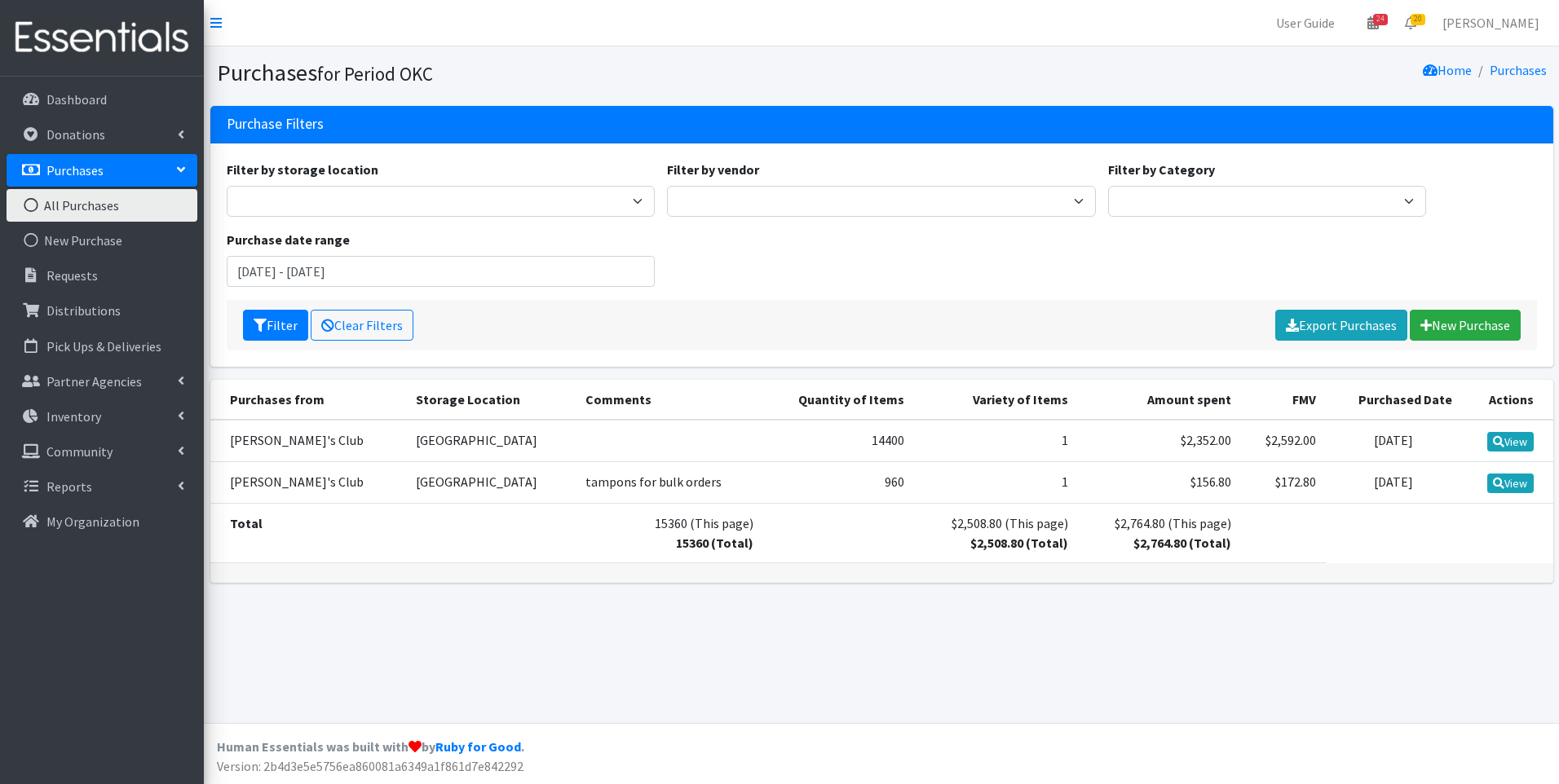
click at [80, 206] on link "All Purchases" at bounding box center [101, 206] width 191 height 33
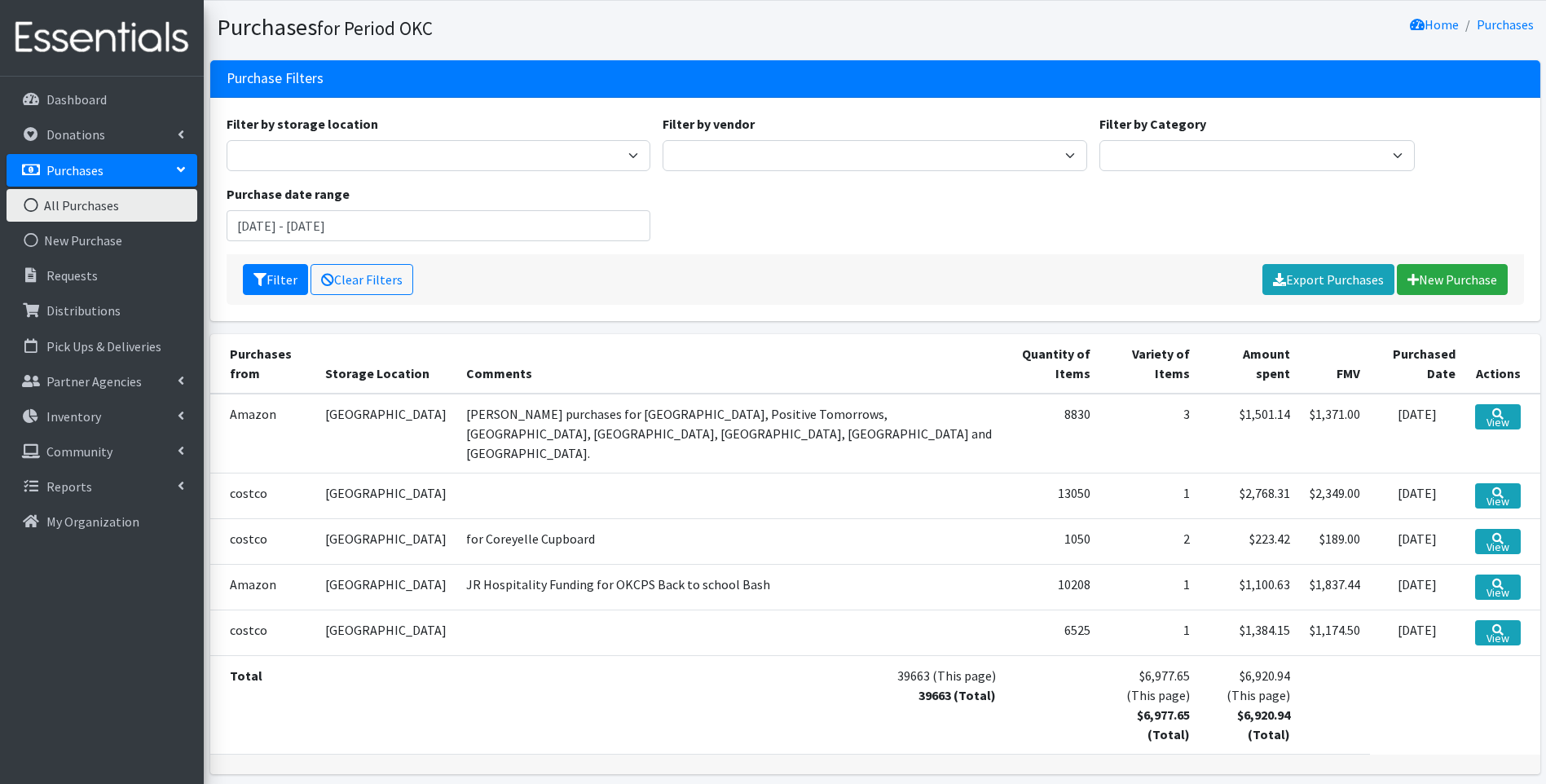
scroll to position [71, 0]
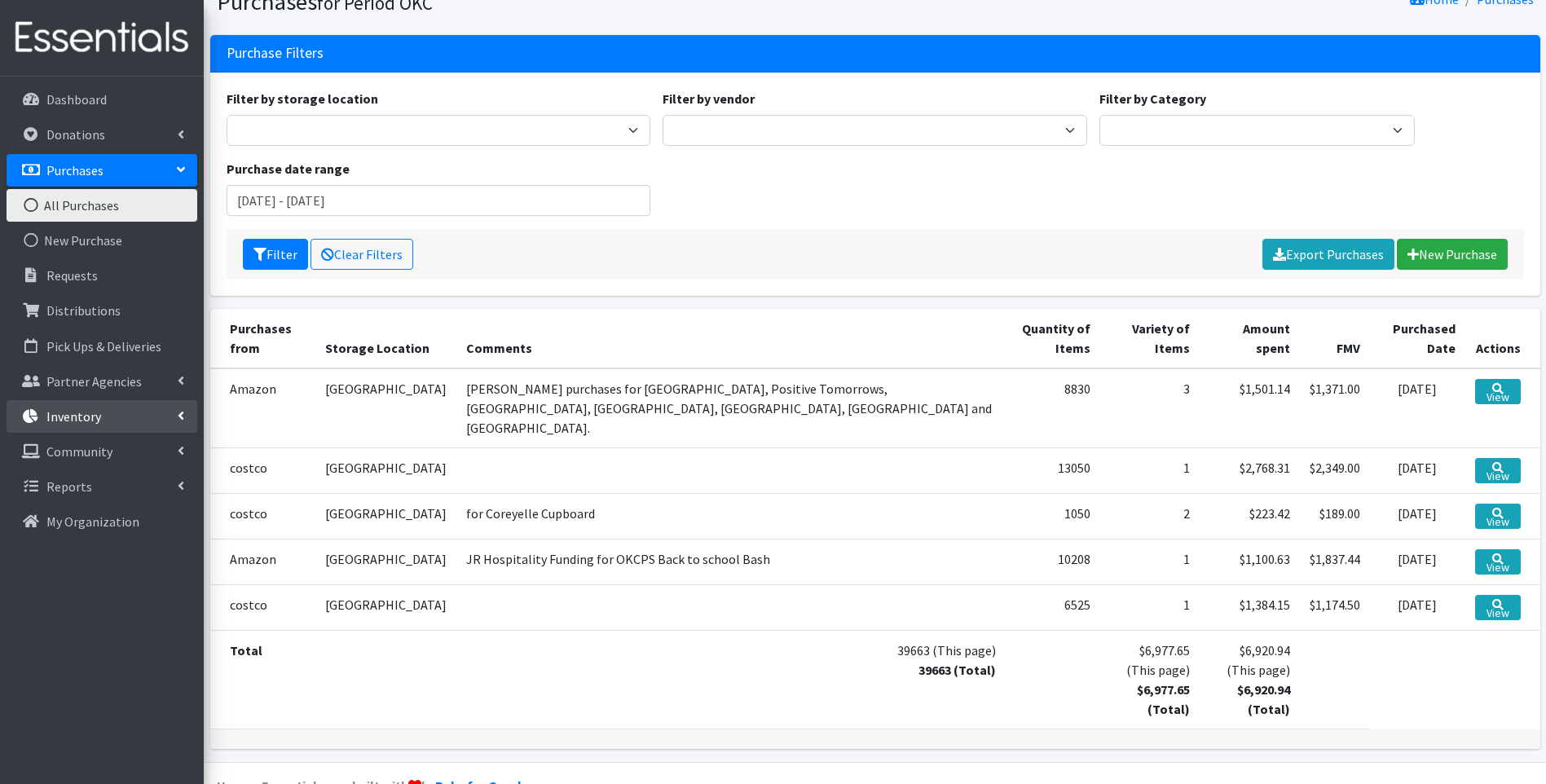
click at [53, 420] on p "Inventory" at bounding box center [73, 416] width 54 height 16
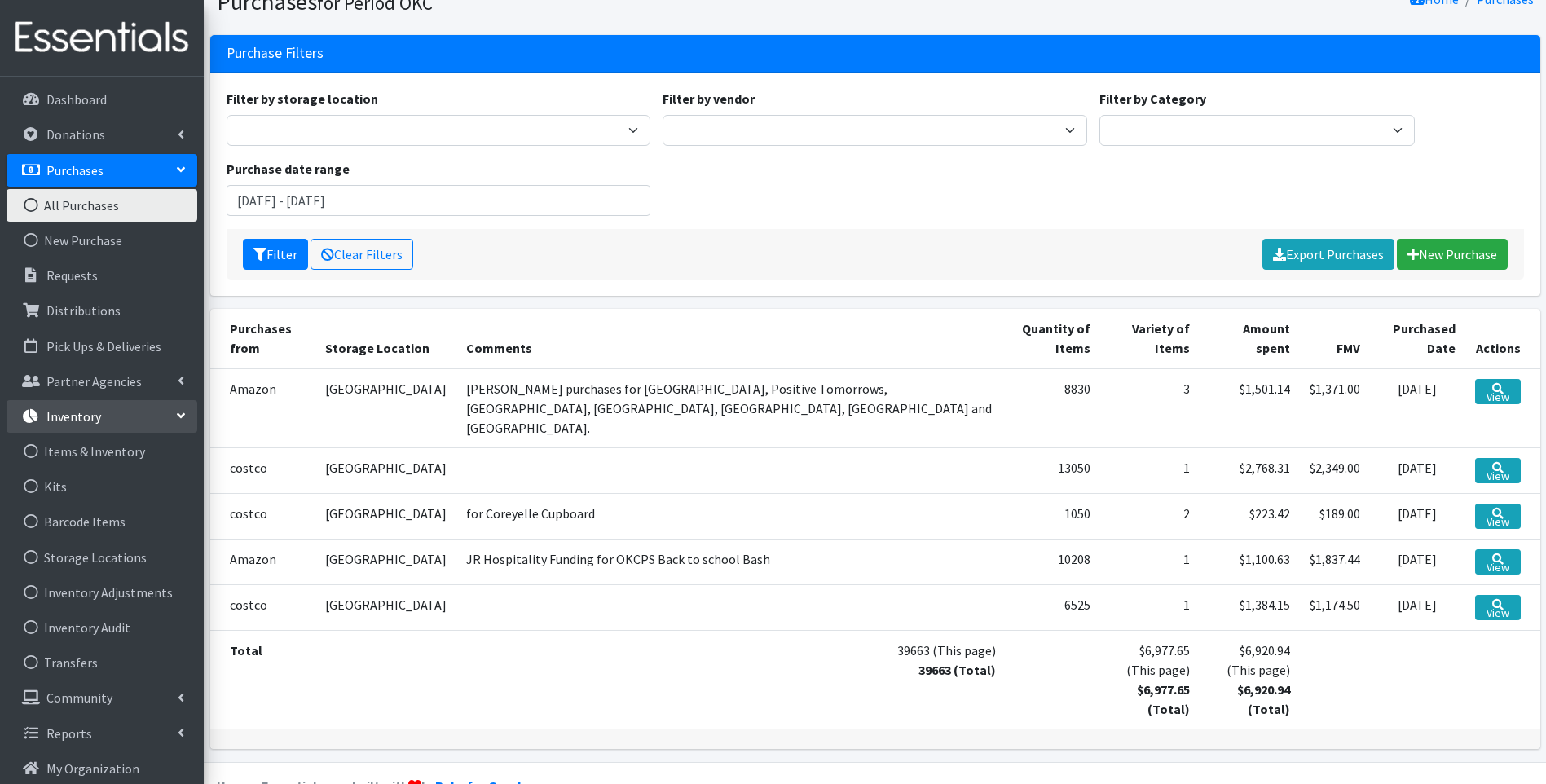
drag, startPoint x: 574, startPoint y: 285, endPoint x: 597, endPoint y: 311, distance: 34.7
click at [580, 291] on div "Filter by storage location 5th Street MorningStar Storage Filter by vendor Amaz…" at bounding box center [875, 184] width 1330 height 224
click at [110, 136] on link "Donations" at bounding box center [101, 134] width 191 height 33
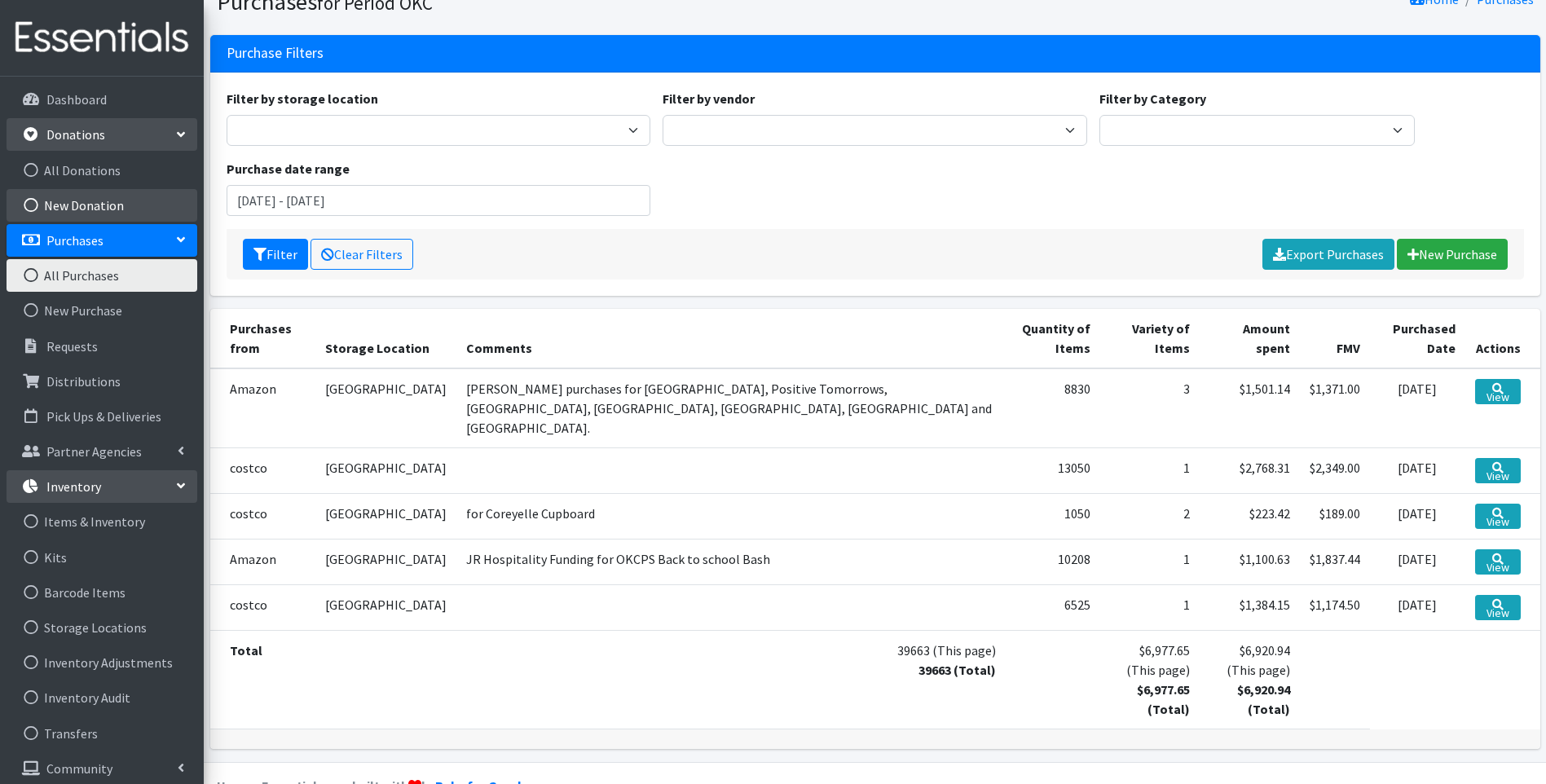
click at [105, 196] on link "New Donation" at bounding box center [101, 206] width 191 height 33
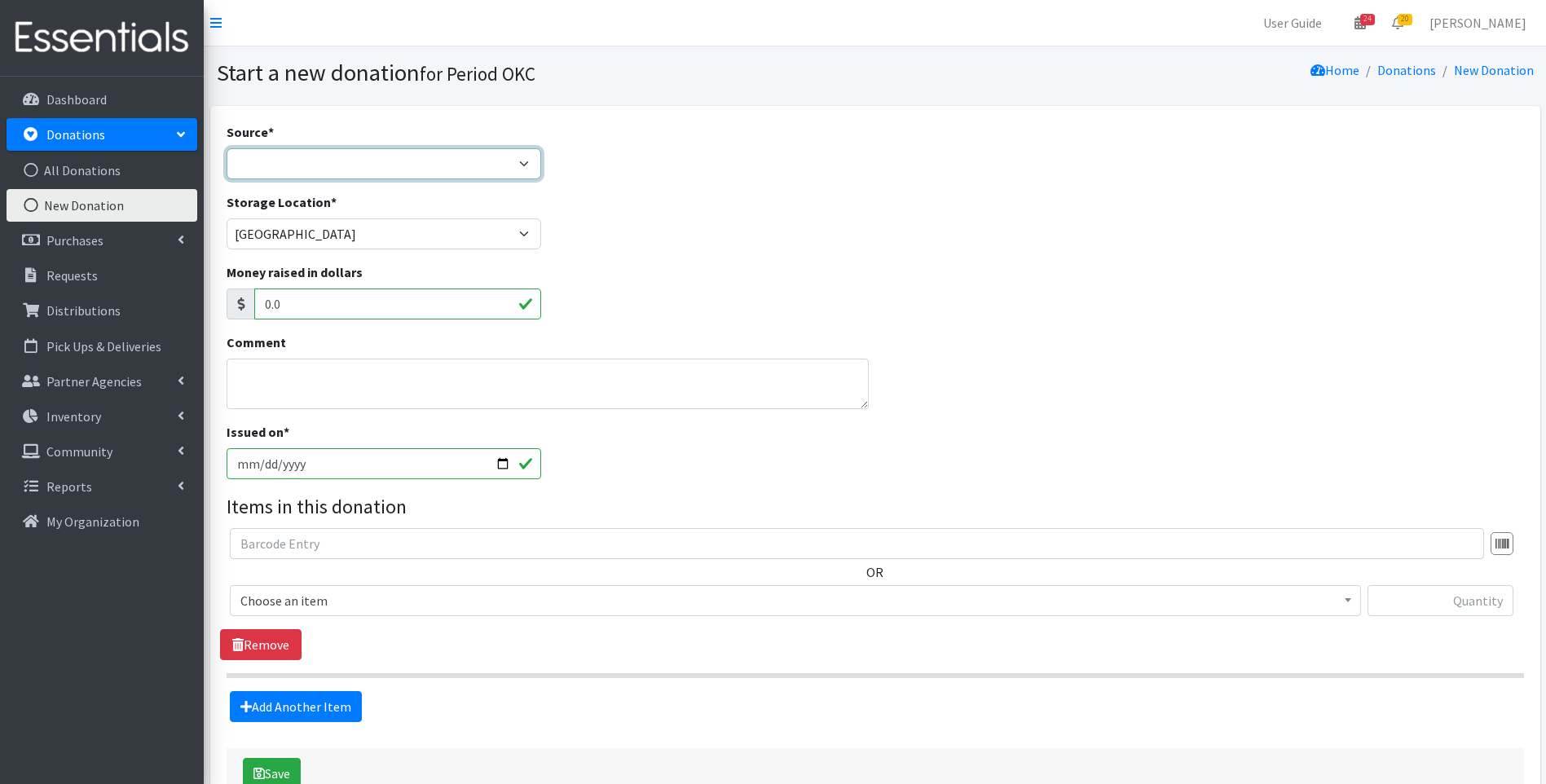
click at [264, 168] on select "Product Drive Manufacturer Donation Site Misc. Donation" at bounding box center [384, 164] width 315 height 31
select select "Misc. Donation"
click at [226, 148] on select "Product Drive Manufacturer Donation Site Misc. Donation" at bounding box center [384, 164] width 315 height 31
click at [305, 368] on textarea "Comment" at bounding box center [548, 384] width 643 height 51
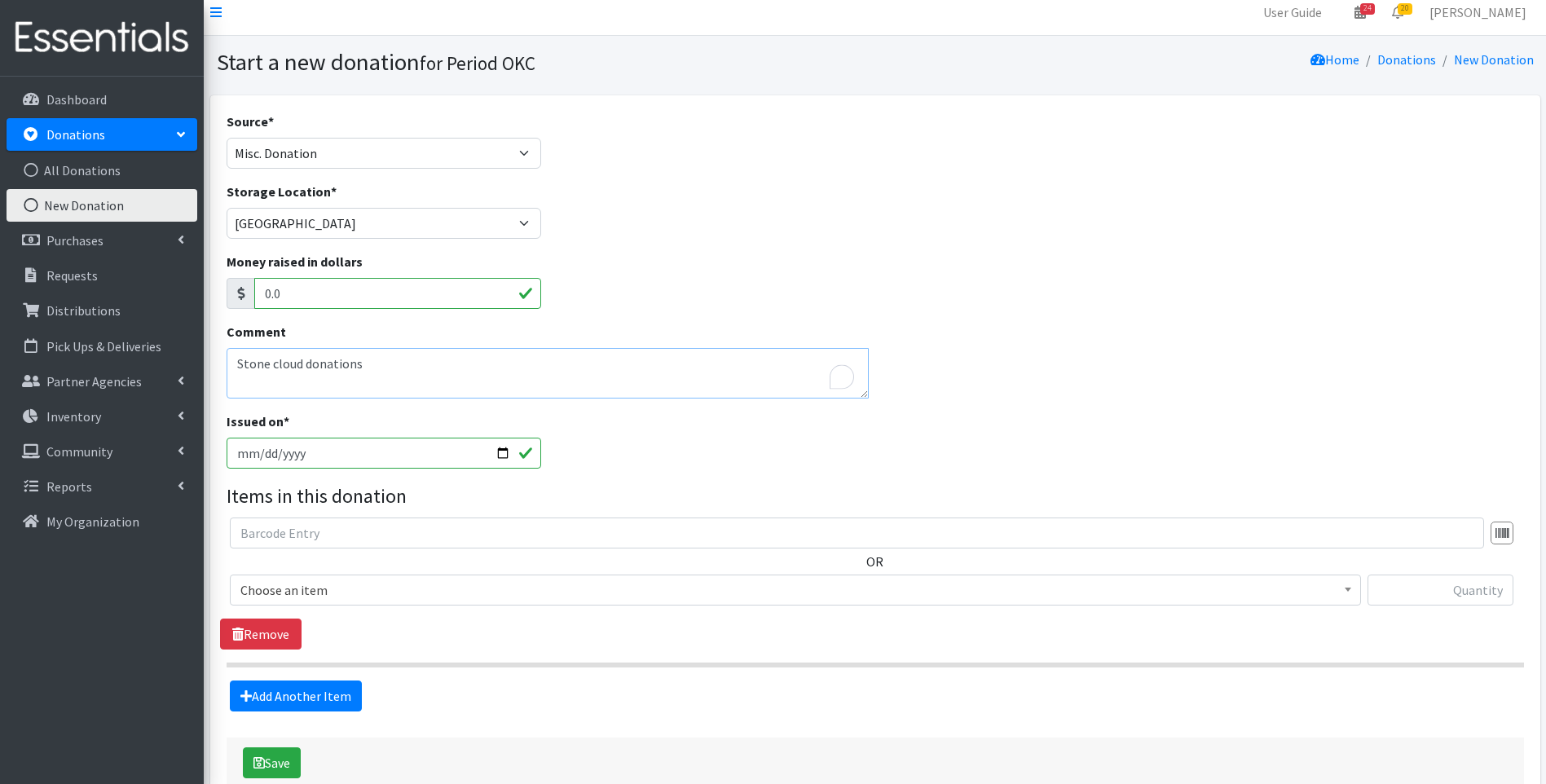
scroll to position [81, 0]
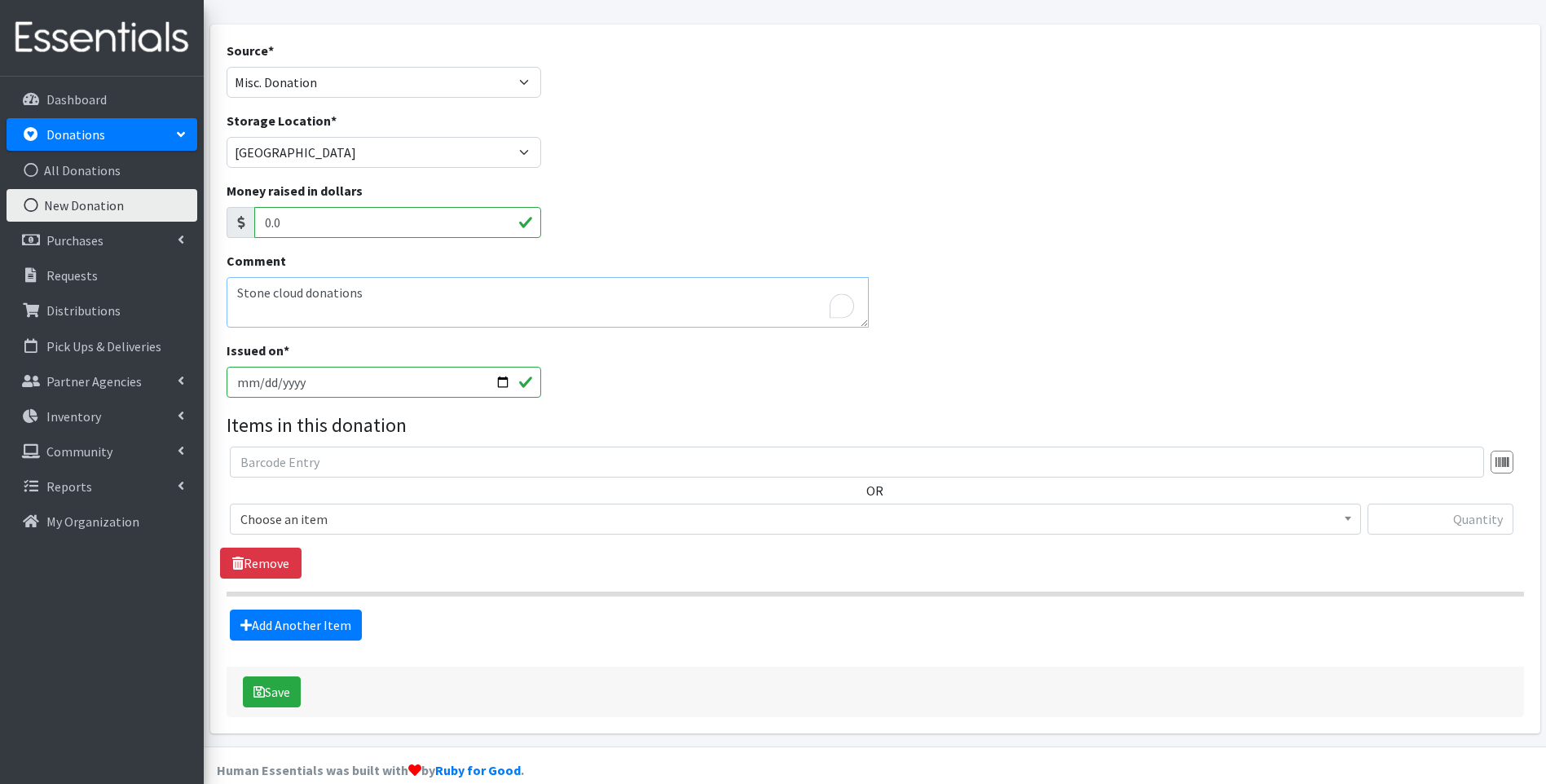
type textarea "Stone cloud donations"
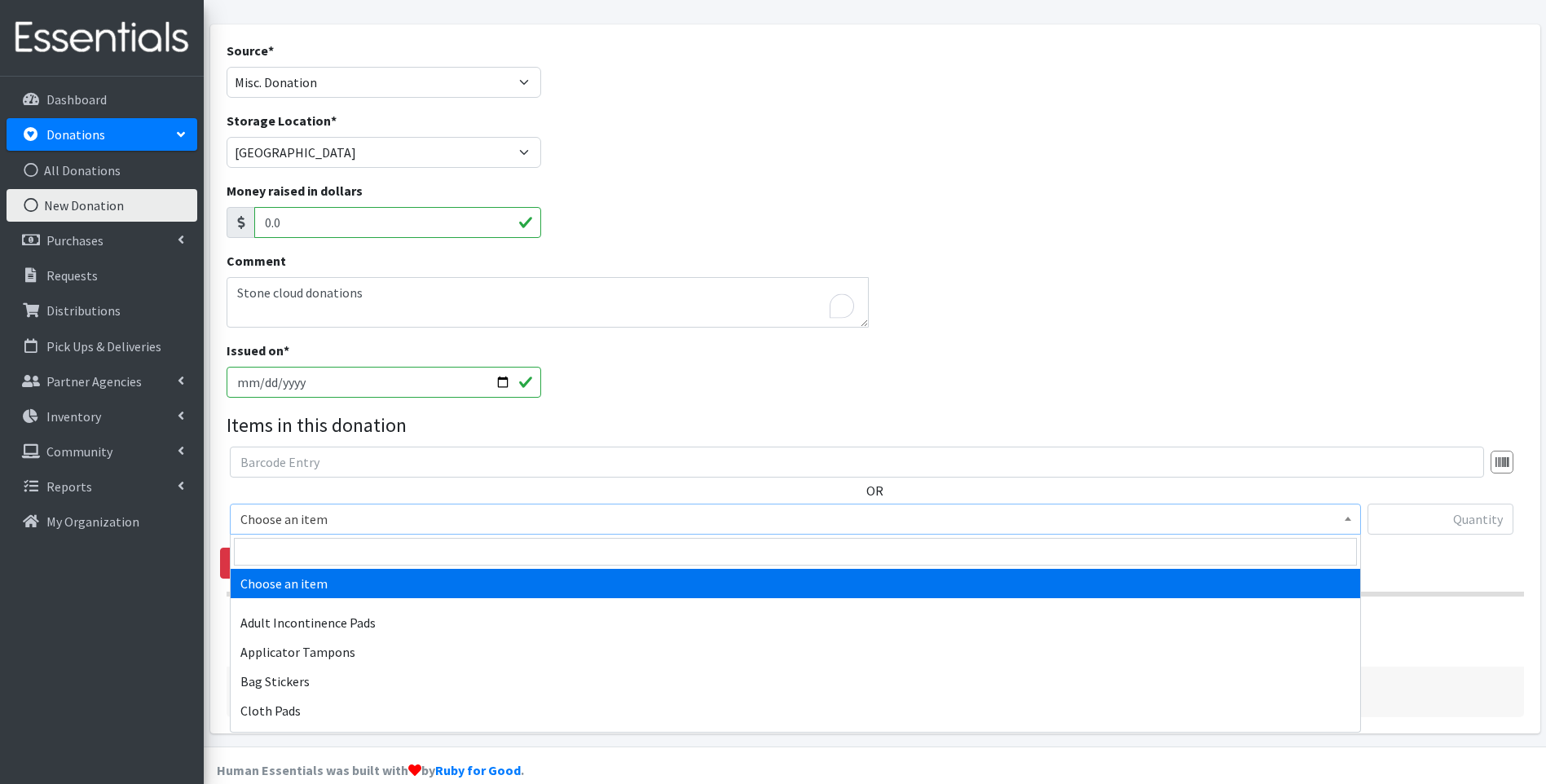
click at [399, 519] on span "Choose an item" at bounding box center [795, 519] width 1110 height 23
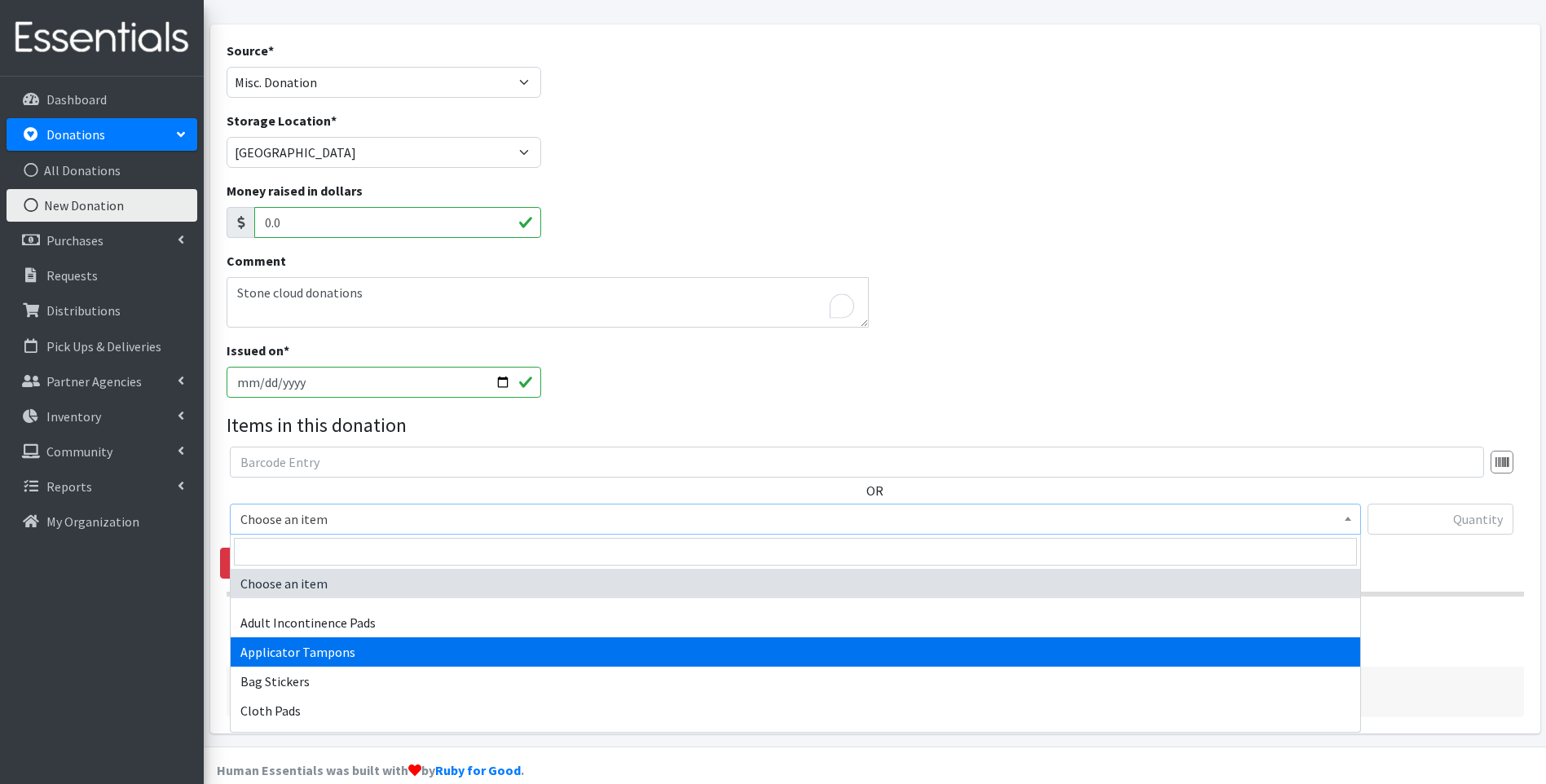
select select "12239"
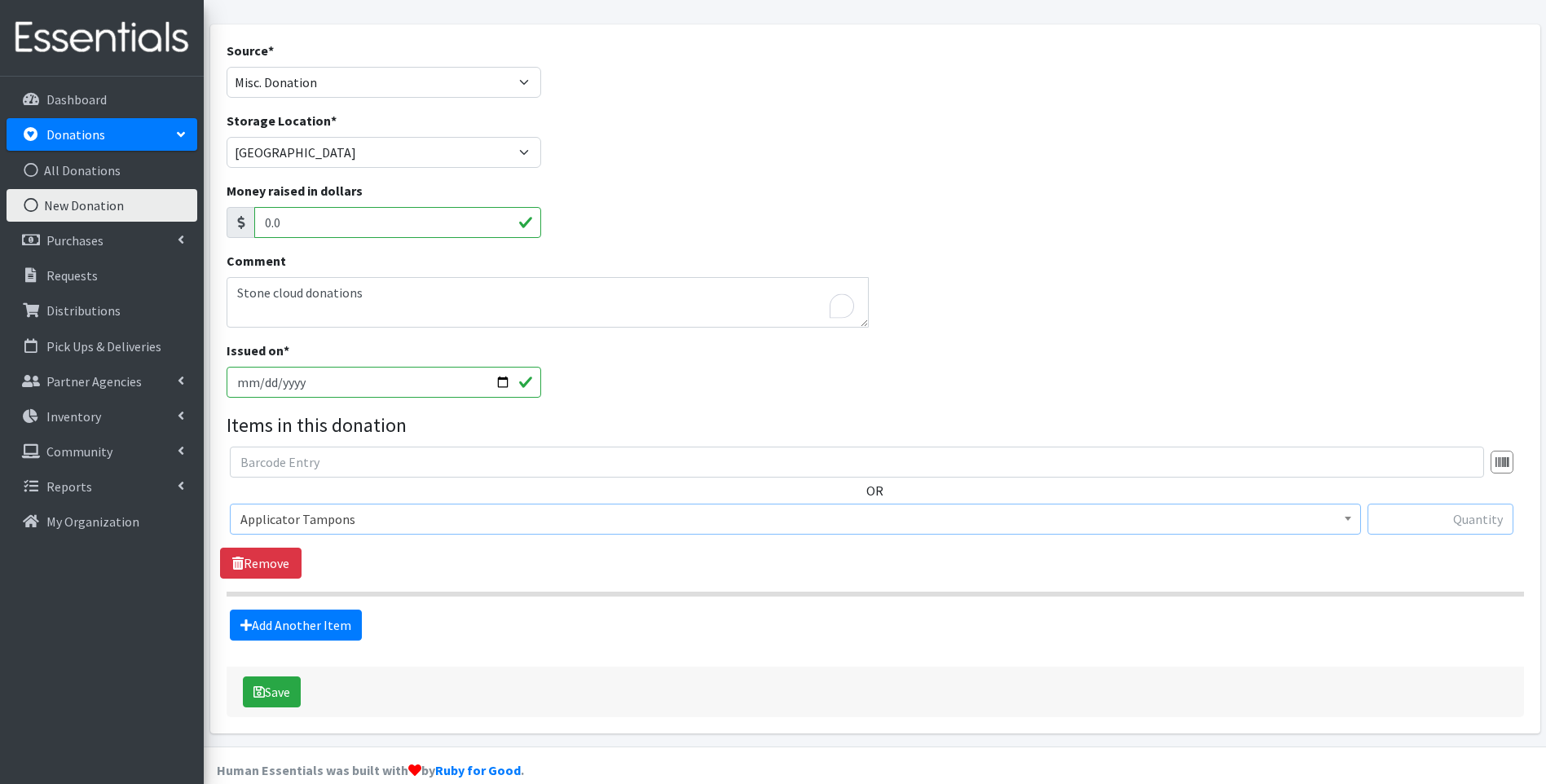
click at [1385, 521] on input "text" at bounding box center [1440, 519] width 146 height 31
type input "88"
click at [336, 634] on link "Add Another Item" at bounding box center [296, 625] width 132 height 31
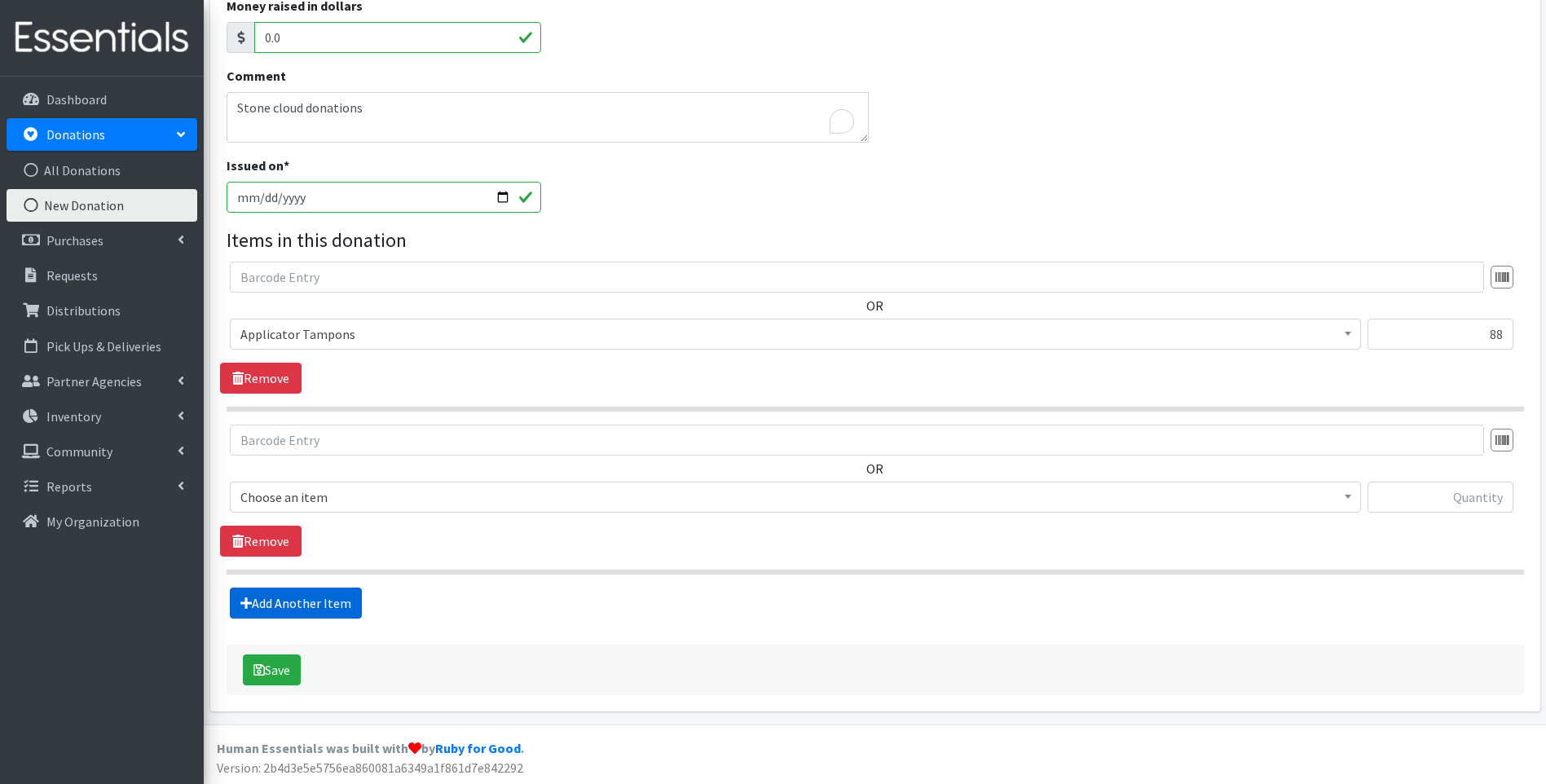
scroll to position [268, 0]
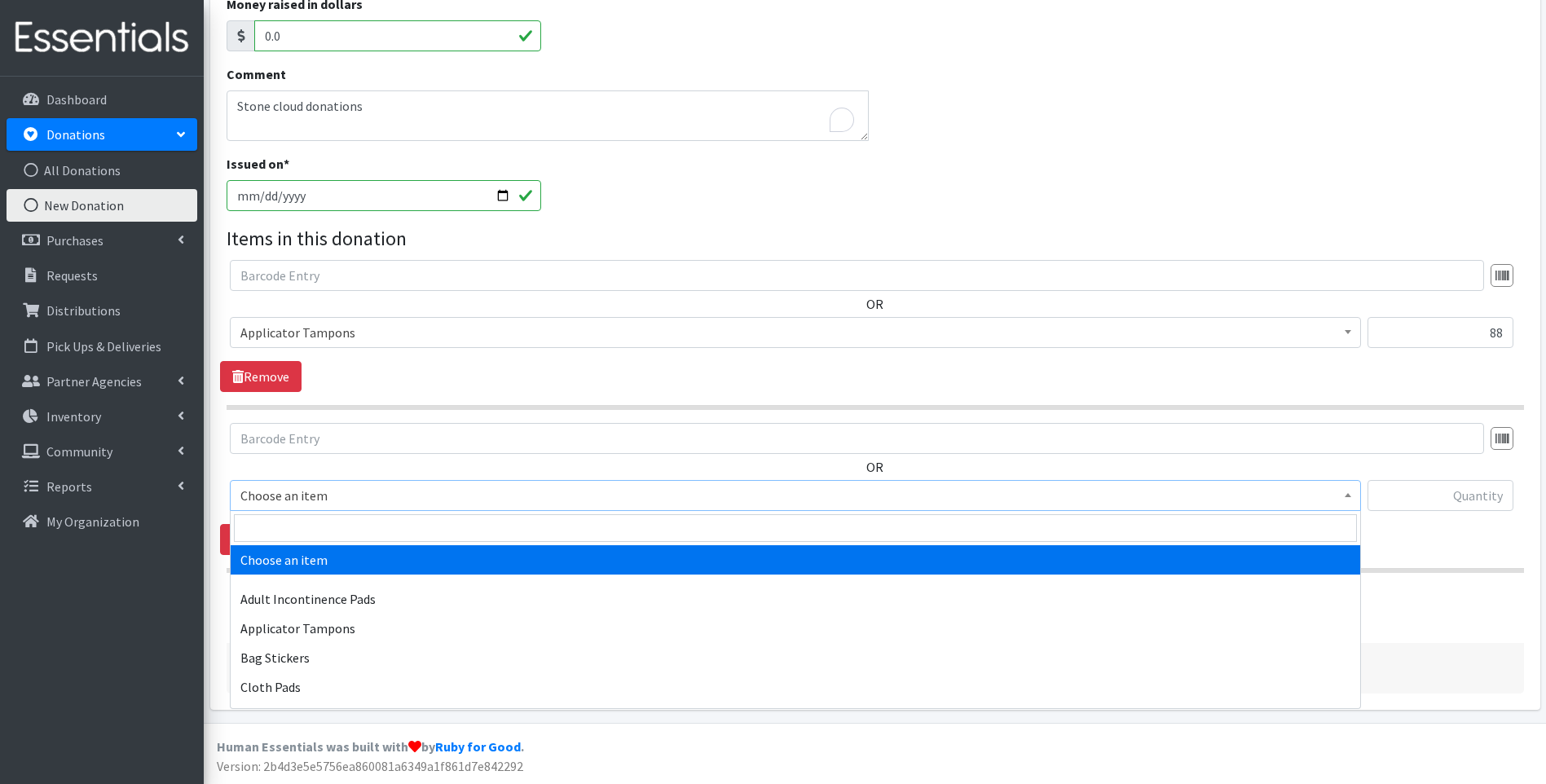
click at [323, 498] on span "Choose an item" at bounding box center [795, 495] width 1110 height 23
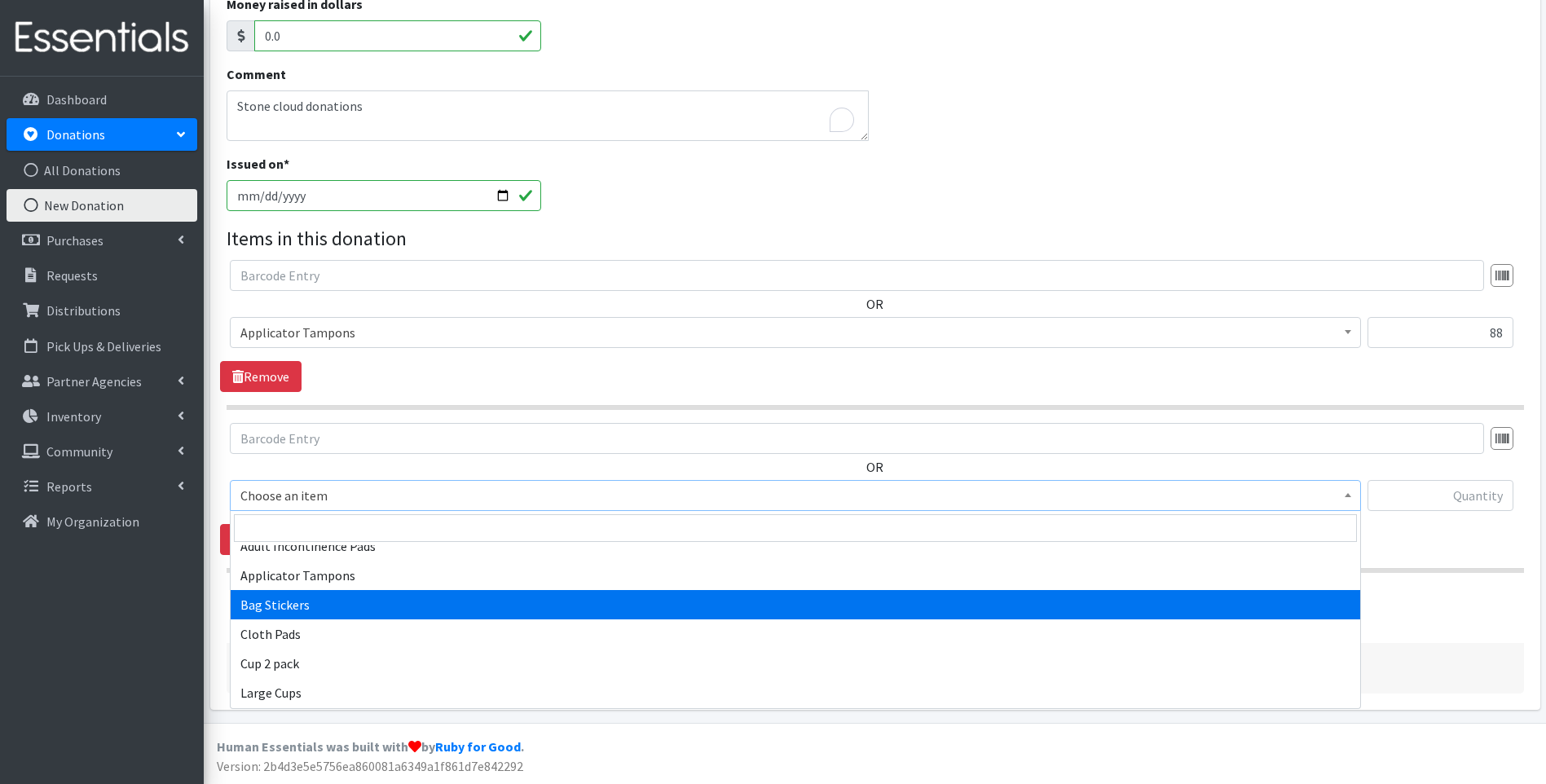
scroll to position [81, 0]
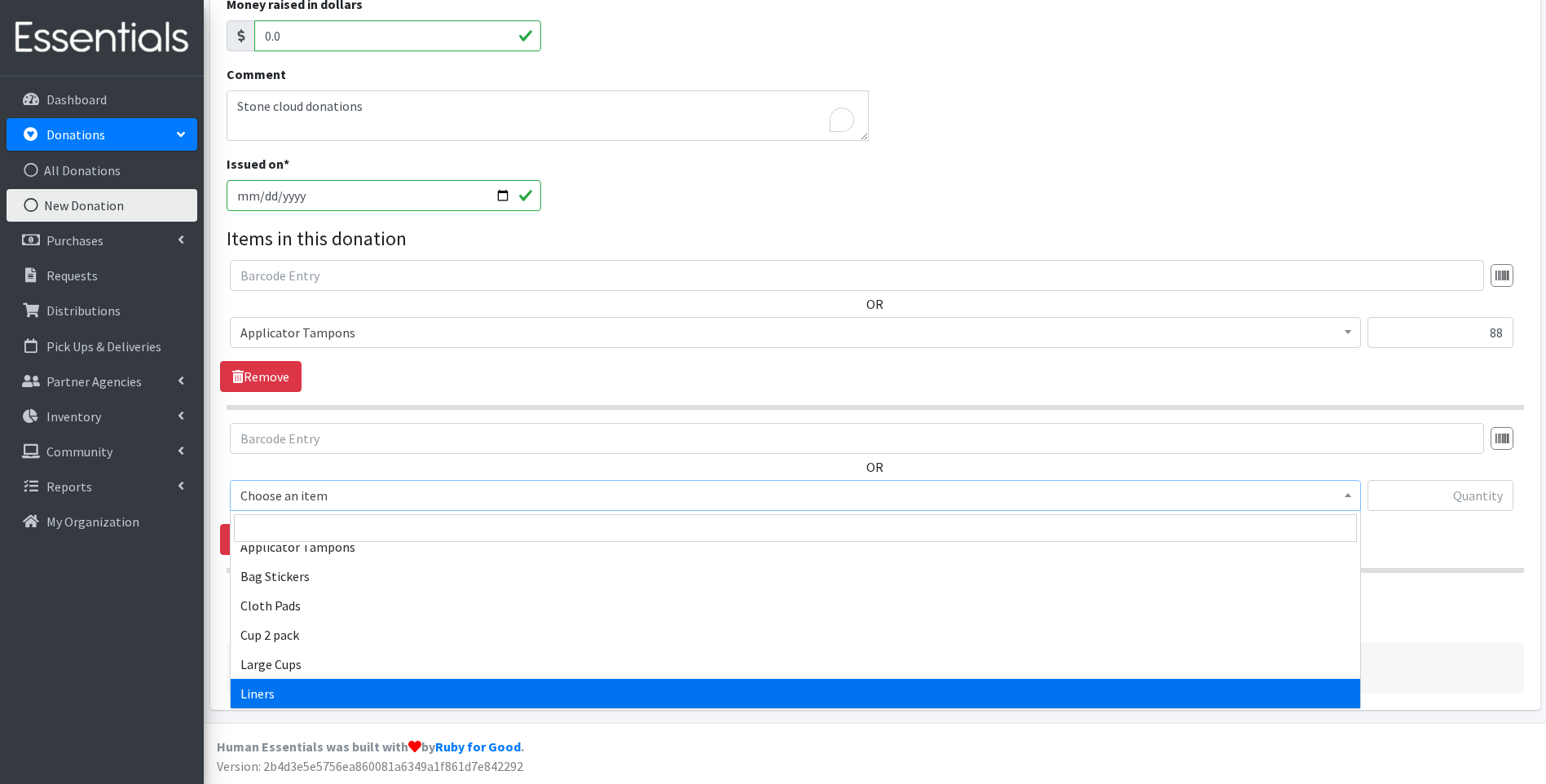
select select "12219"
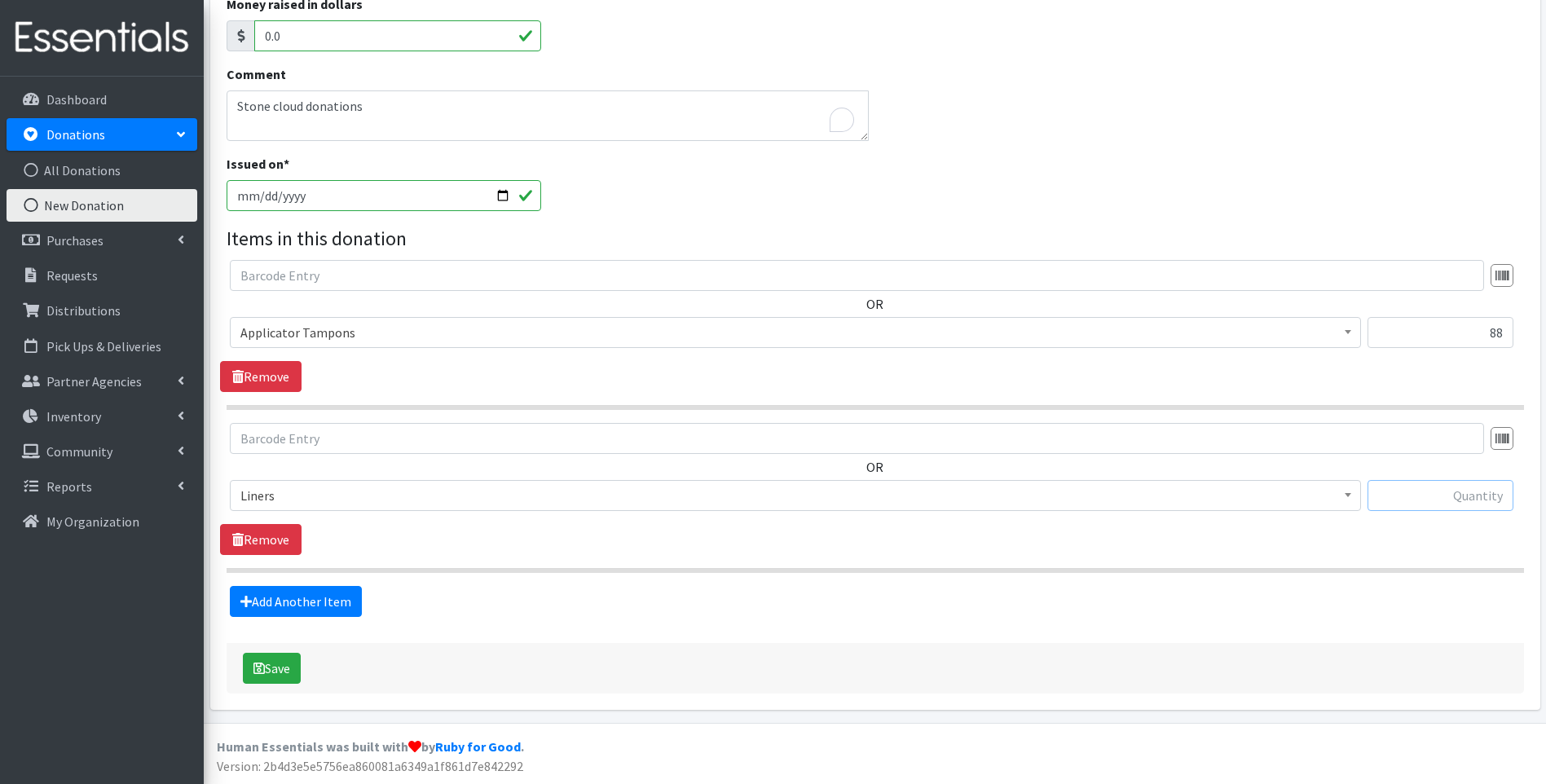
click at [1448, 497] on input "text" at bounding box center [1440, 495] width 146 height 31
type input "116"
click at [315, 607] on link "Add Another Item" at bounding box center [296, 601] width 132 height 31
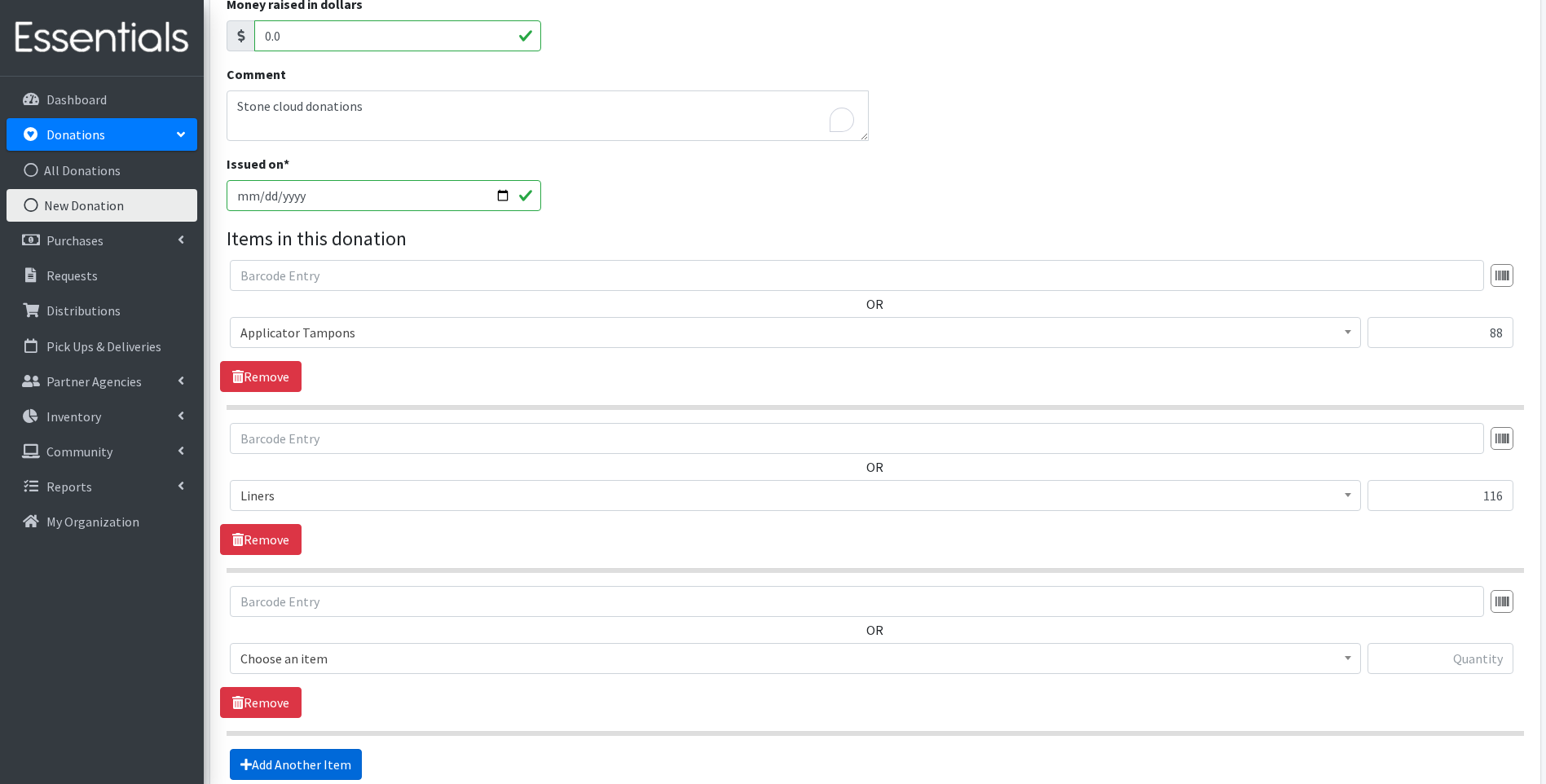
scroll to position [431, 0]
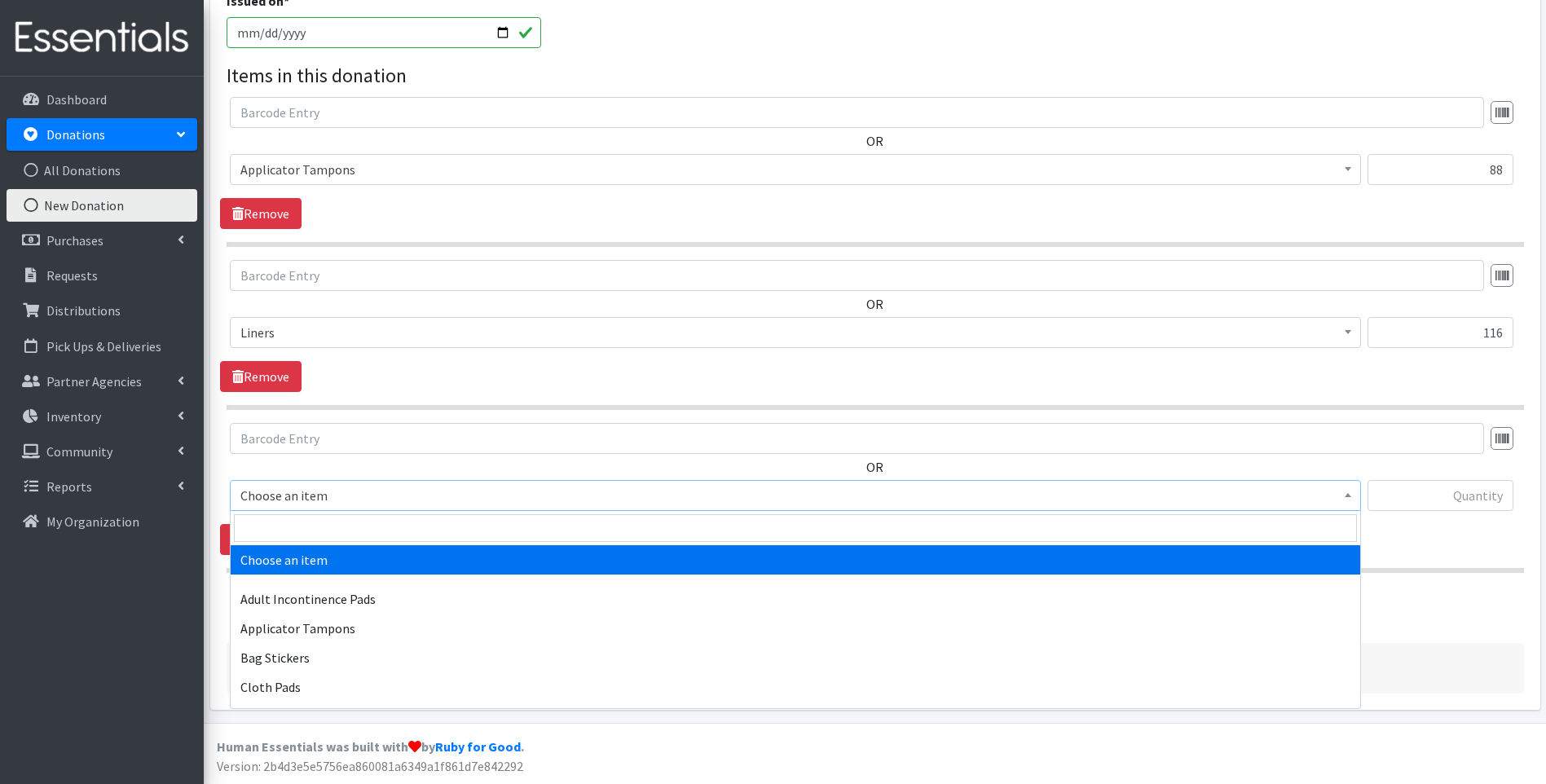
click at [310, 492] on span "Choose an item" at bounding box center [795, 495] width 1110 height 23
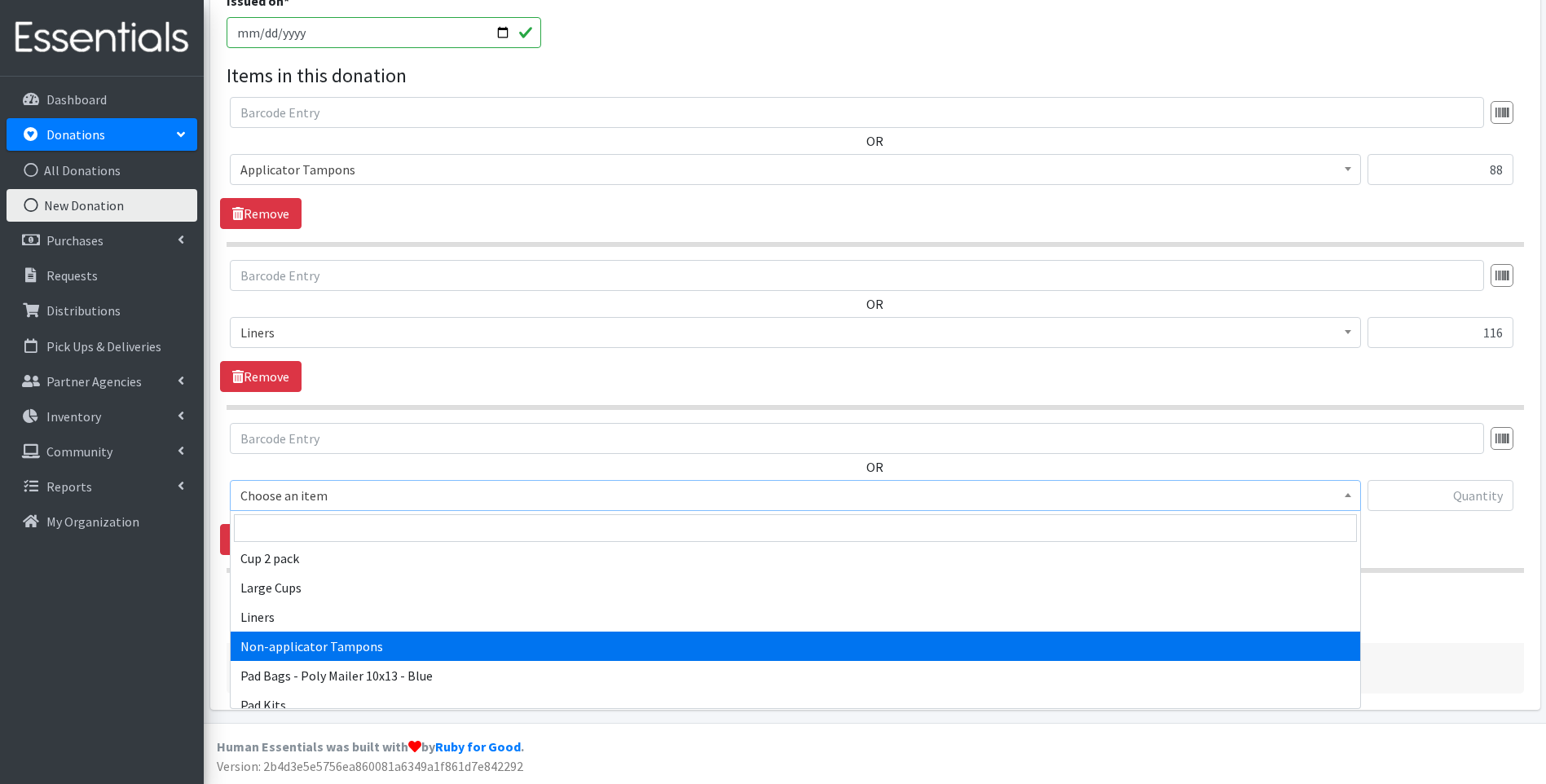
scroll to position [163, 0]
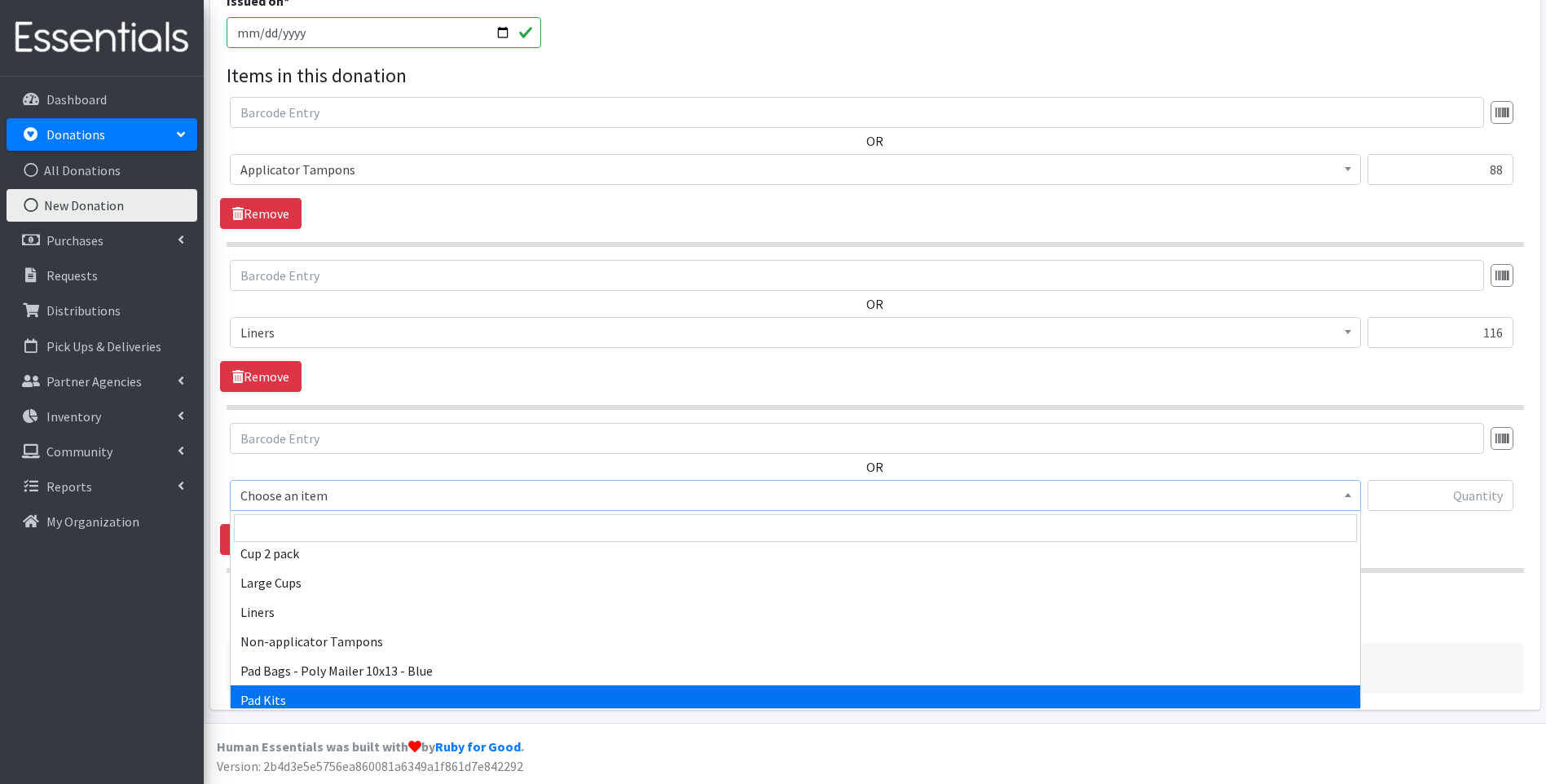
select select "12263"
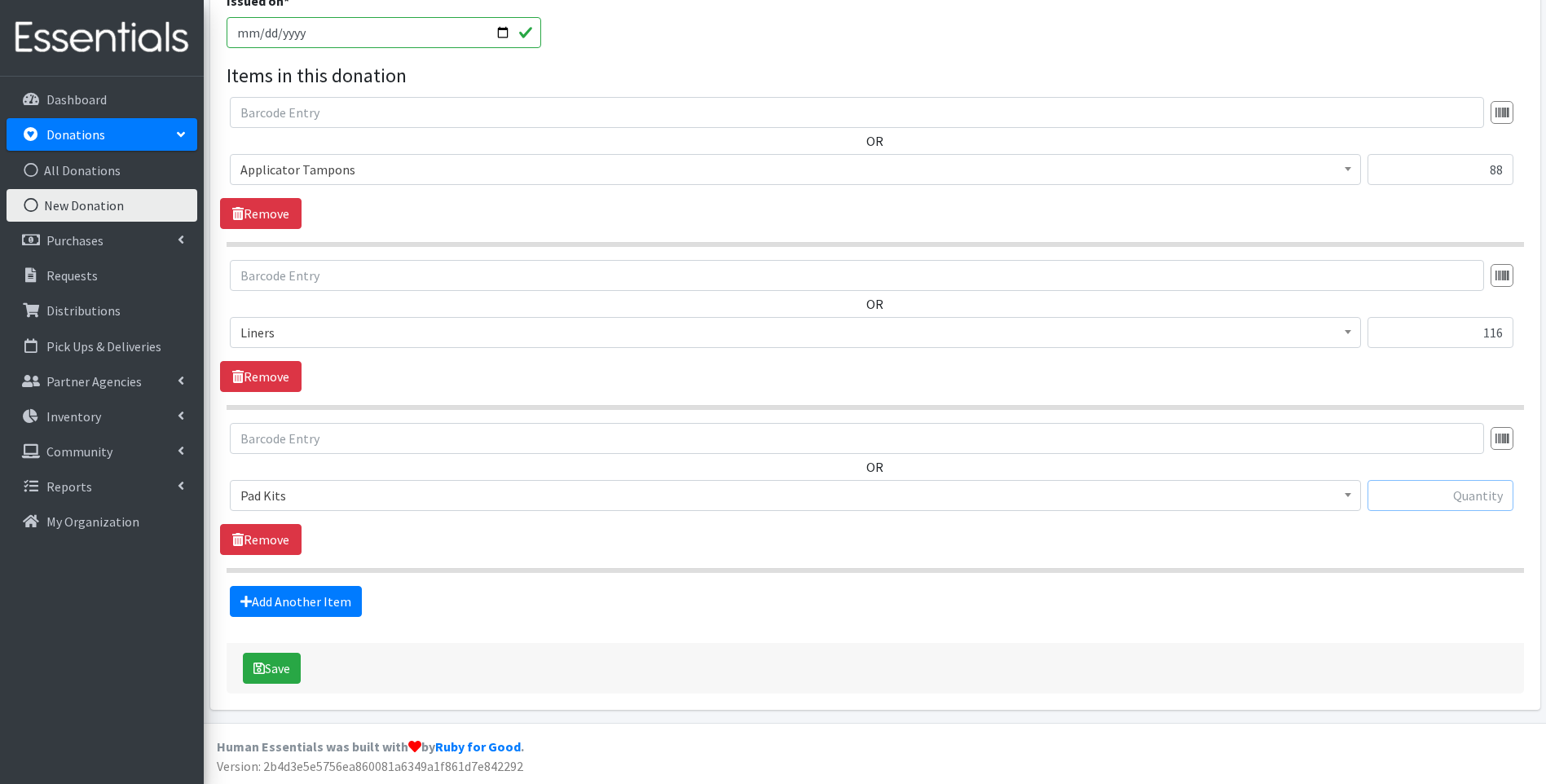
click at [1479, 501] on input "text" at bounding box center [1440, 495] width 146 height 31
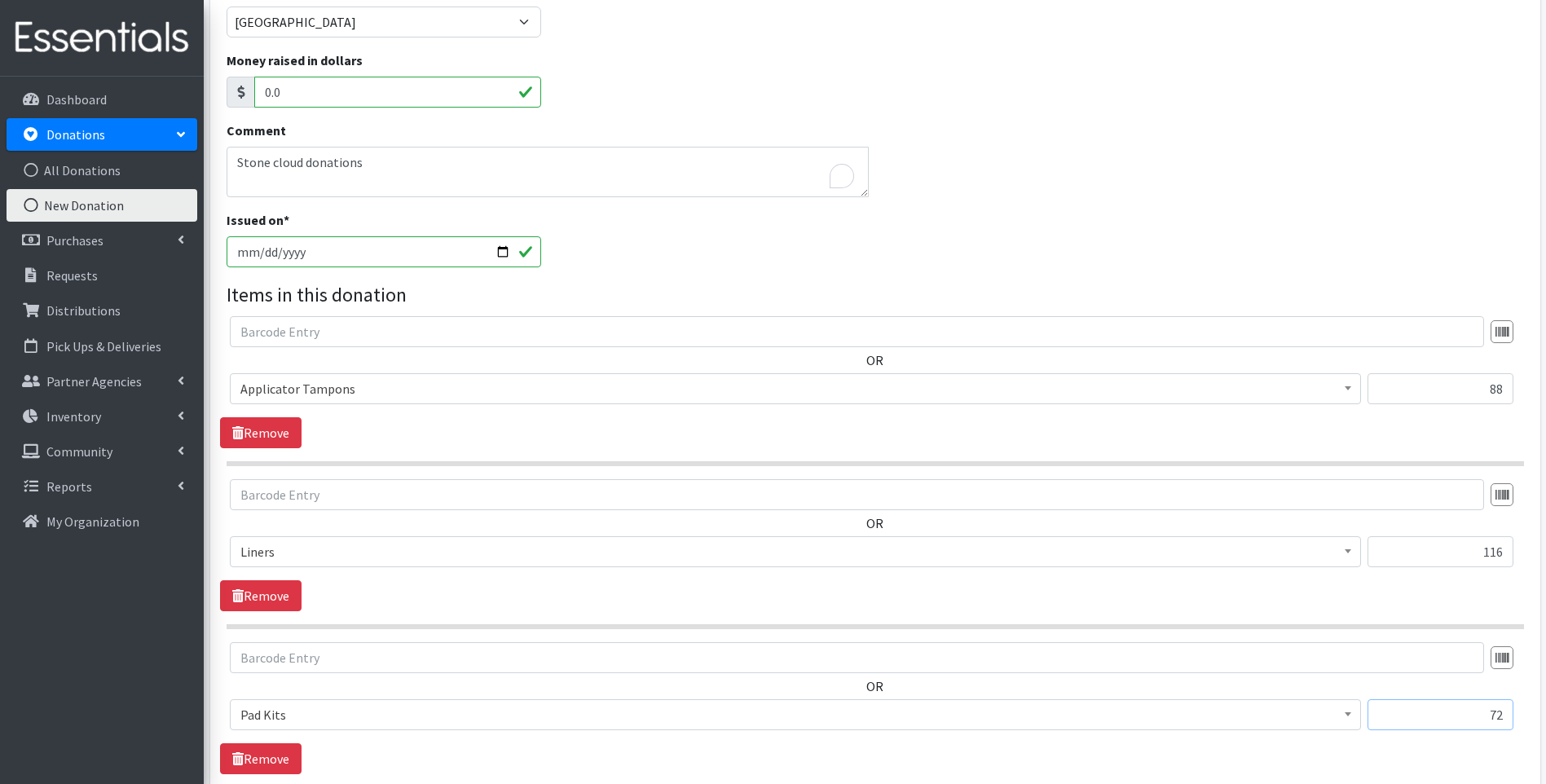
scroll to position [186, 0]
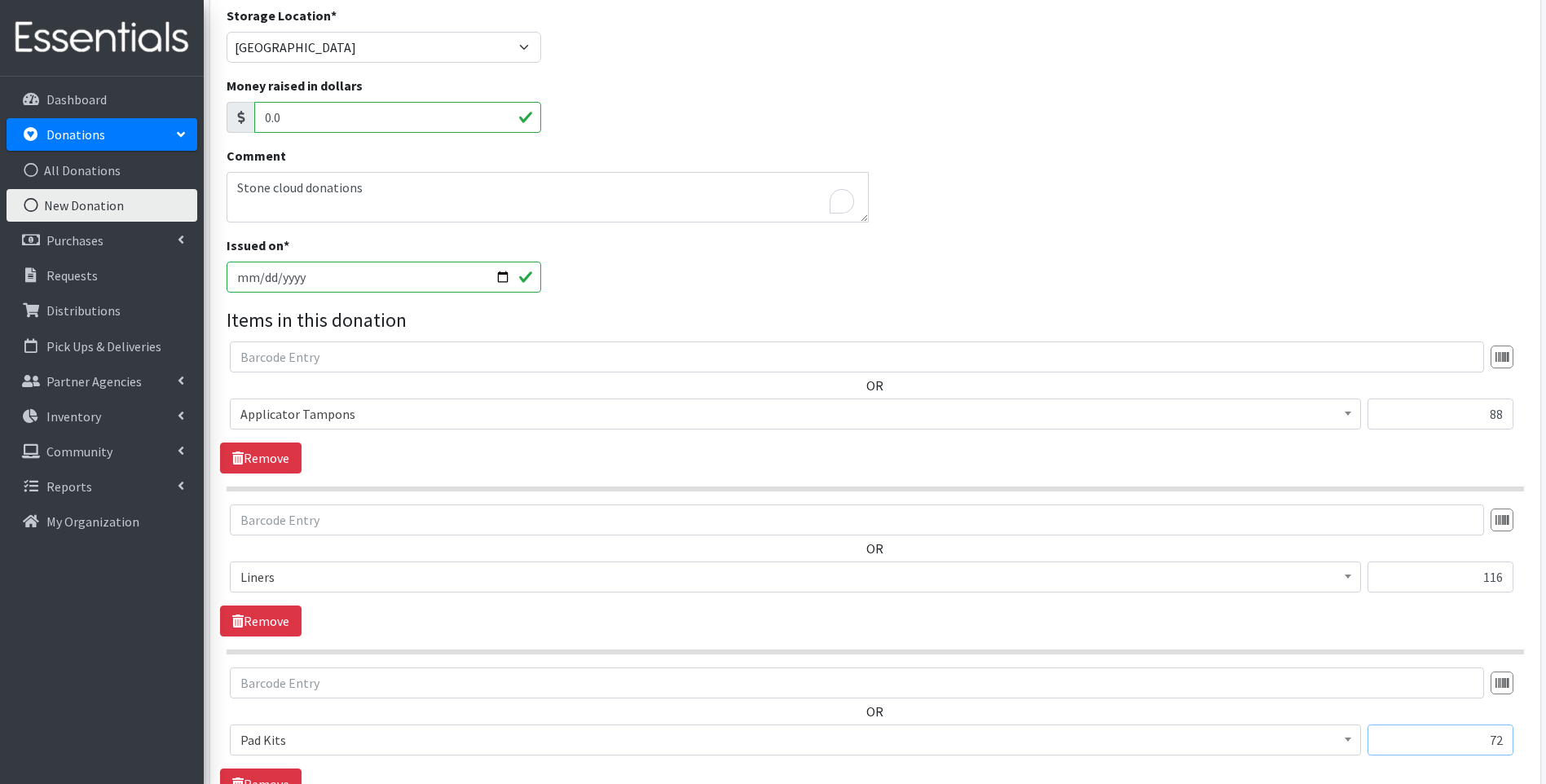
type input "72"
click at [504, 275] on input "2025-09-09" at bounding box center [384, 277] width 315 height 31
type input "2025-09-06"
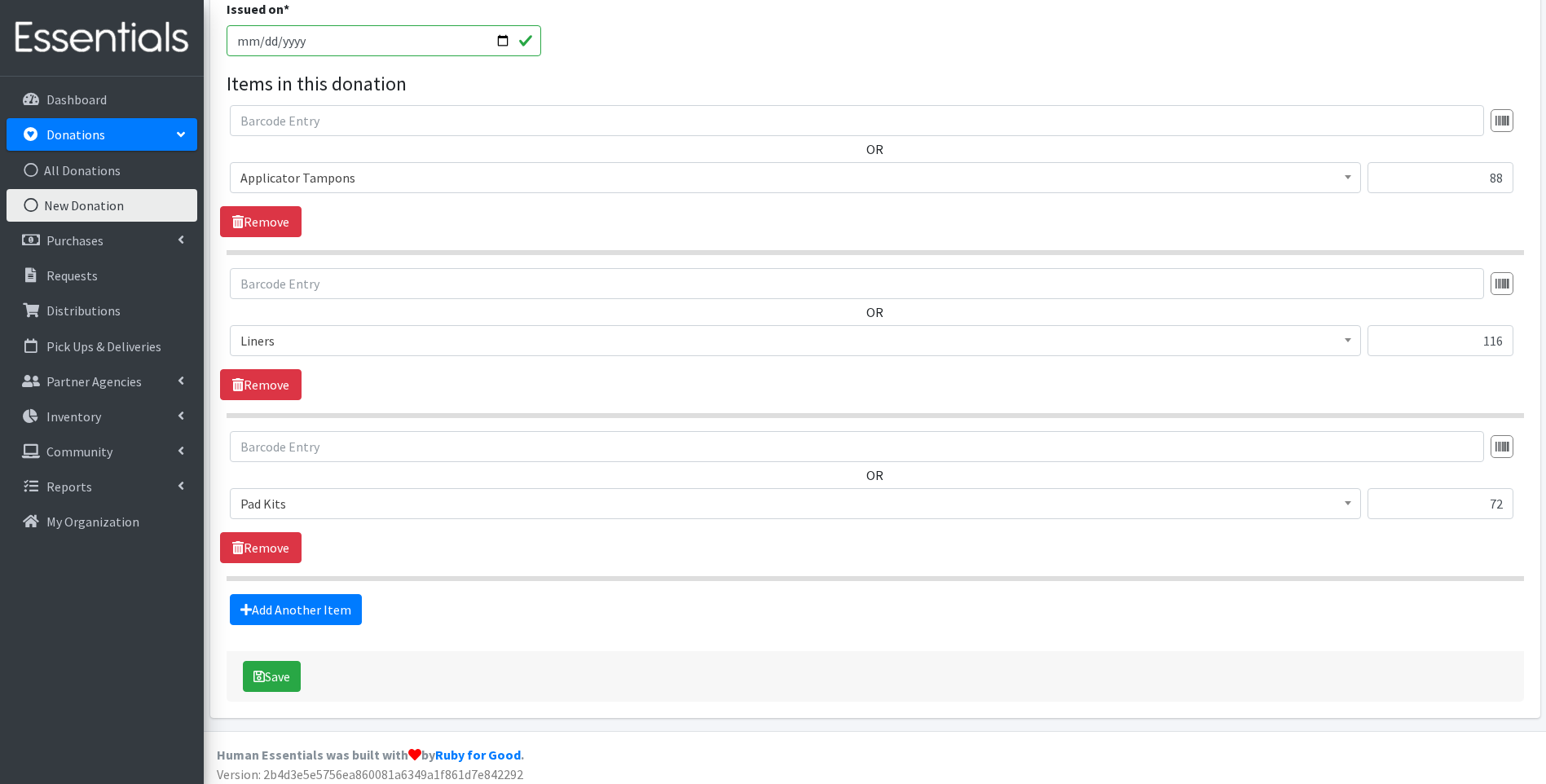
scroll to position [431, 0]
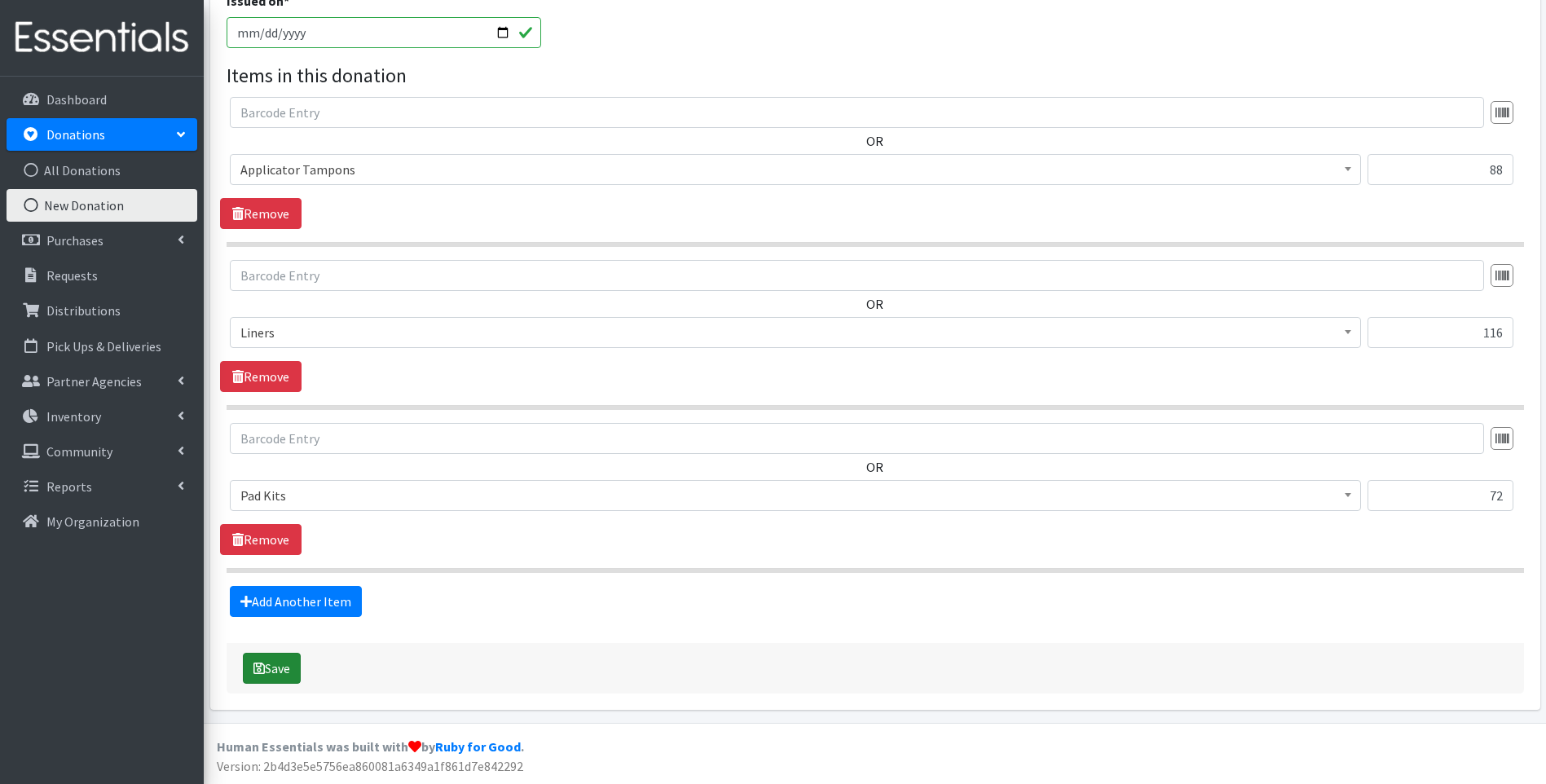
click at [278, 664] on button "Save" at bounding box center [272, 668] width 58 height 31
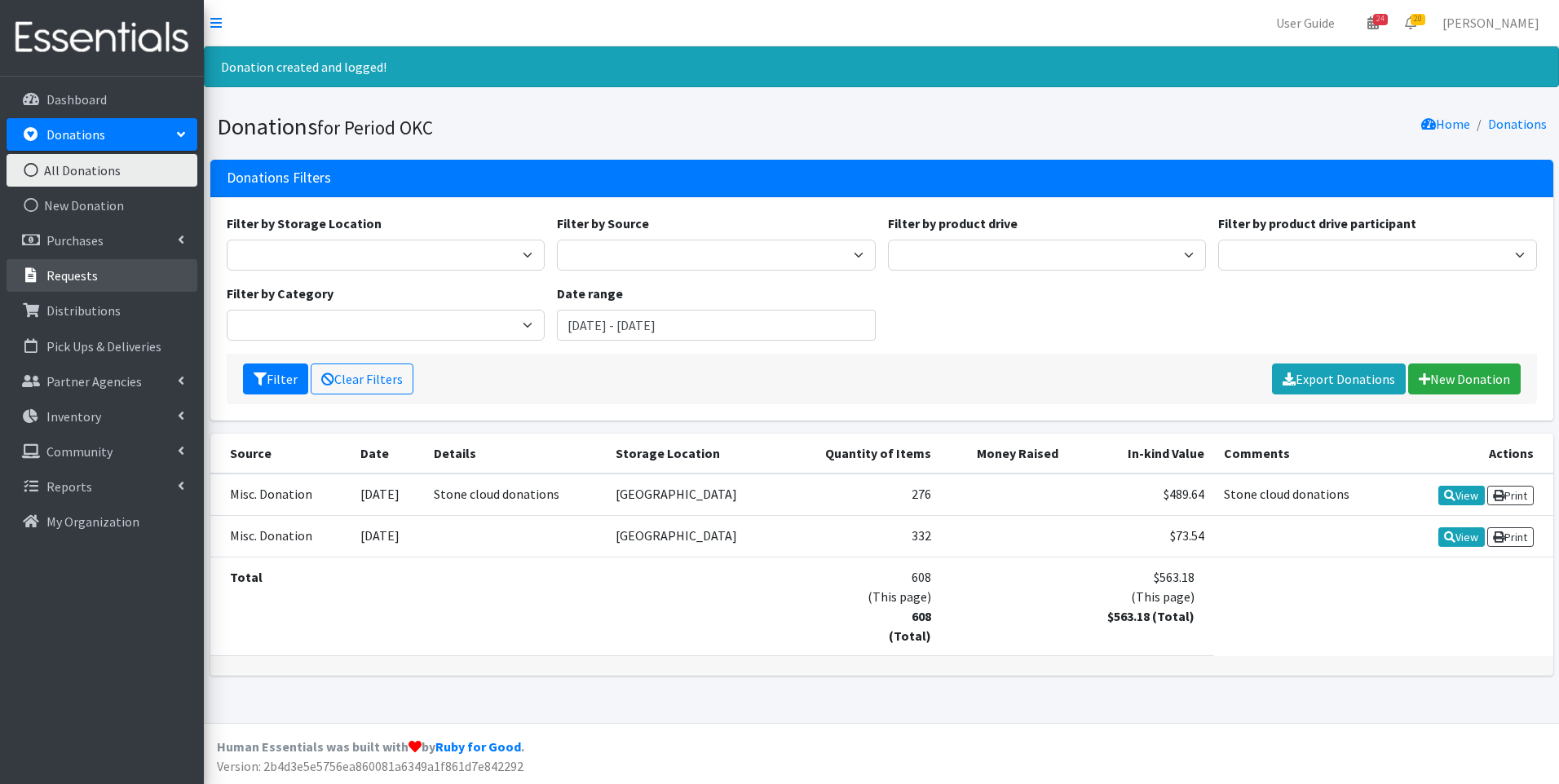
click at [89, 269] on p "Requests" at bounding box center [72, 275] width 52 height 16
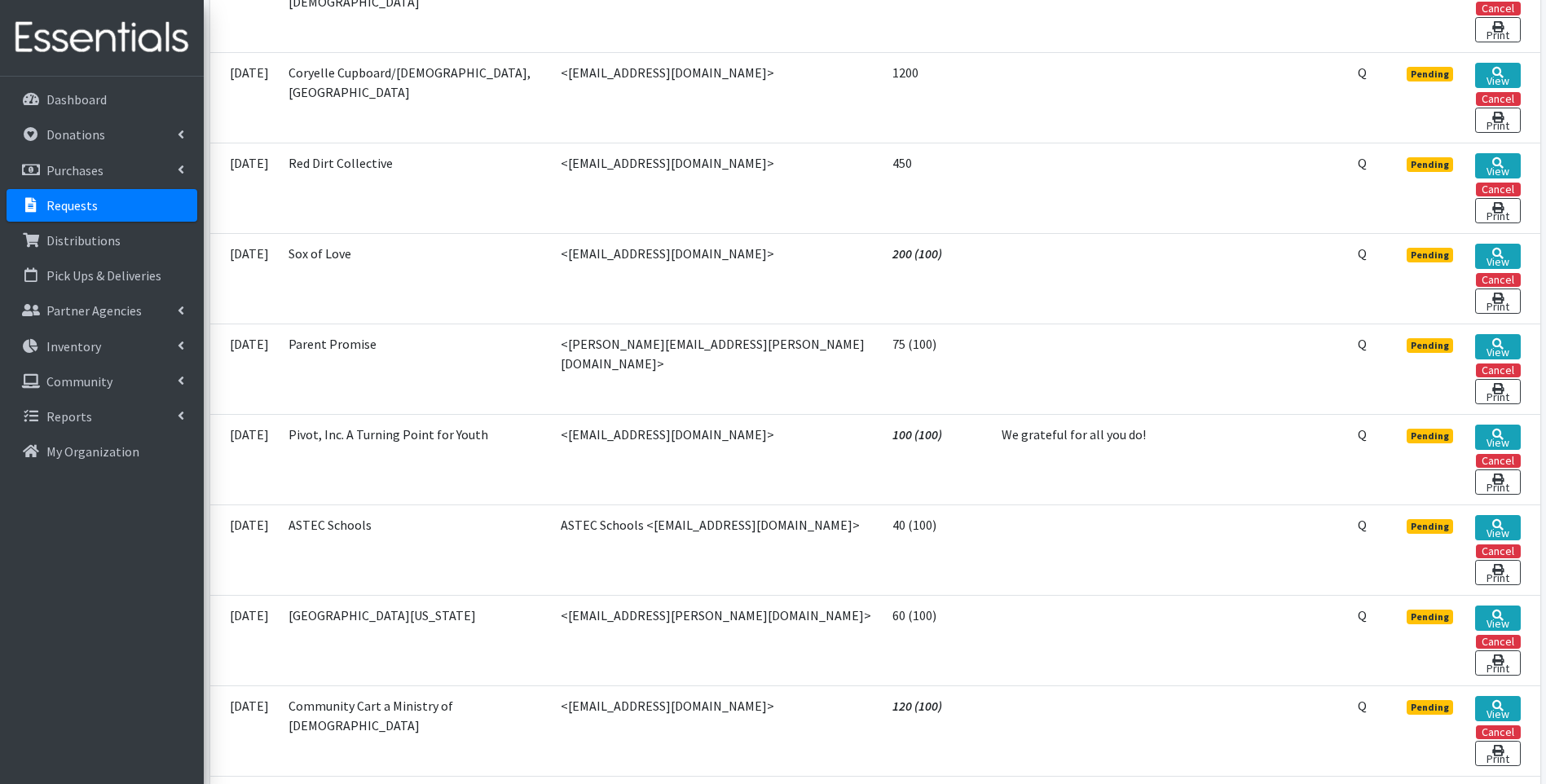
scroll to position [1141, 0]
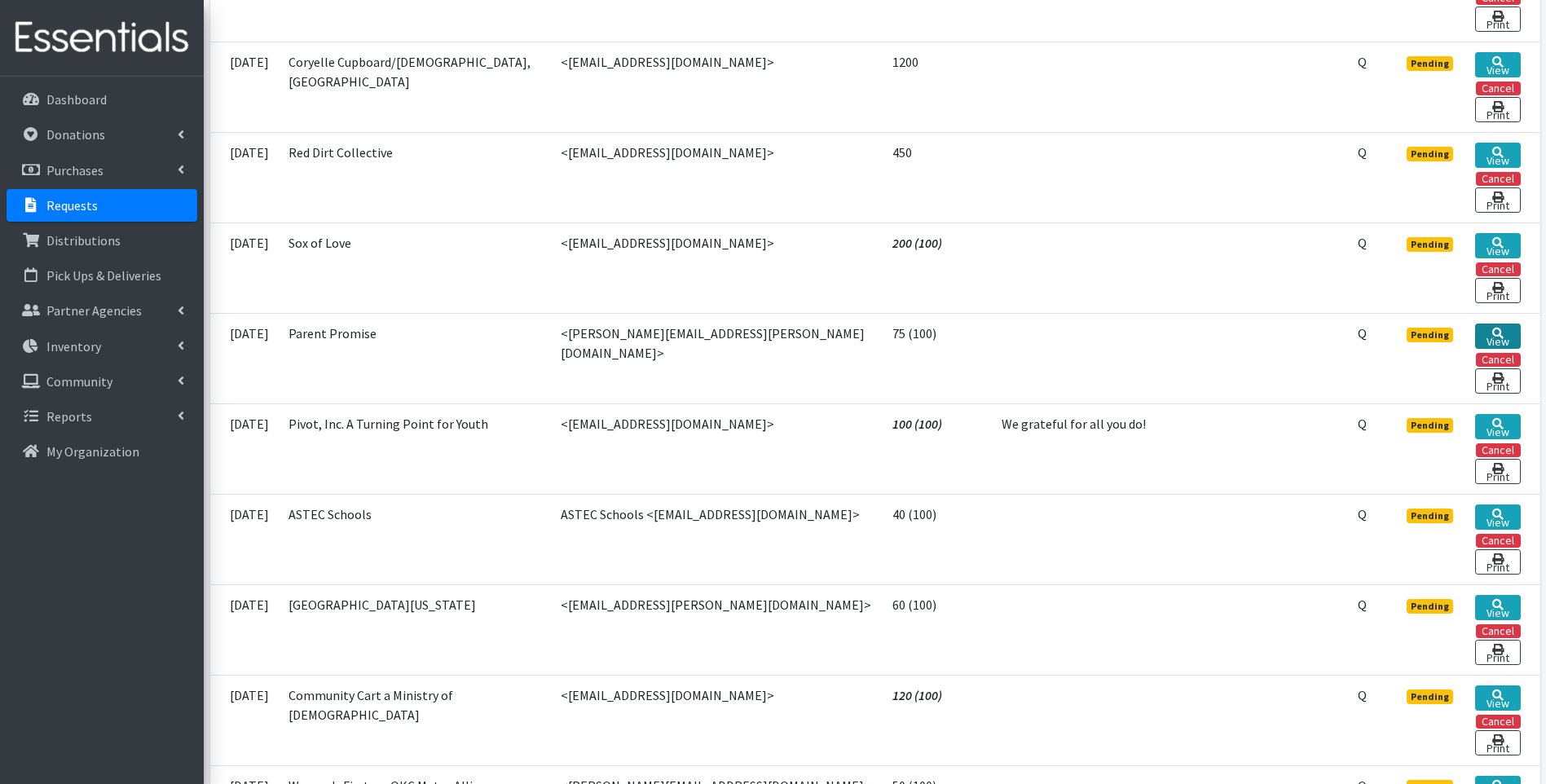
click at [1488, 323] on link "View" at bounding box center [1498, 336] width 45 height 25
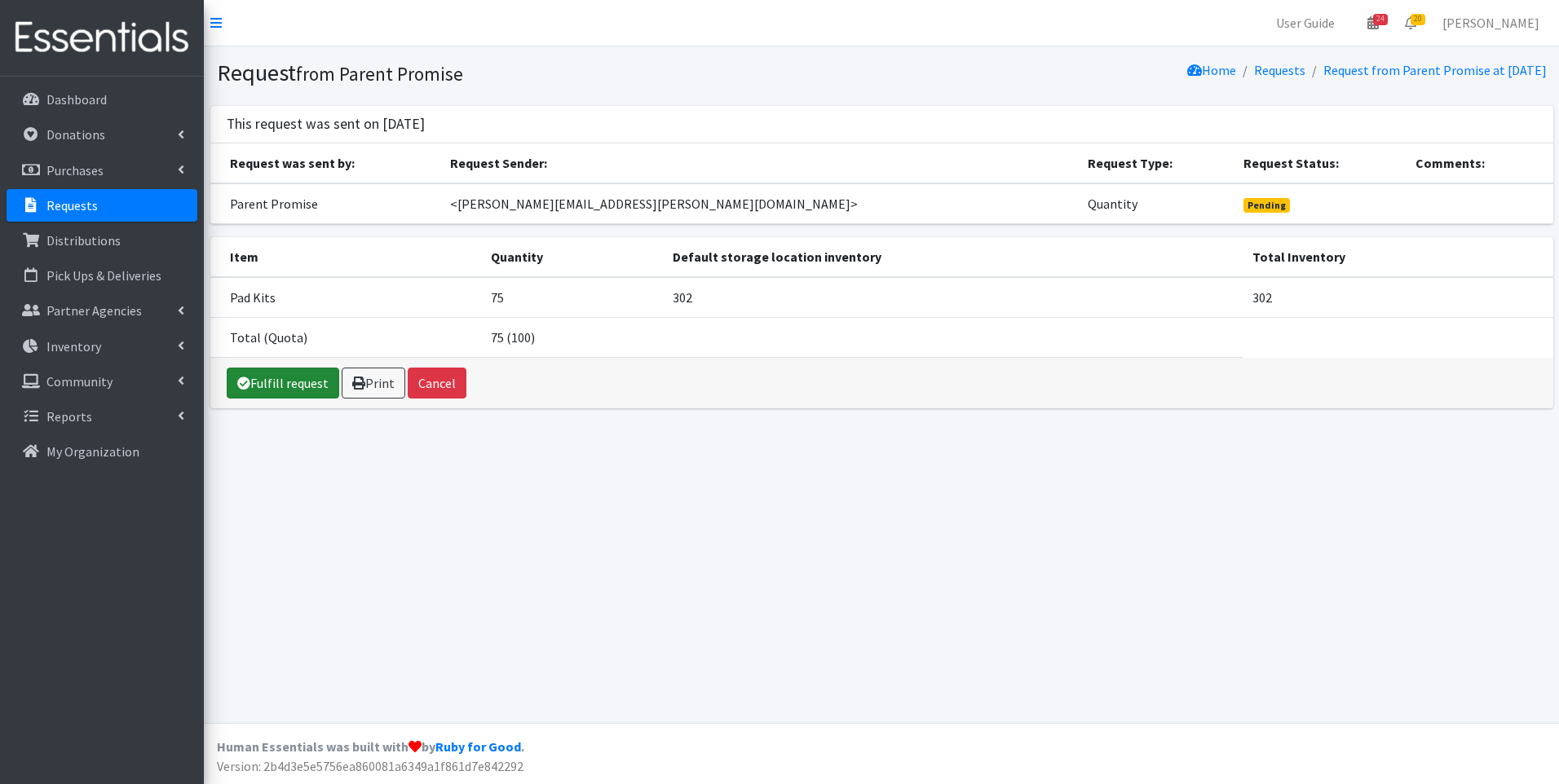
click at [293, 383] on link "Fulfill request" at bounding box center [283, 383] width 112 height 31
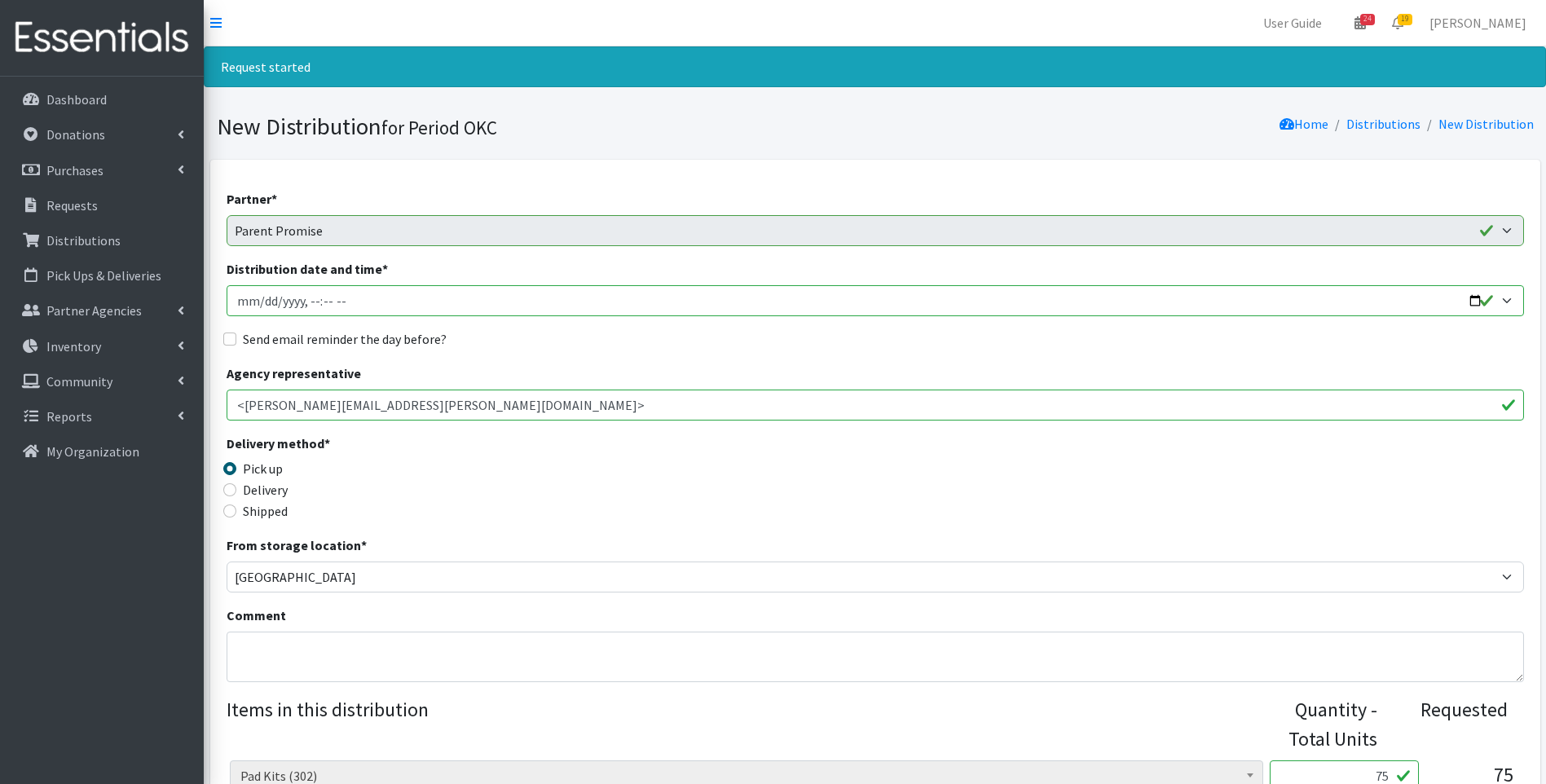
click at [242, 303] on input "Distribution date and time *" at bounding box center [875, 301] width 1298 height 31
type input "[DATE]T23:59"
click at [1477, 303] on input "Distribution date and time *" at bounding box center [875, 301] width 1298 height 31
click at [311, 297] on input "Distribution date and time *" at bounding box center [875, 301] width 1298 height 31
type input "[DATE]T15:30"
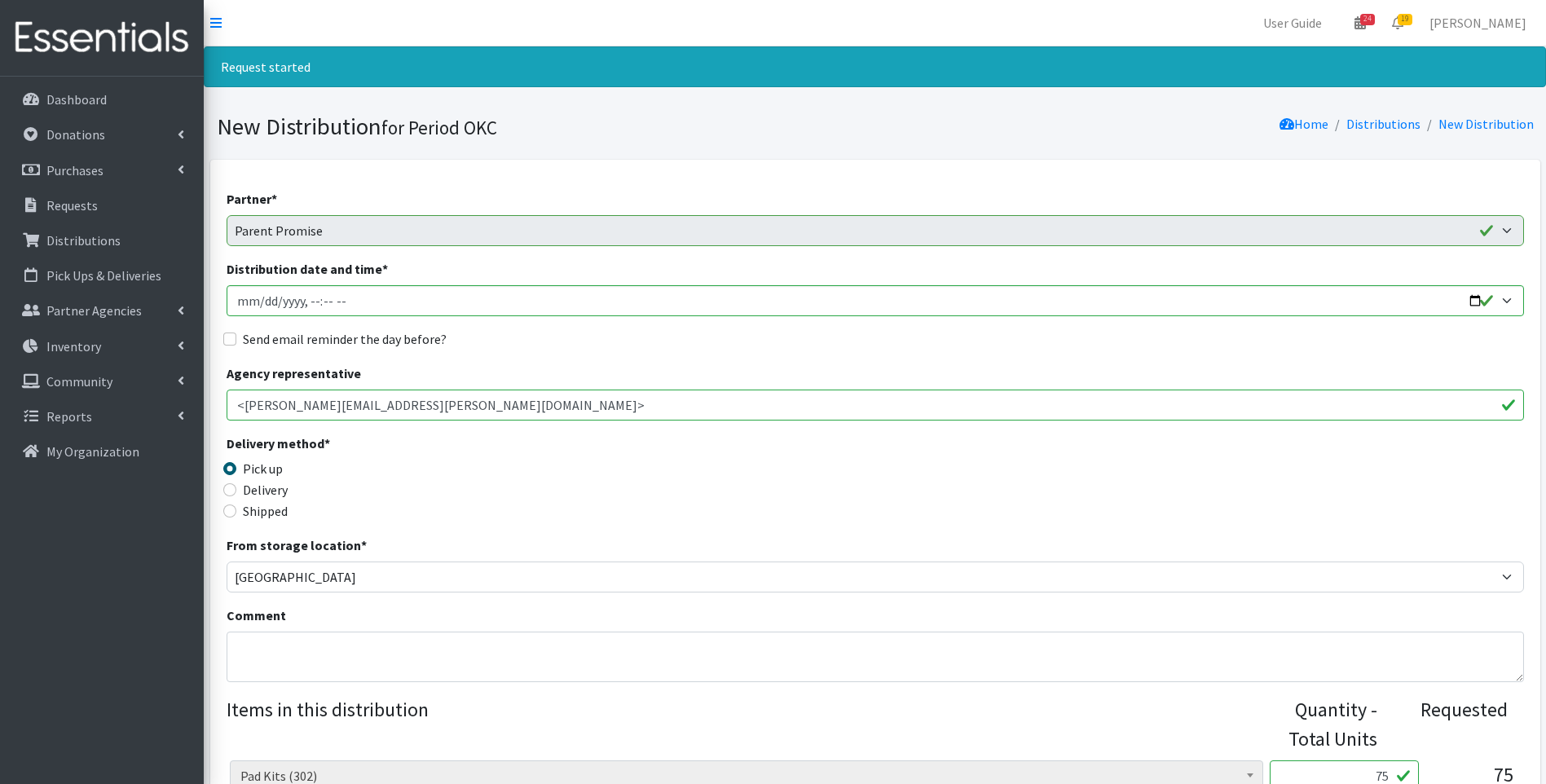
click at [336, 346] on label "Send email reminder the day before?" at bounding box center [344, 339] width 204 height 20
click at [236, 346] on input "Send email reminder the day before?" at bounding box center [230, 339] width 13 height 13
checkbox input "true"
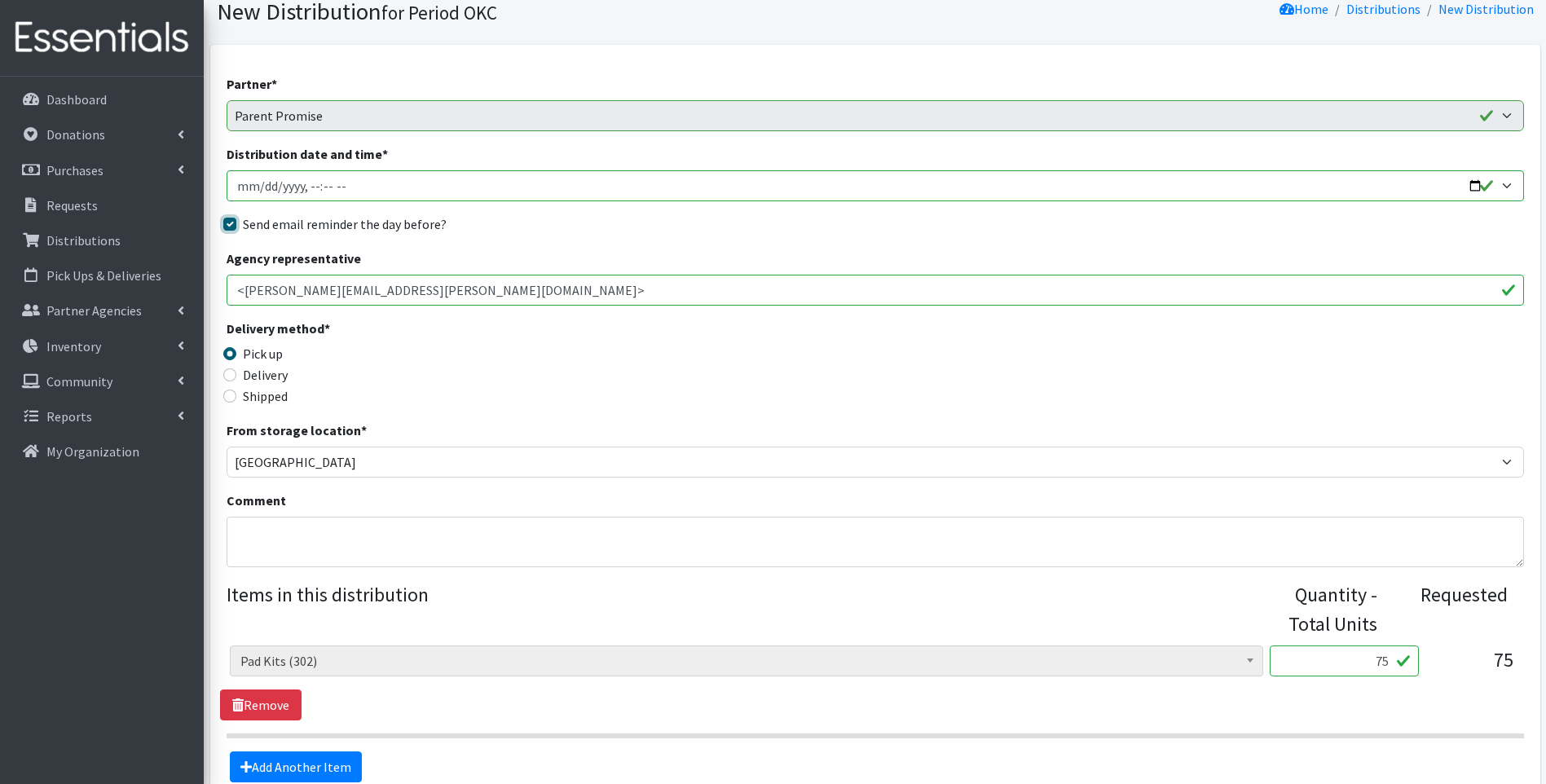
scroll to position [281, 0]
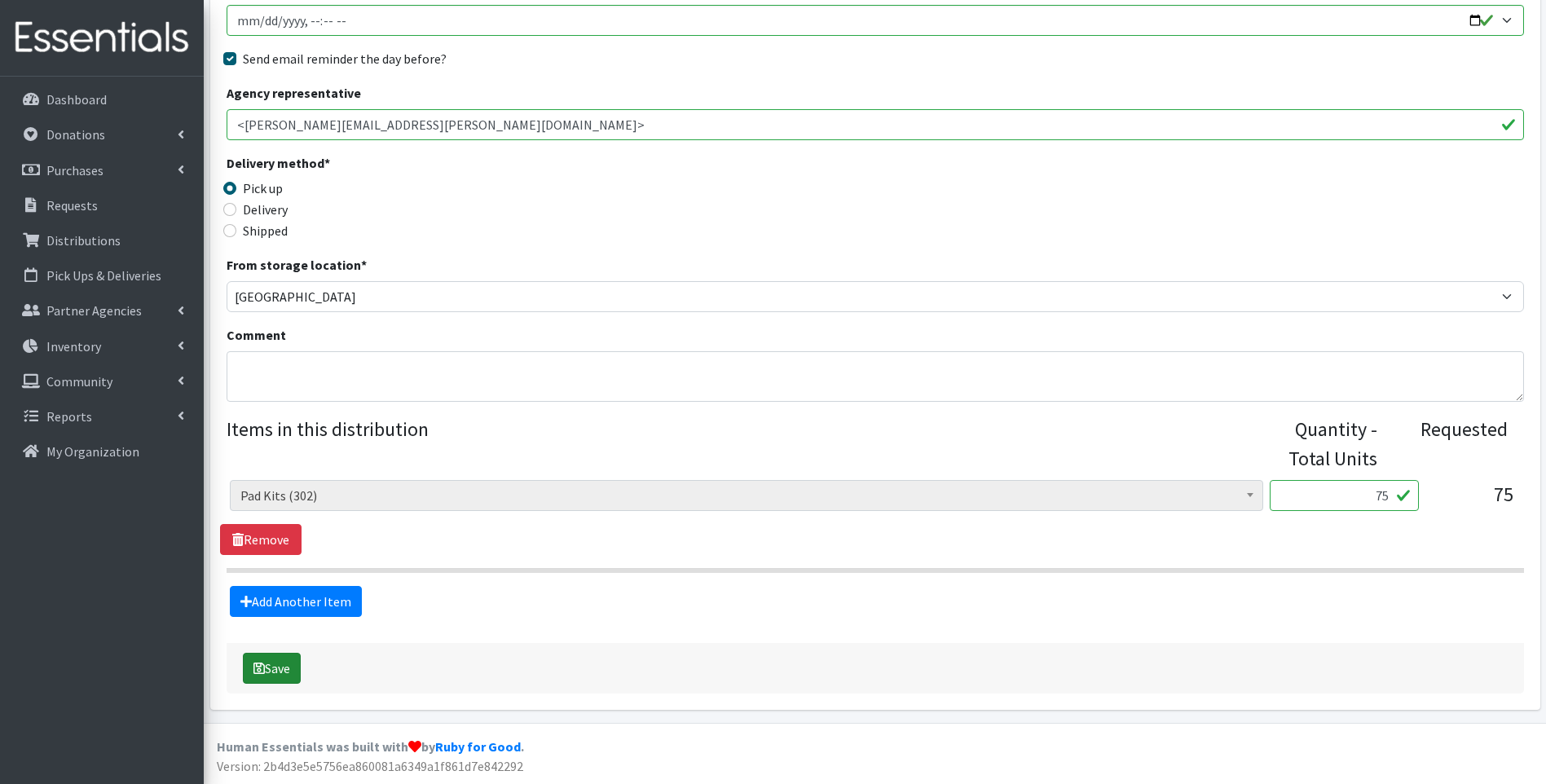
click at [248, 663] on button "Save" at bounding box center [272, 668] width 58 height 31
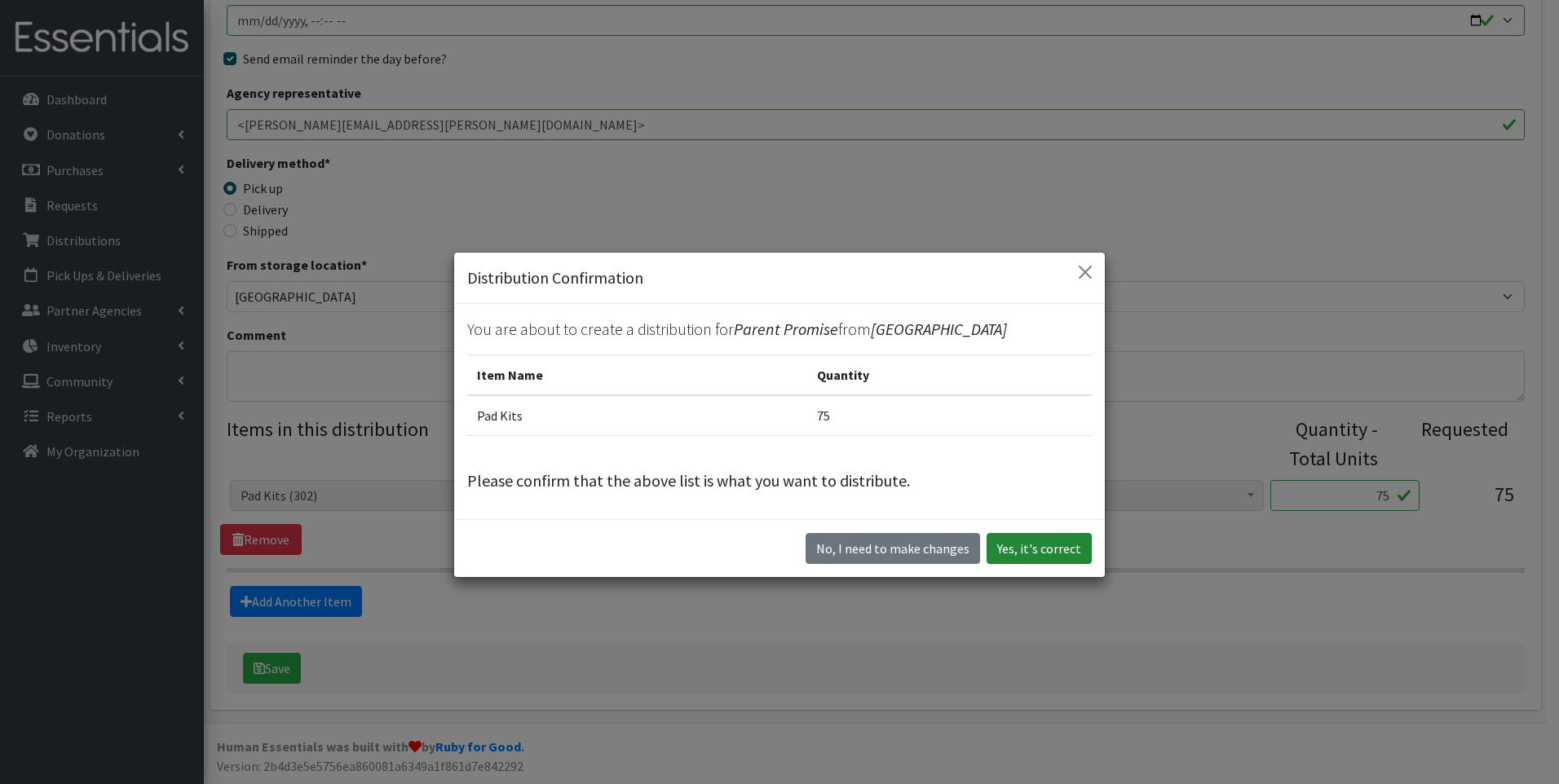
click at [1053, 551] on button "Yes, it's correct" at bounding box center [1039, 549] width 105 height 31
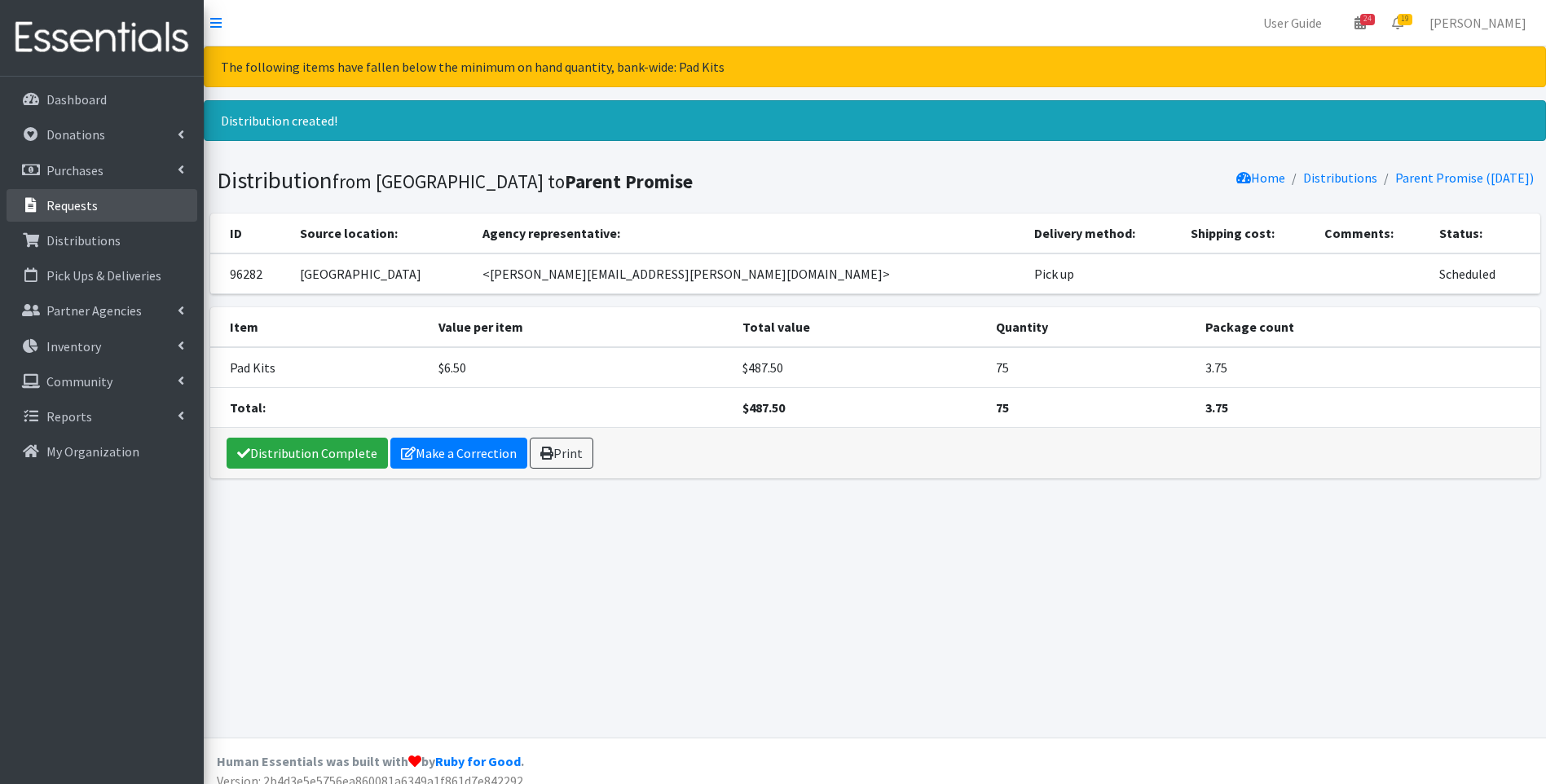
click at [134, 214] on link "Requests" at bounding box center [101, 206] width 191 height 33
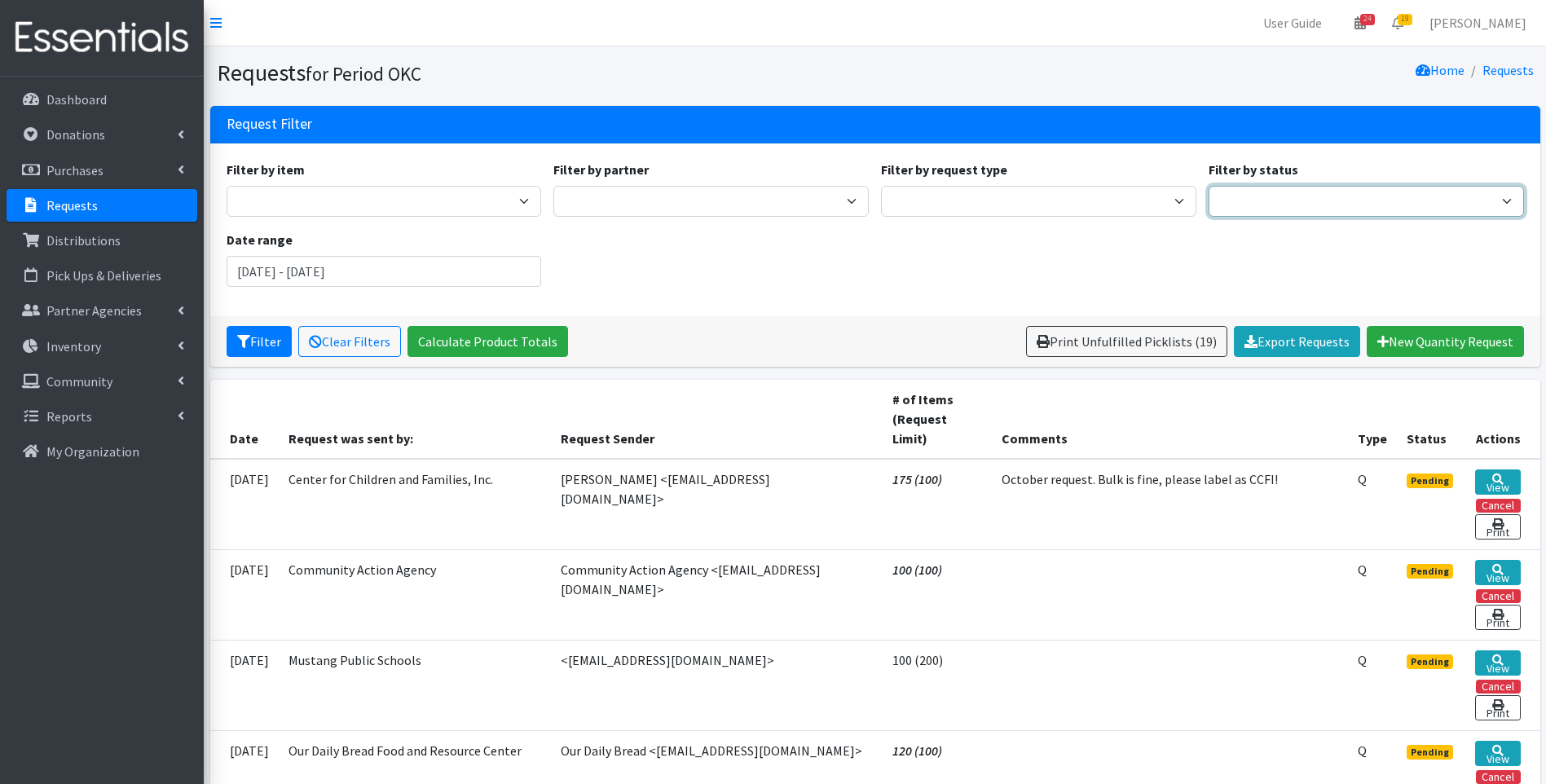
click at [1328, 205] on select "Pending Started Fulfilled Discarded" at bounding box center [1366, 201] width 315 height 31
select select "0"
click at [1208, 186] on select "Pending Started Fulfilled Discarded" at bounding box center [1366, 201] width 315 height 31
click at [78, 228] on link "Distributions" at bounding box center [101, 240] width 191 height 33
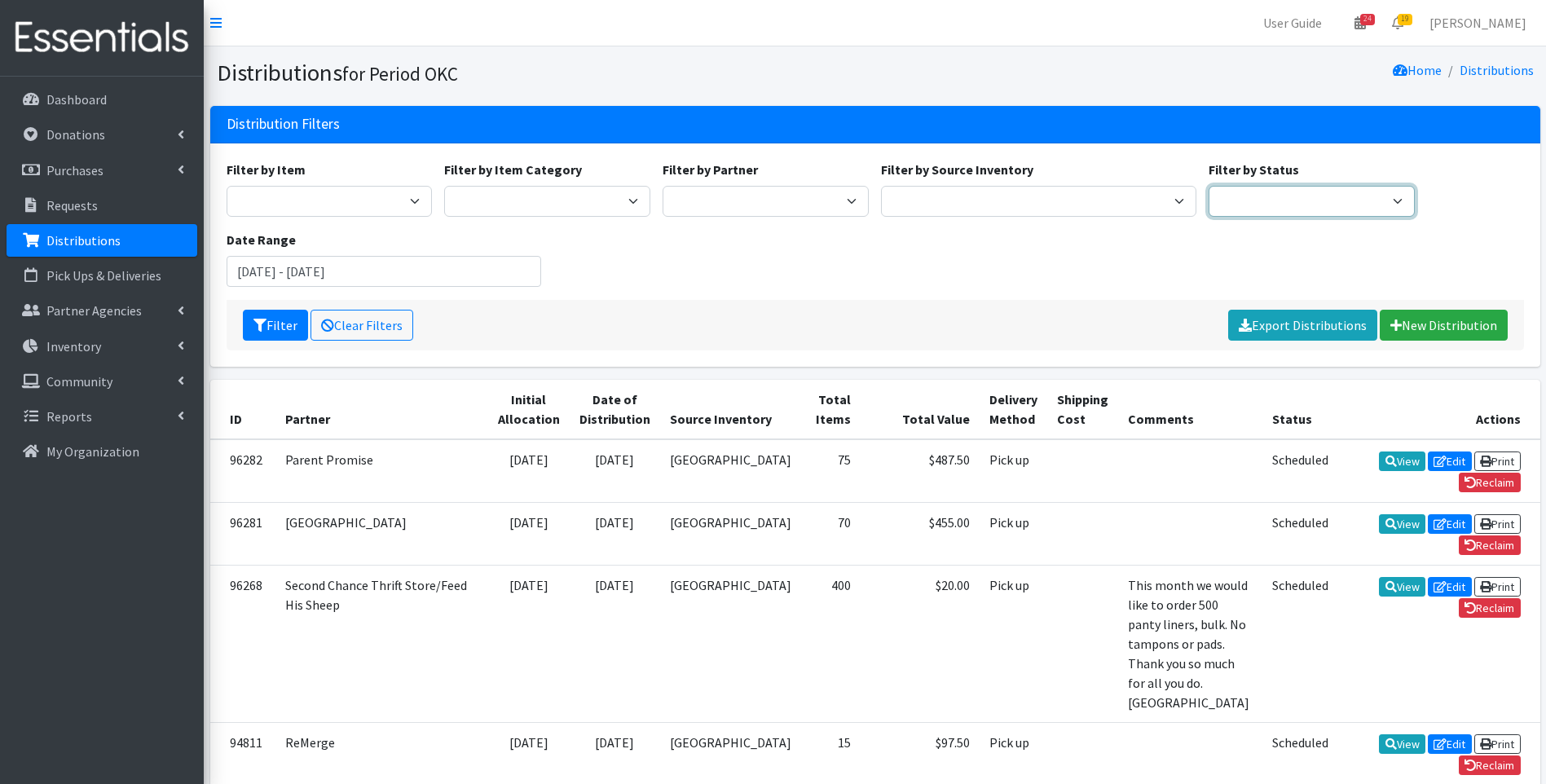
click at [1268, 194] on select "Scheduled Complete" at bounding box center [1311, 201] width 206 height 31
select select "5"
click at [1208, 186] on select "Scheduled Complete" at bounding box center [1311, 201] width 206 height 31
click at [257, 313] on button "Filter" at bounding box center [275, 325] width 65 height 31
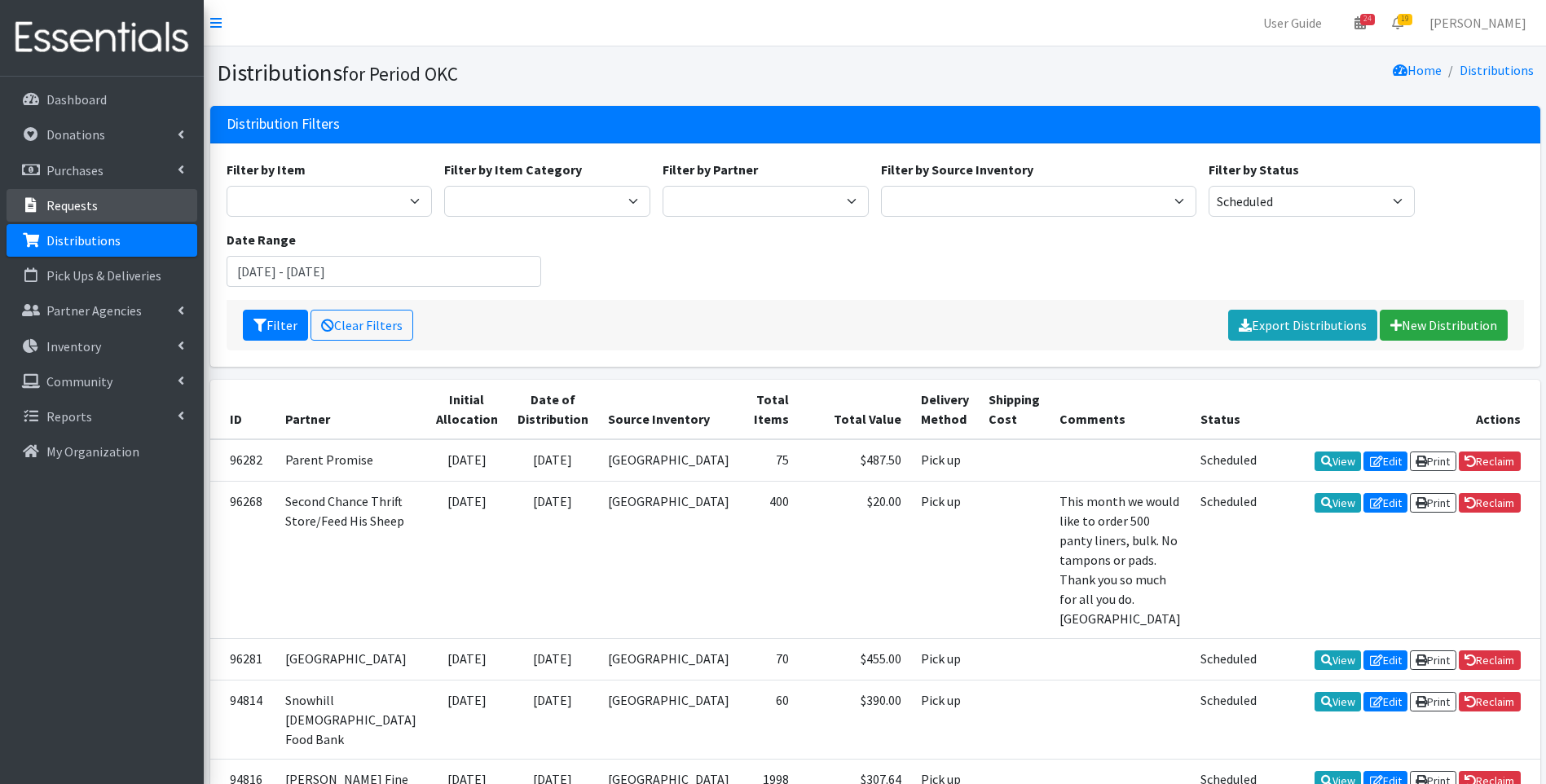
click at [62, 206] on p "Requests" at bounding box center [72, 206] width 52 height 16
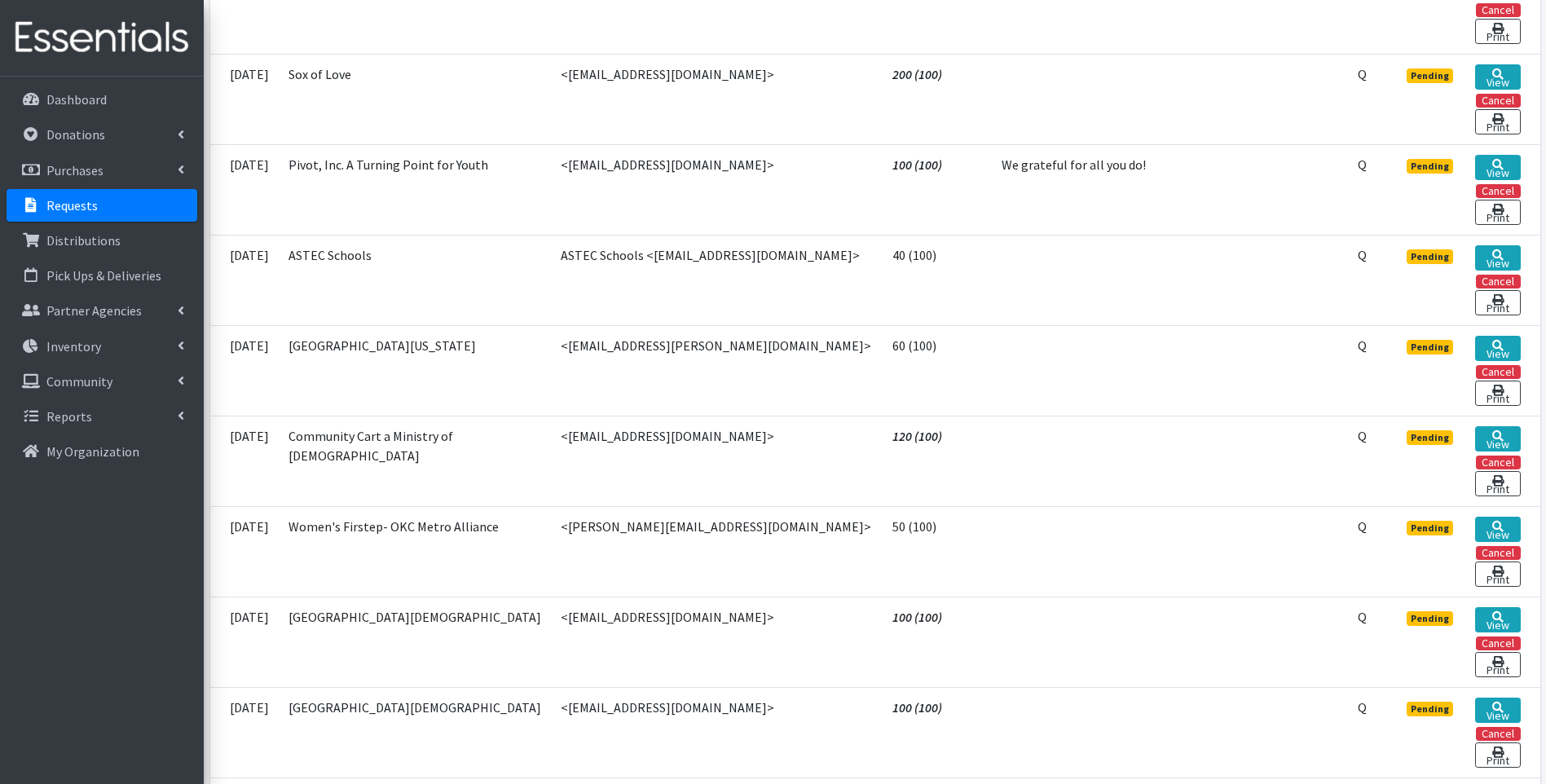
scroll to position [1304, 0]
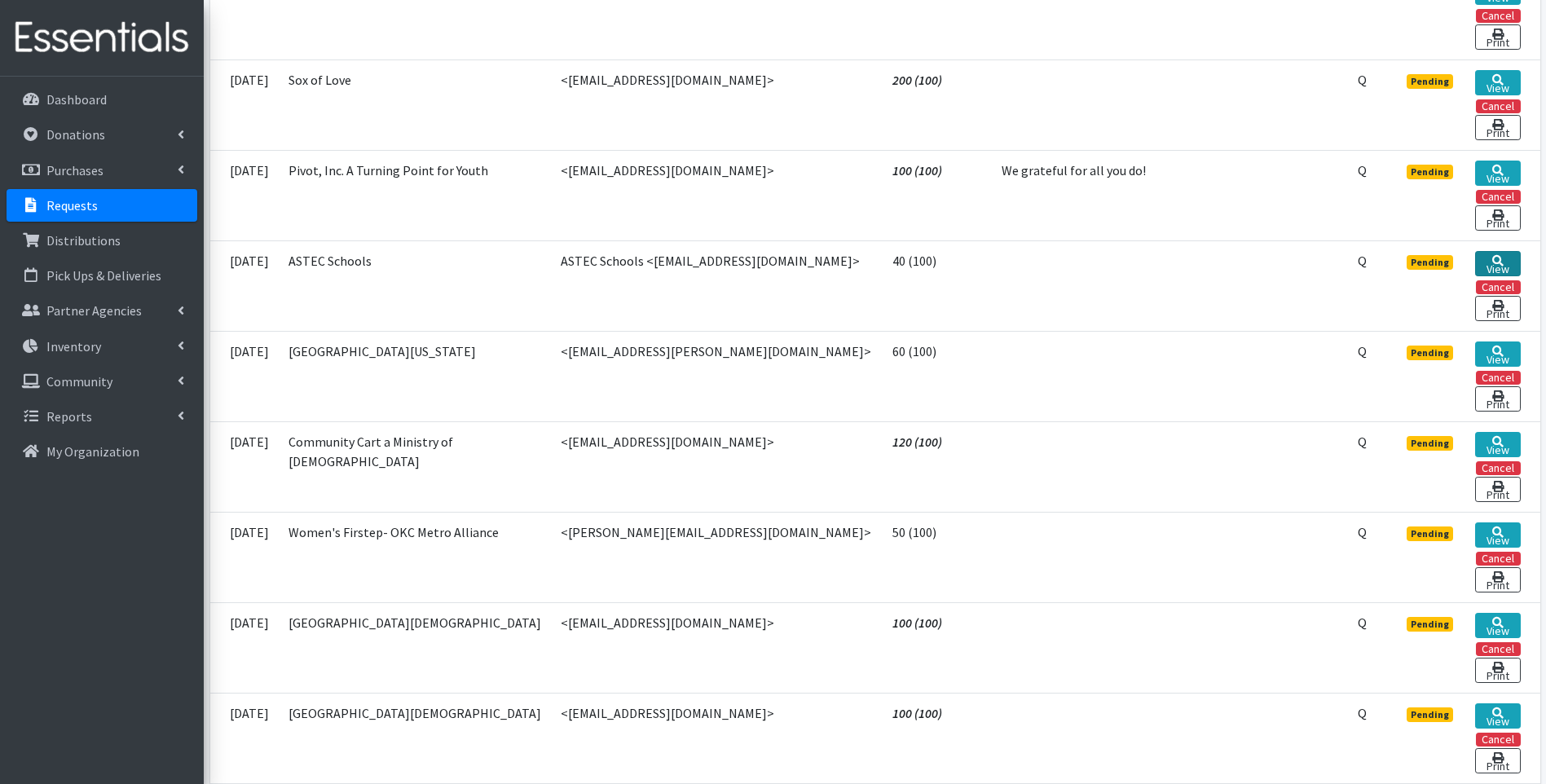
click at [1488, 251] on link "View" at bounding box center [1498, 263] width 45 height 25
